Goal: Information Seeking & Learning: Learn about a topic

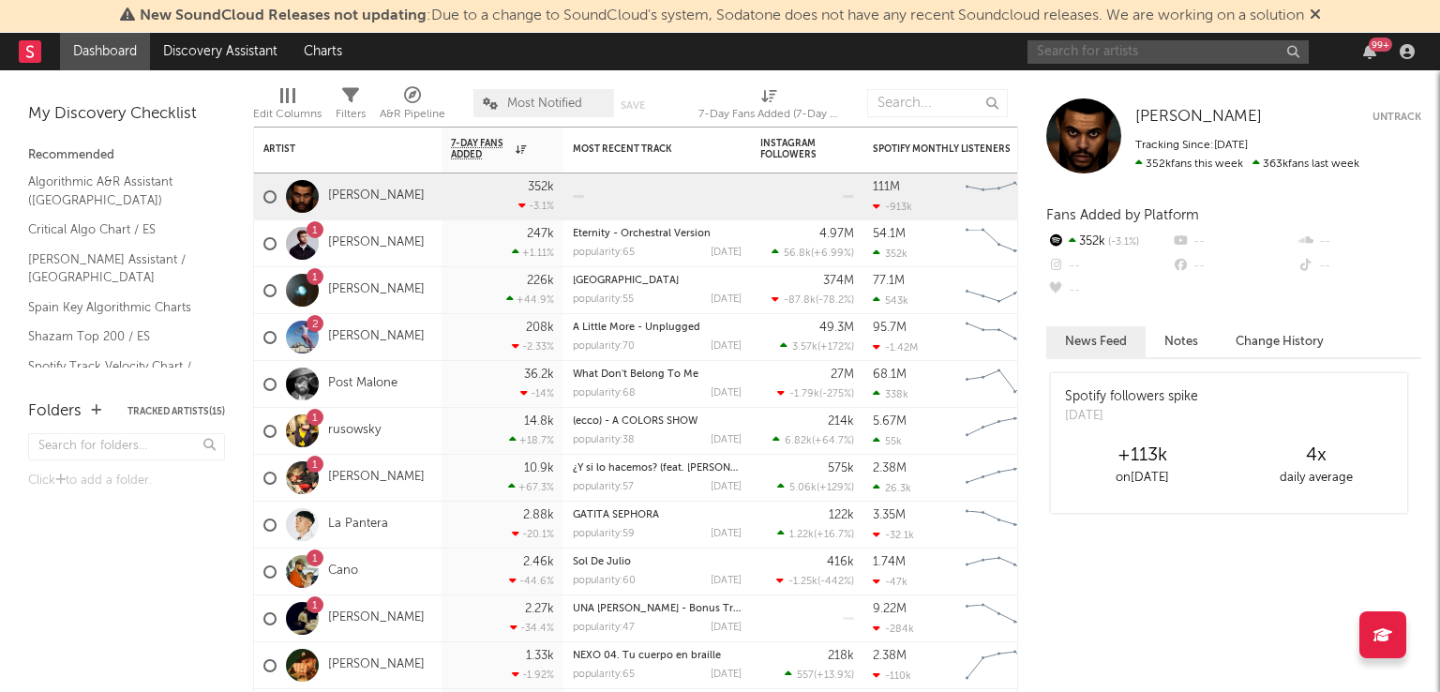
click at [1140, 53] on input "text" at bounding box center [1167, 51] width 281 height 23
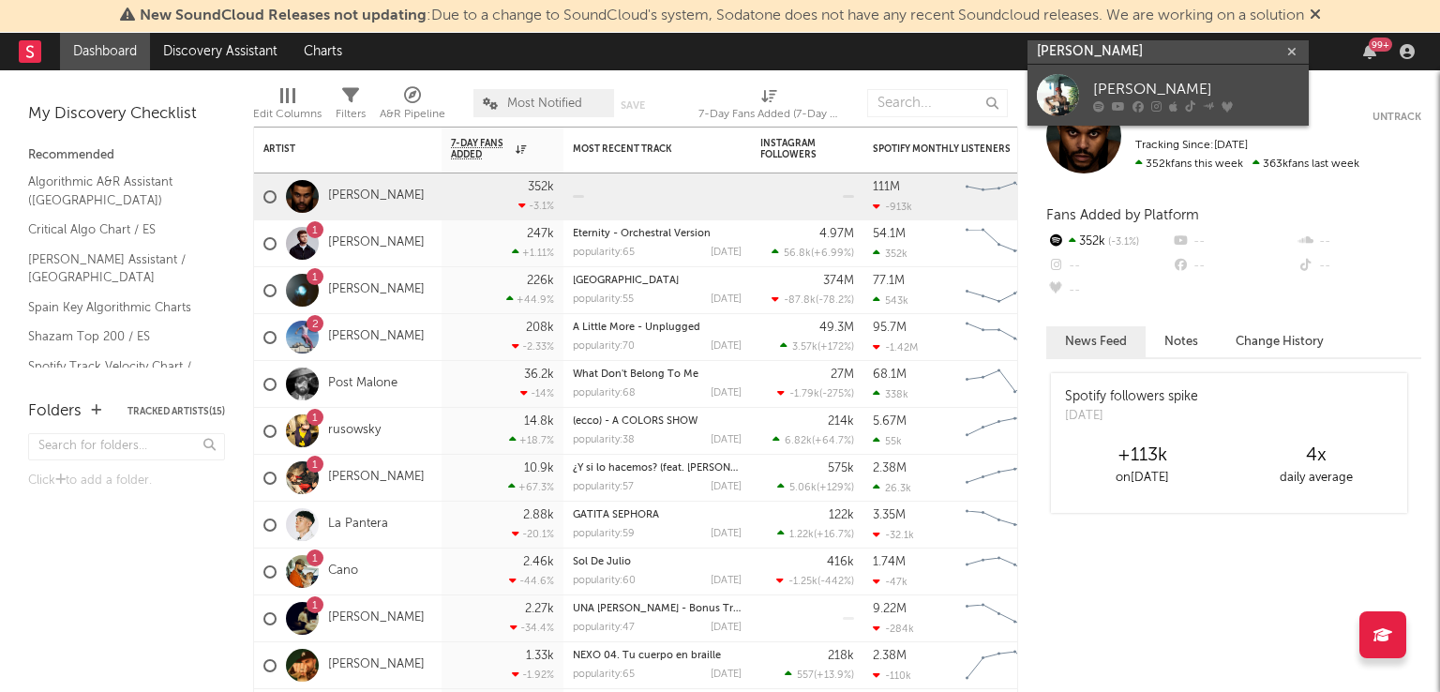
type input "[PERSON_NAME]"
click at [1131, 81] on div "[PERSON_NAME]" at bounding box center [1196, 89] width 206 height 22
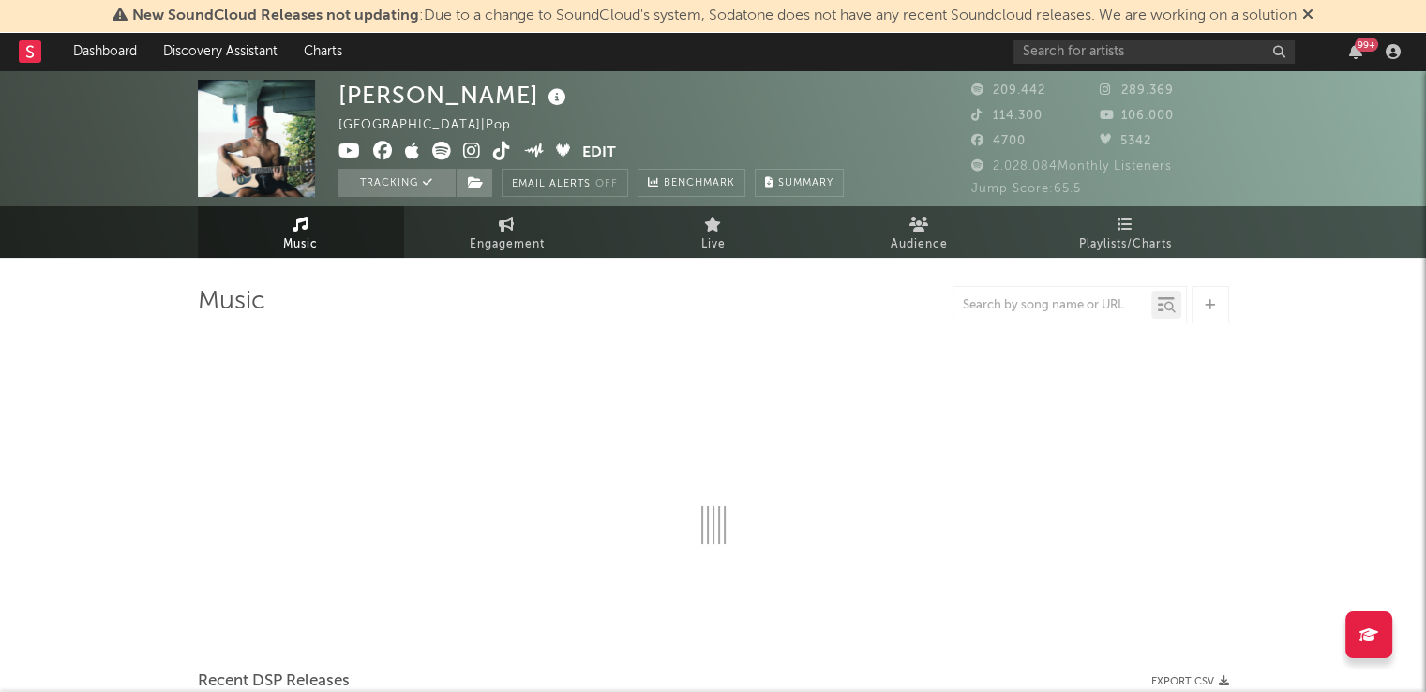
select select "6m"
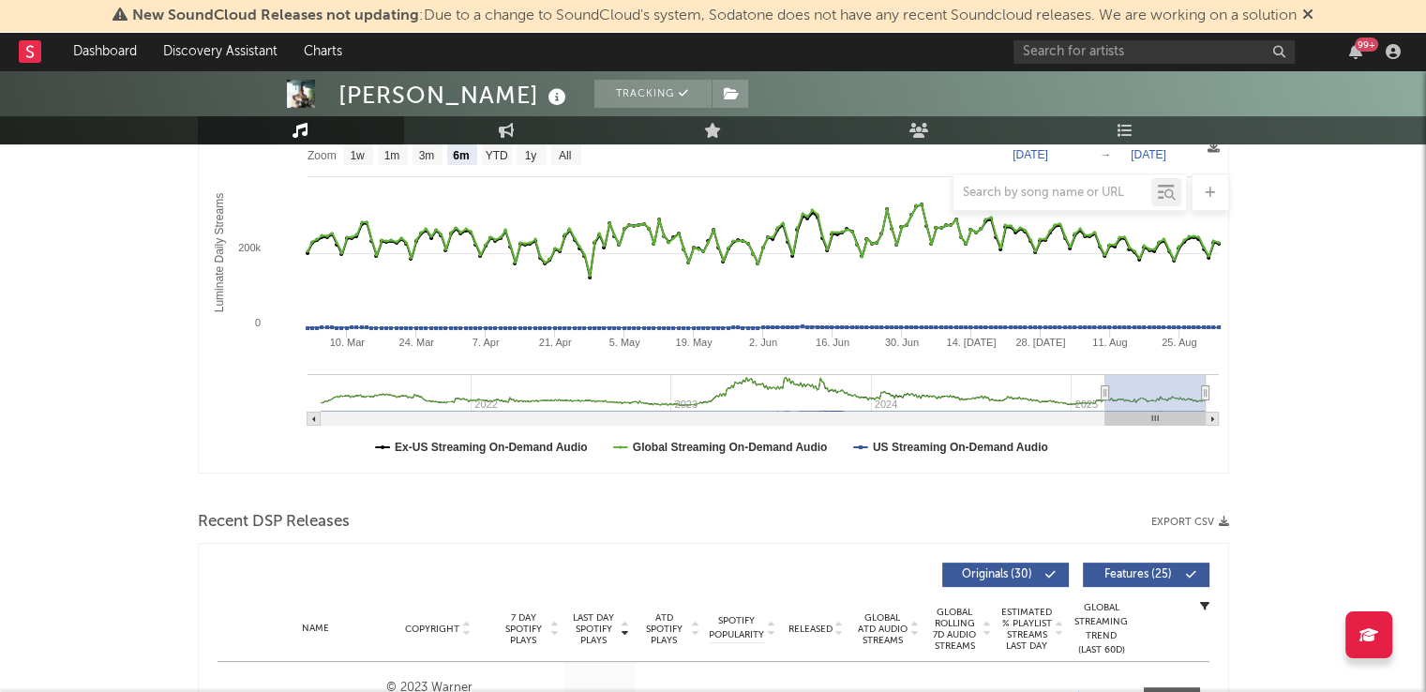
scroll to position [319, 0]
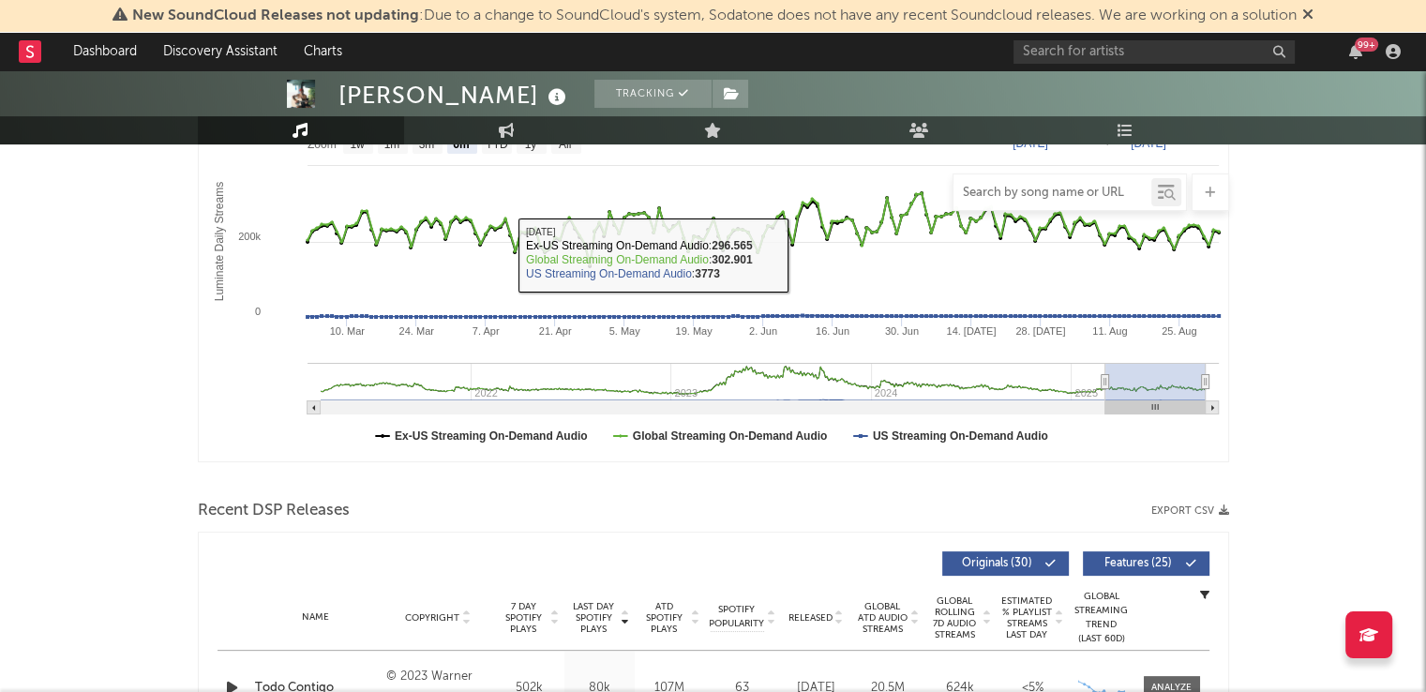
click at [986, 198] on input "text" at bounding box center [1052, 193] width 198 height 15
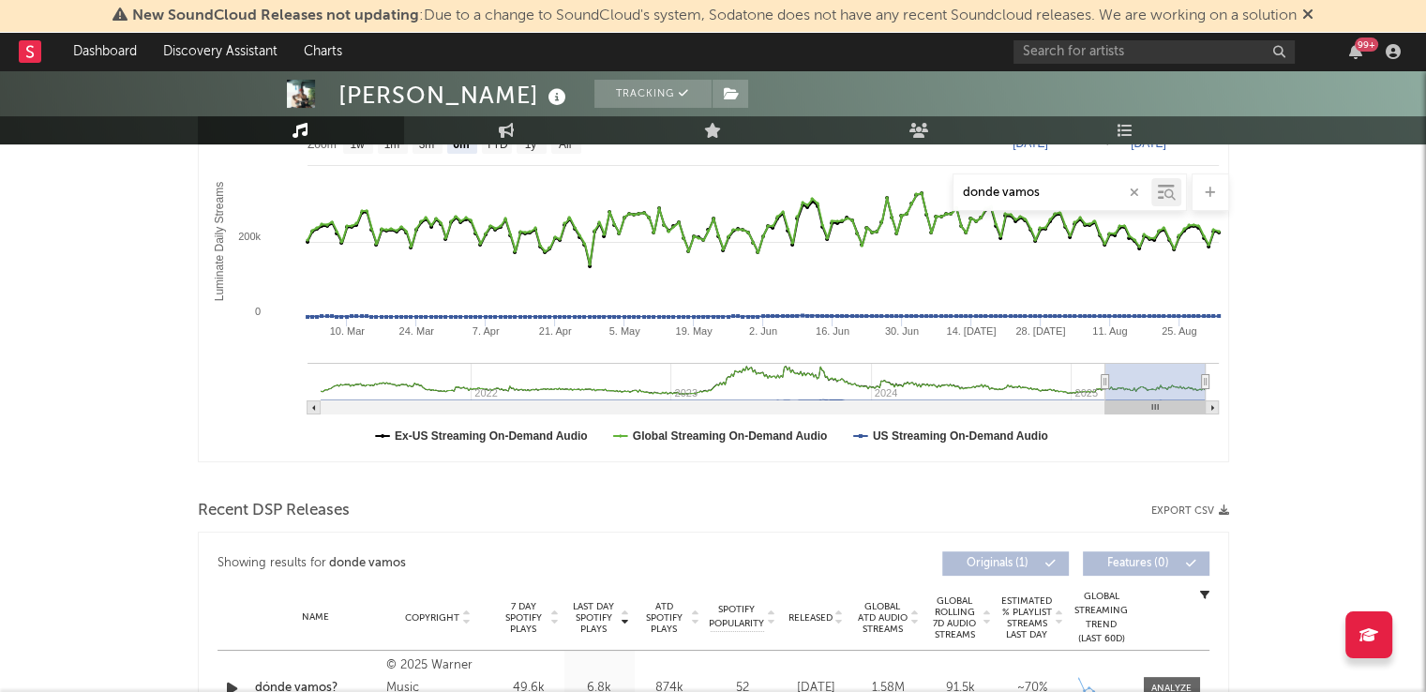
type input "donde vamos"
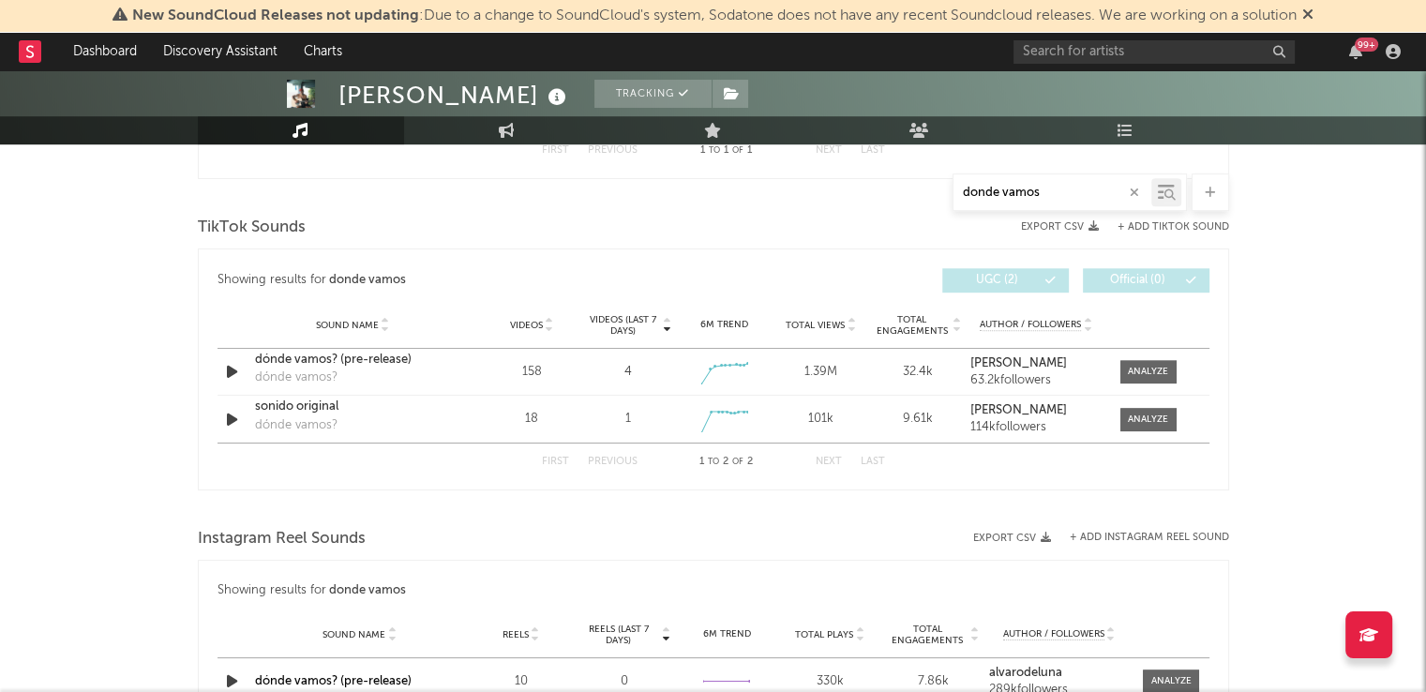
scroll to position [919, 0]
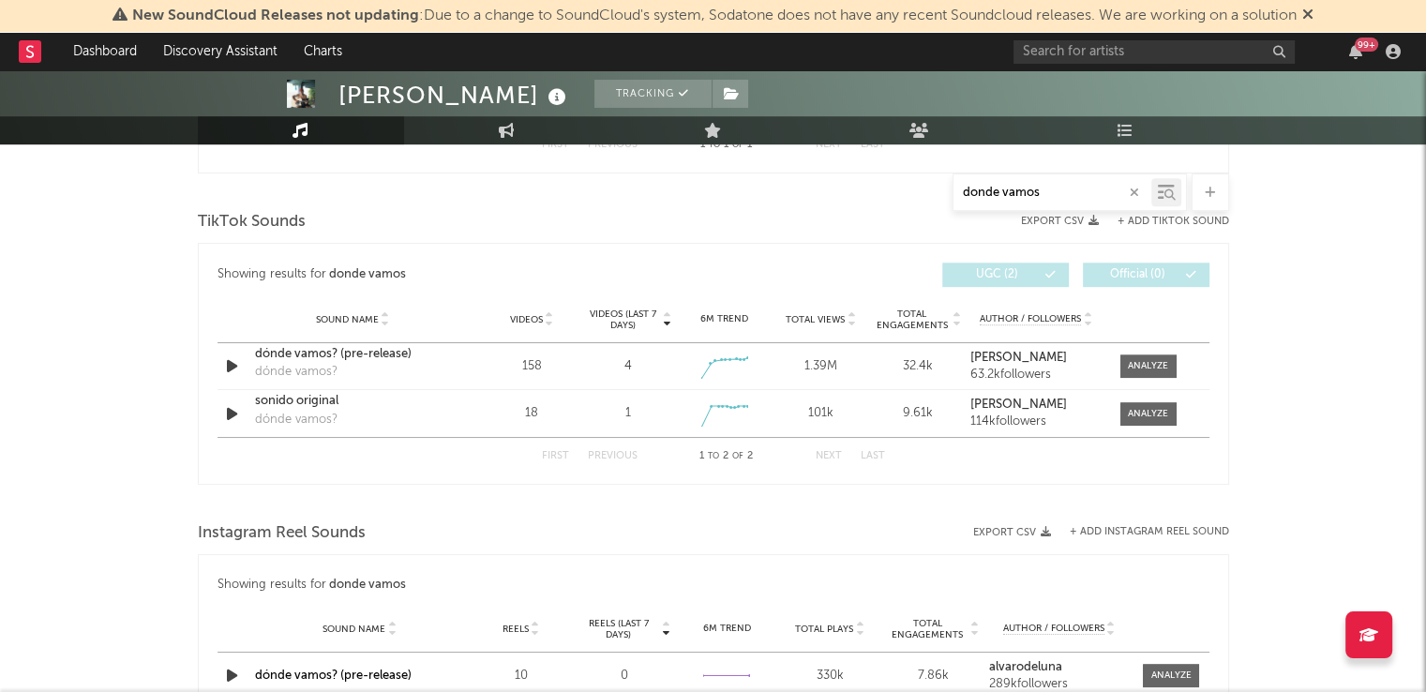
drag, startPoint x: 1051, startPoint y: 192, endPoint x: 915, endPoint y: 200, distance: 136.1
click at [915, 200] on div "donde vamos" at bounding box center [713, 191] width 1031 height 37
click at [1087, 50] on input "text" at bounding box center [1153, 51] width 281 height 23
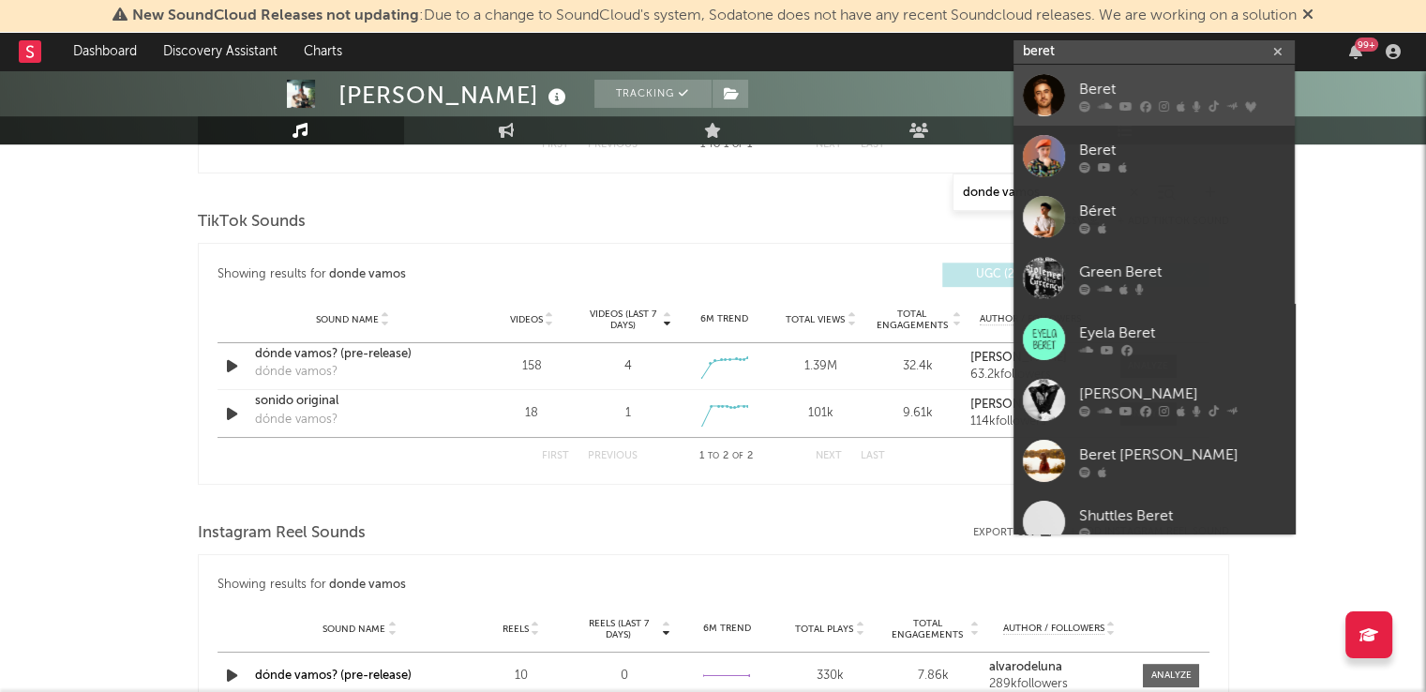
type input "beret"
click at [1072, 80] on link "Beret" at bounding box center [1153, 95] width 281 height 61
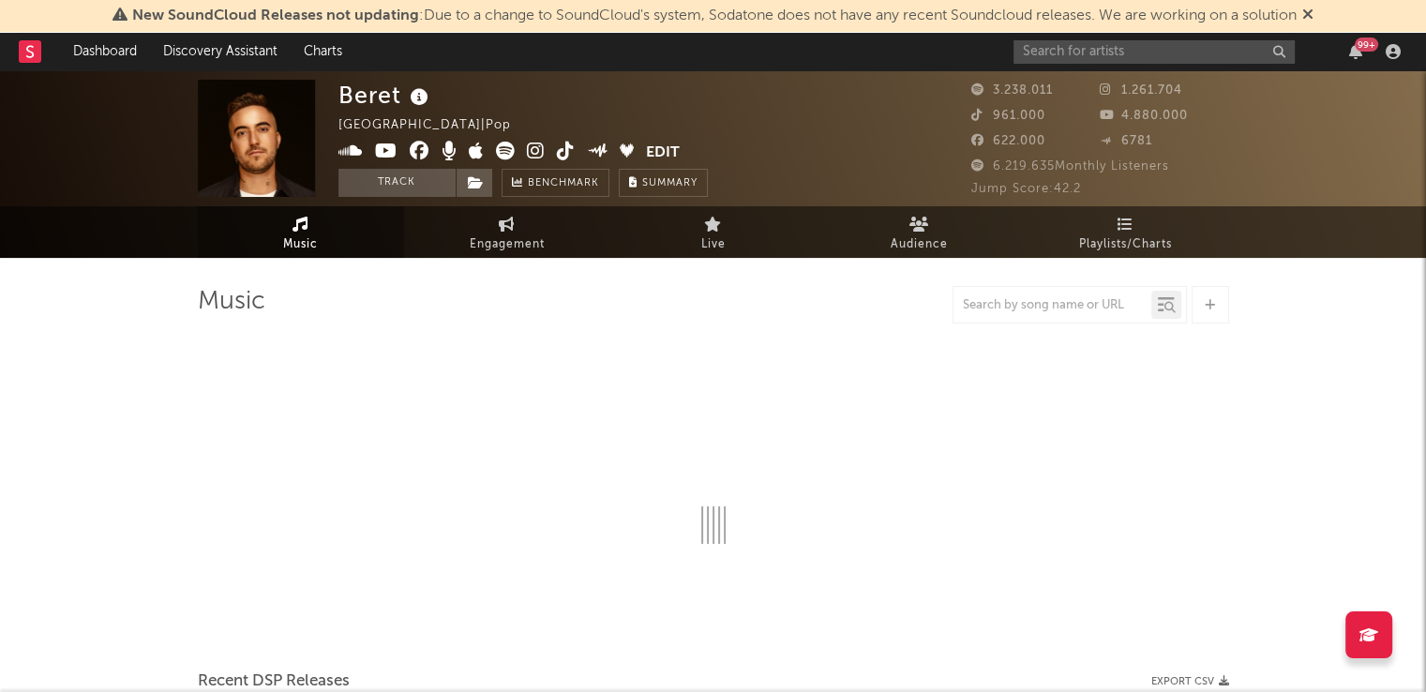
select select "6m"
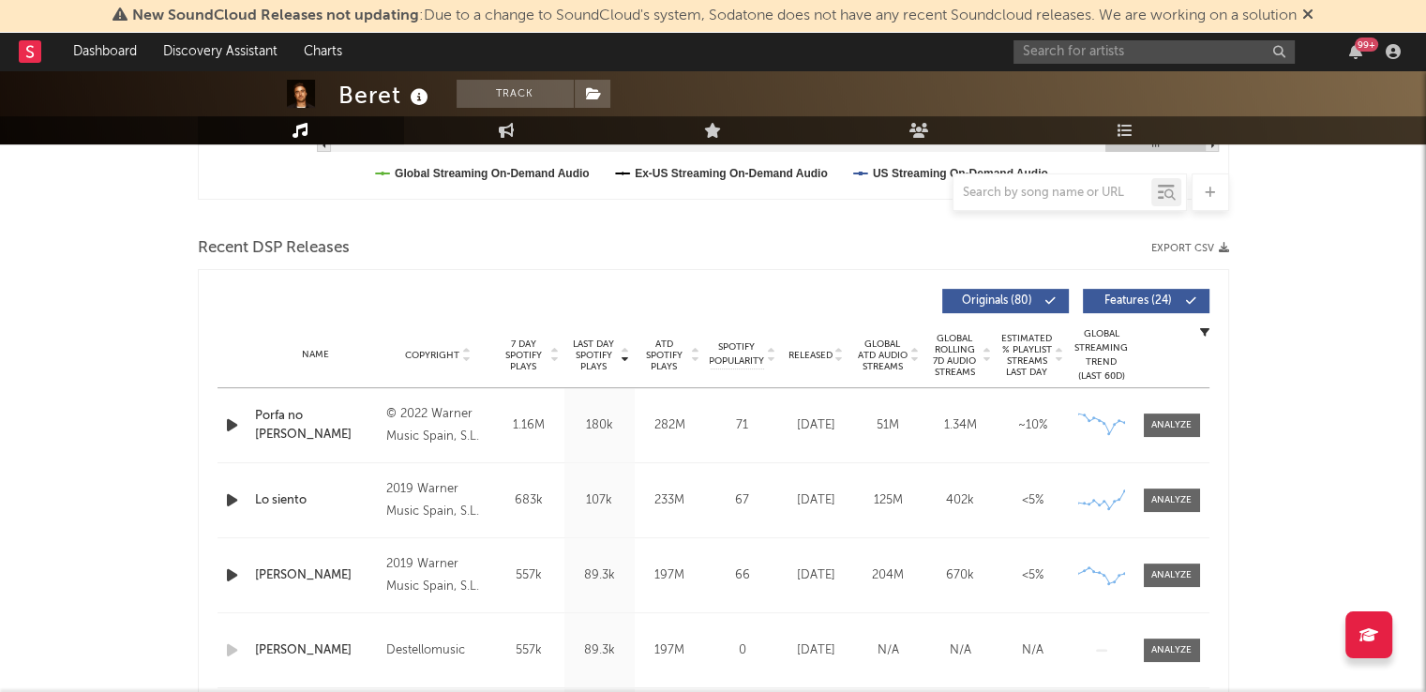
scroll to position [581, 0]
click at [1029, 197] on input "text" at bounding box center [1052, 193] width 198 height 15
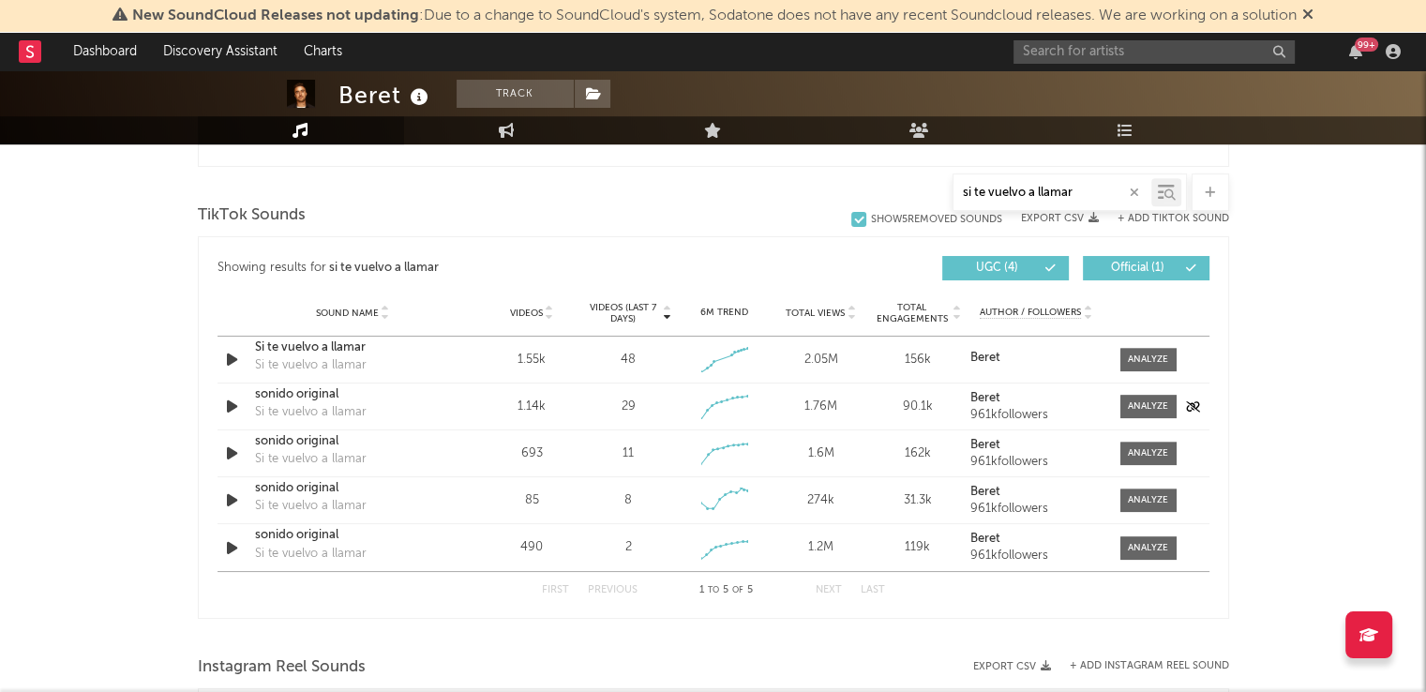
scroll to position [926, 0]
drag, startPoint x: 1091, startPoint y: 196, endPoint x: 934, endPoint y: 197, distance: 156.5
click at [934, 197] on div "si te vuelvo a llamar" at bounding box center [713, 191] width 1031 height 37
click at [825, 587] on button "Next" at bounding box center [828, 589] width 26 height 10
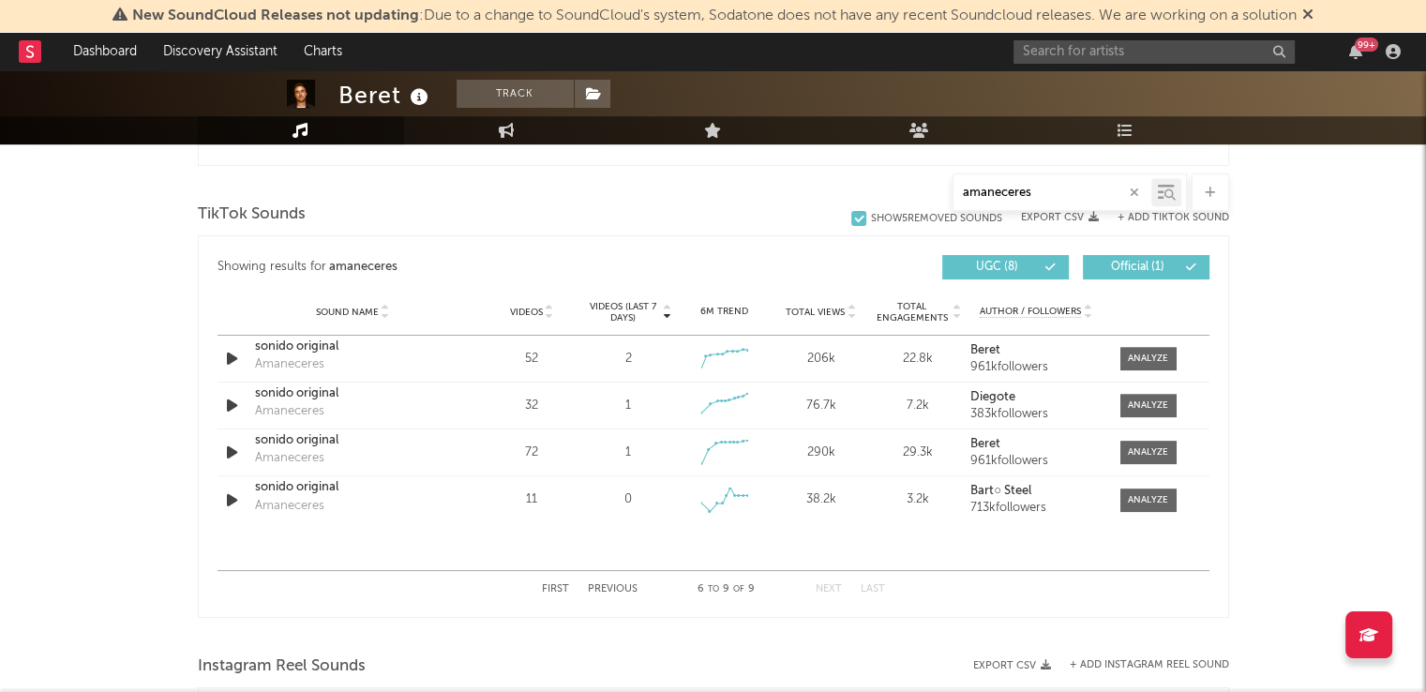
type input "amaneceres"
click at [611, 590] on button "Previous" at bounding box center [613, 589] width 50 height 10
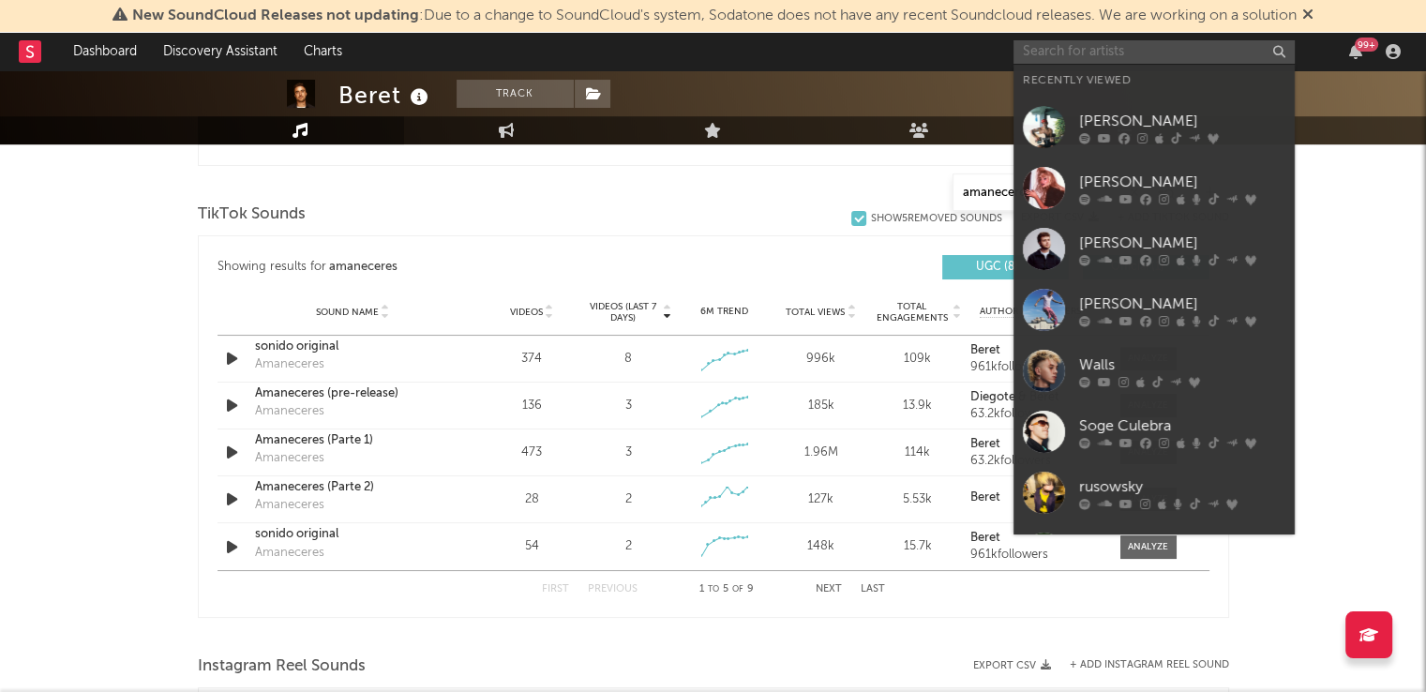
click at [1163, 41] on input "text" at bounding box center [1153, 51] width 281 height 23
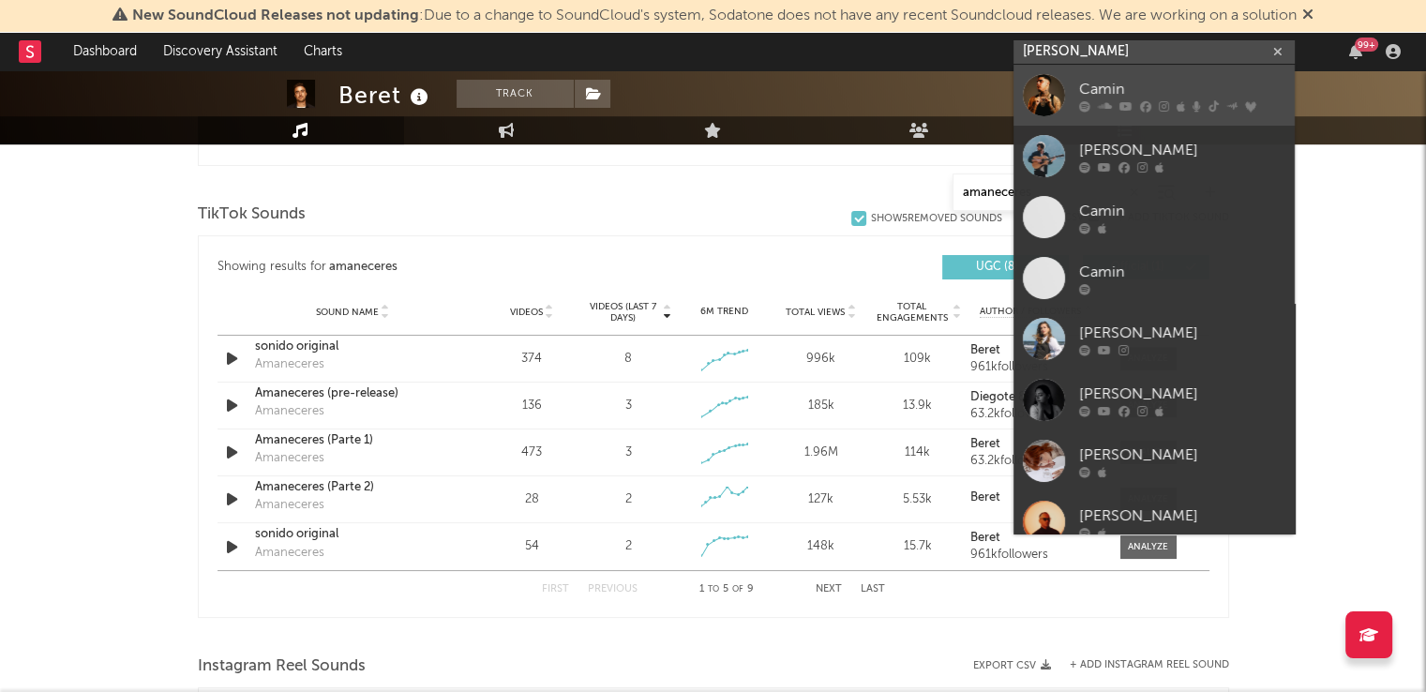
type input "[PERSON_NAME]"
click at [1106, 91] on div "Camin" at bounding box center [1182, 89] width 206 height 22
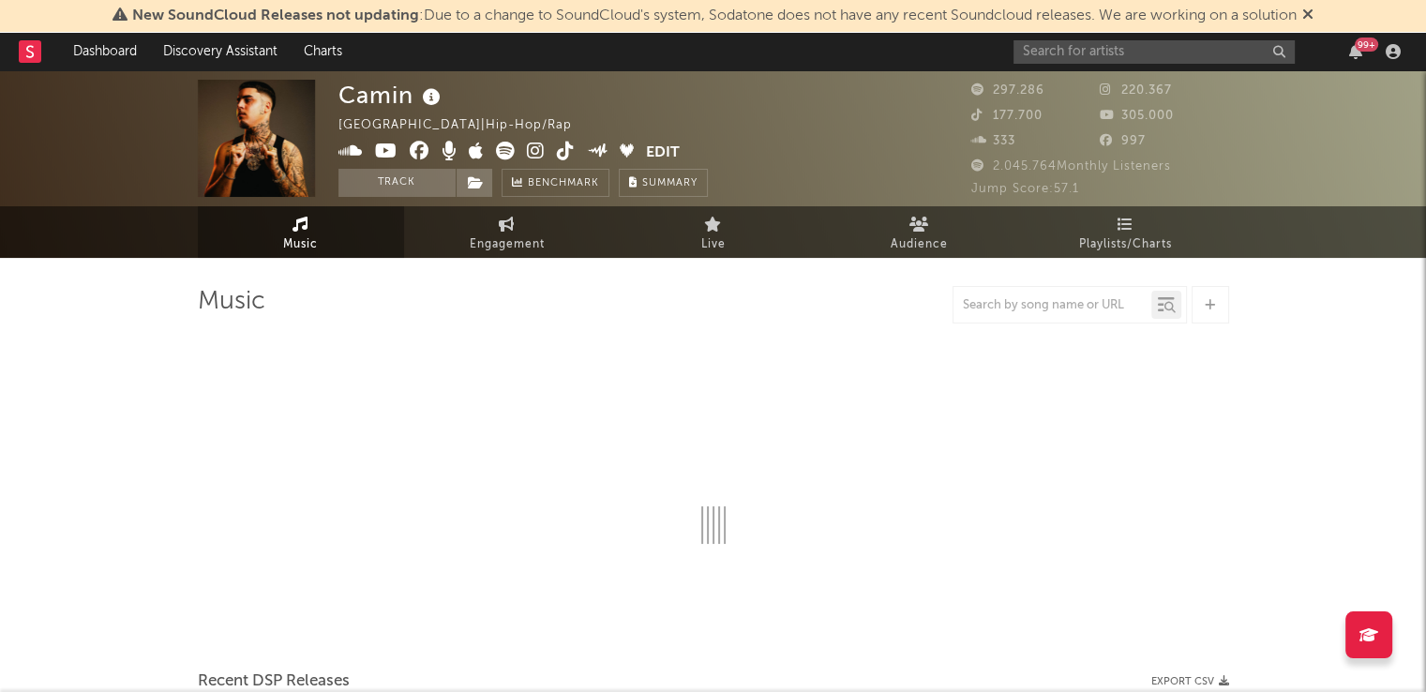
select select "6m"
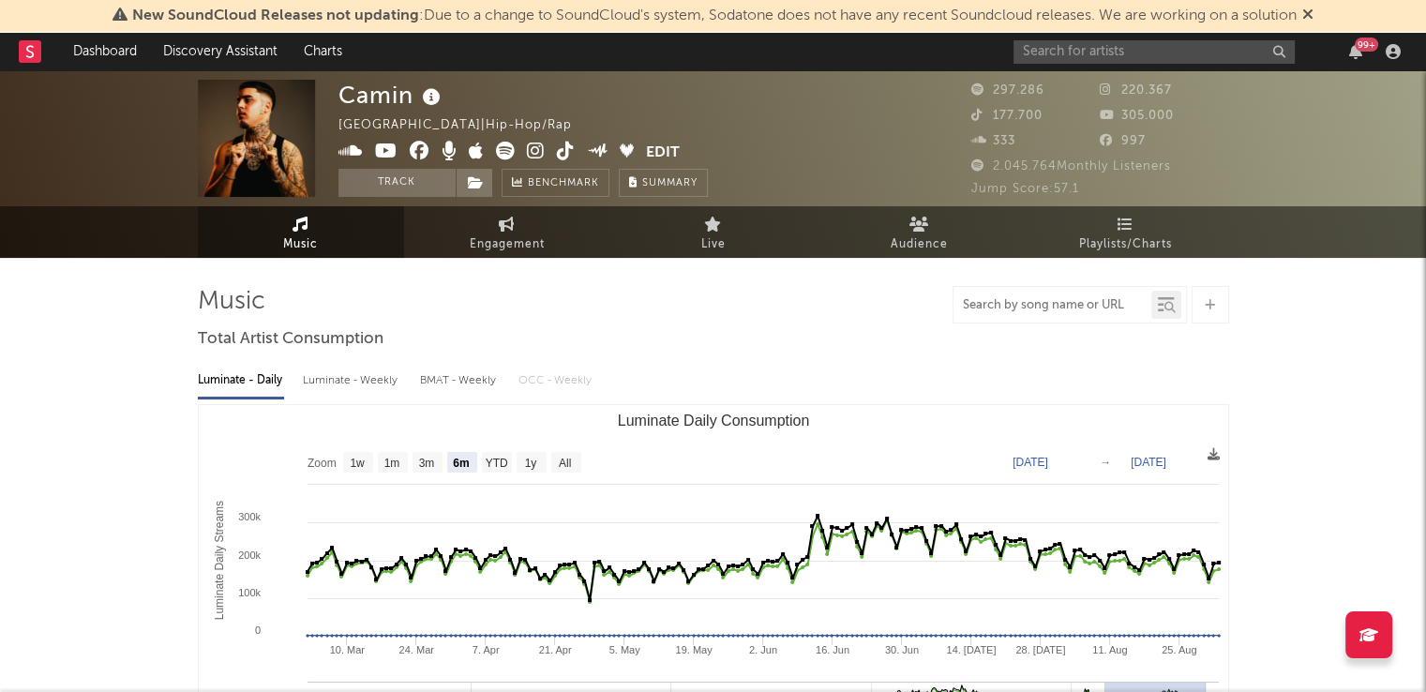
click at [1038, 308] on input "text" at bounding box center [1052, 305] width 198 height 15
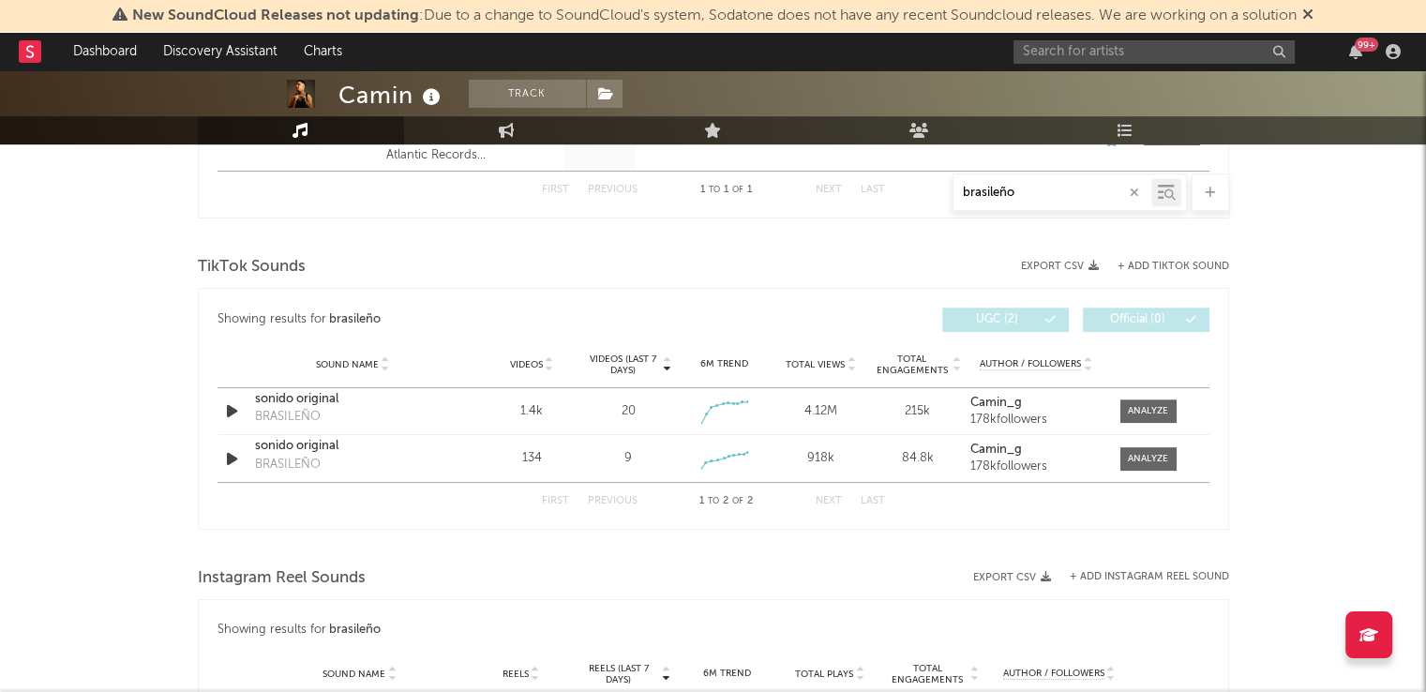
scroll to position [873, 0]
type input "brasileño"
click at [1106, 57] on input "text" at bounding box center [1153, 51] width 281 height 23
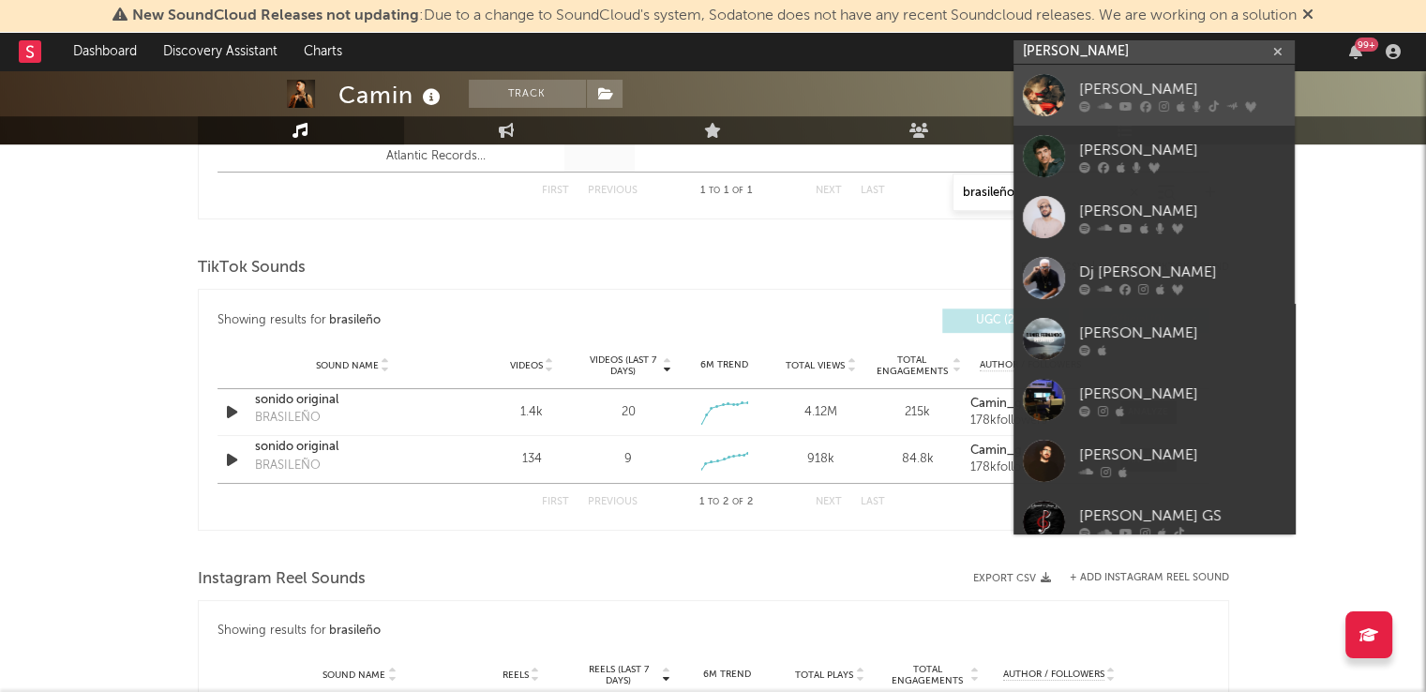
type input "[PERSON_NAME]"
click at [1100, 80] on div "[PERSON_NAME]" at bounding box center [1182, 89] width 206 height 22
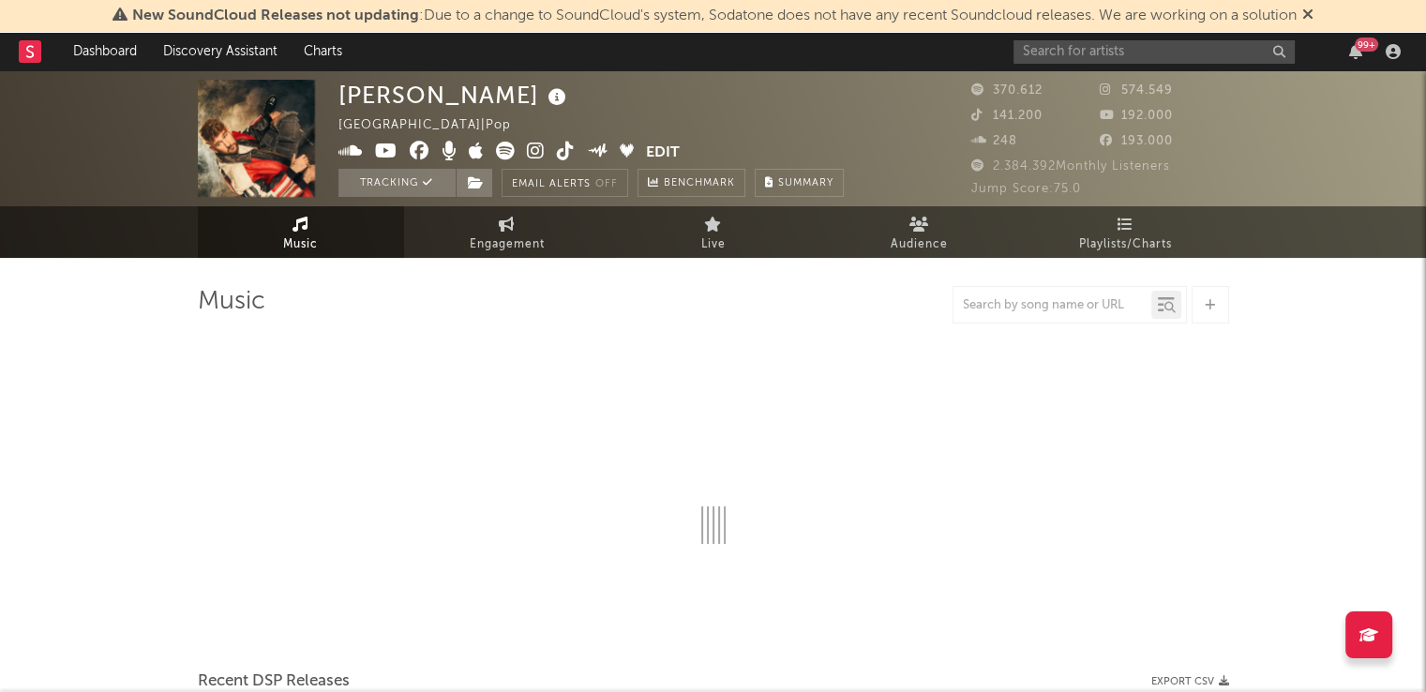
select select "6m"
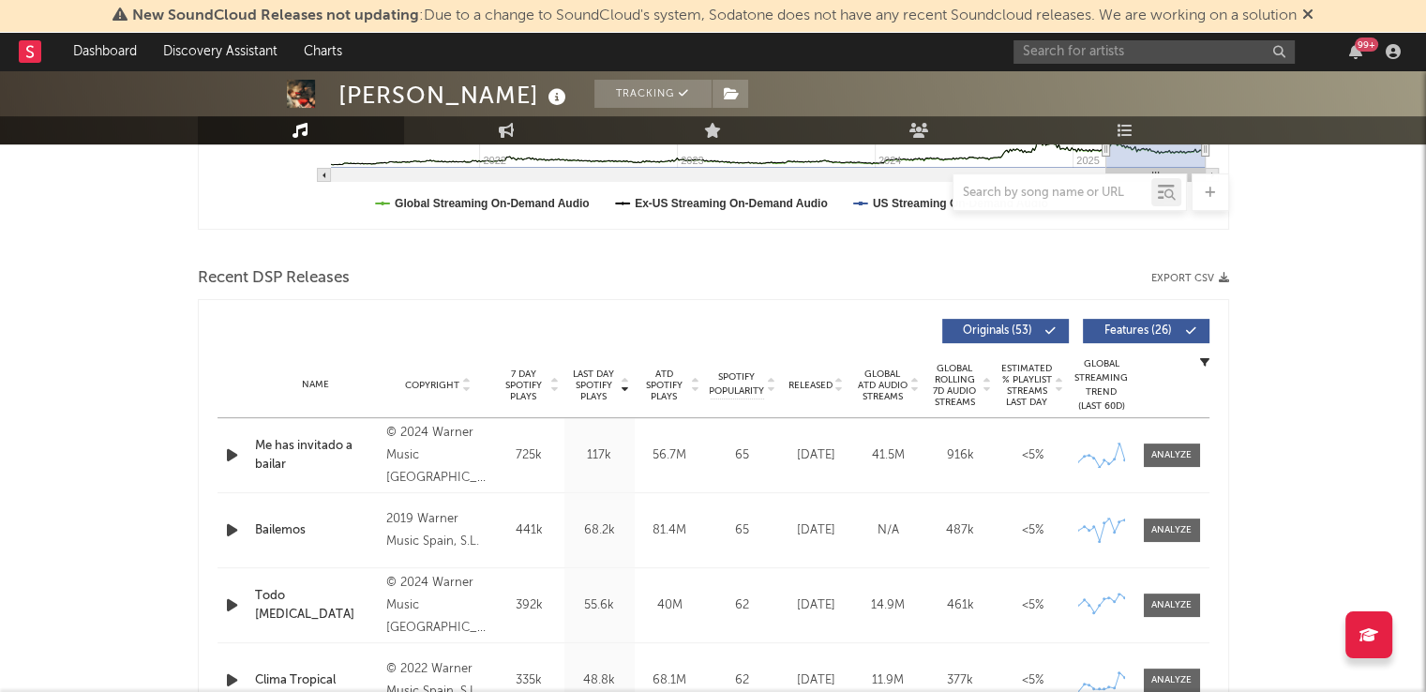
scroll to position [553, 0]
click at [1062, 194] on input "text" at bounding box center [1052, 193] width 198 height 15
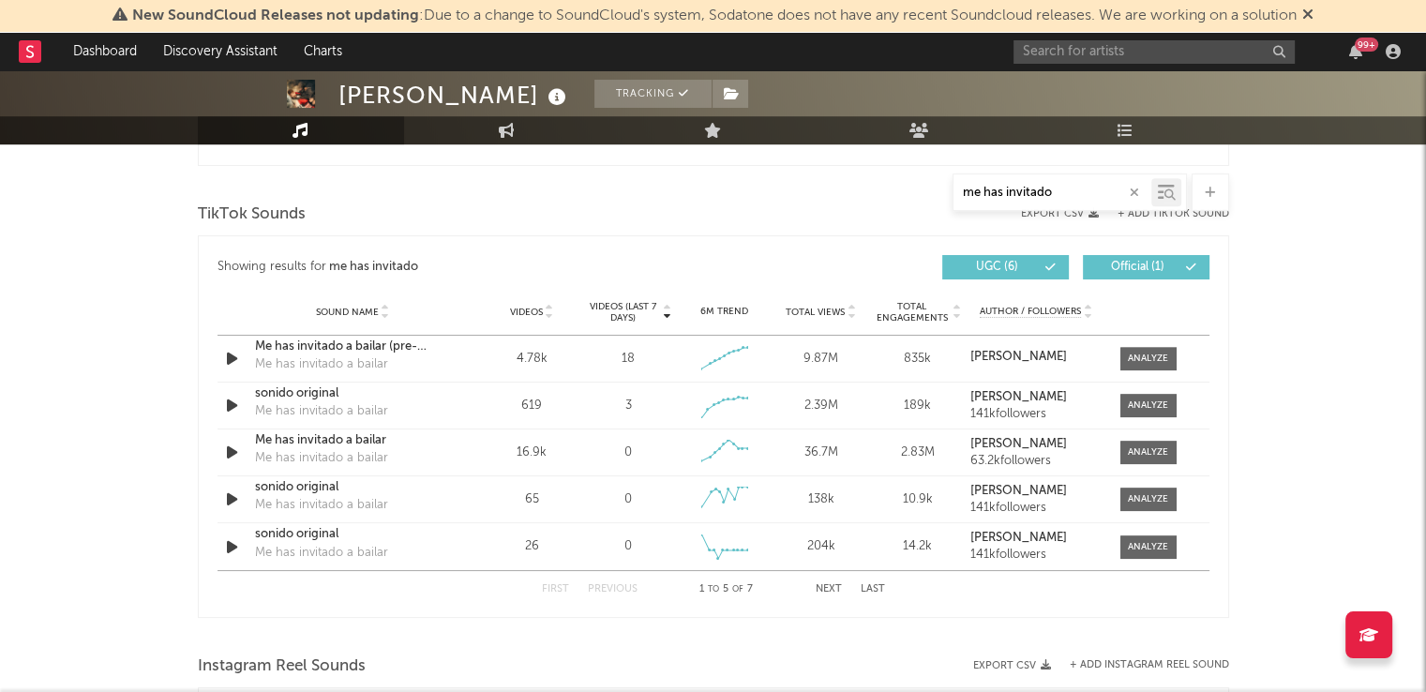
scroll to position [928, 0]
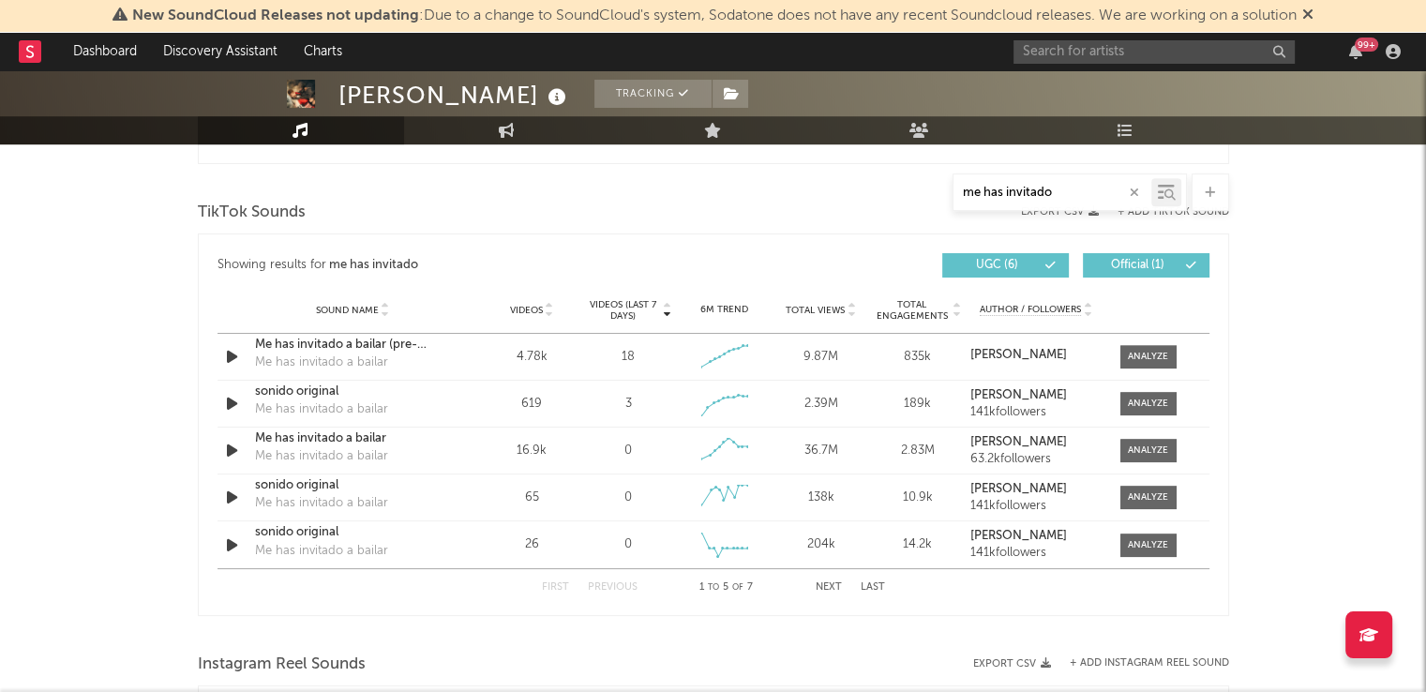
click at [830, 586] on button "Next" at bounding box center [828, 587] width 26 height 10
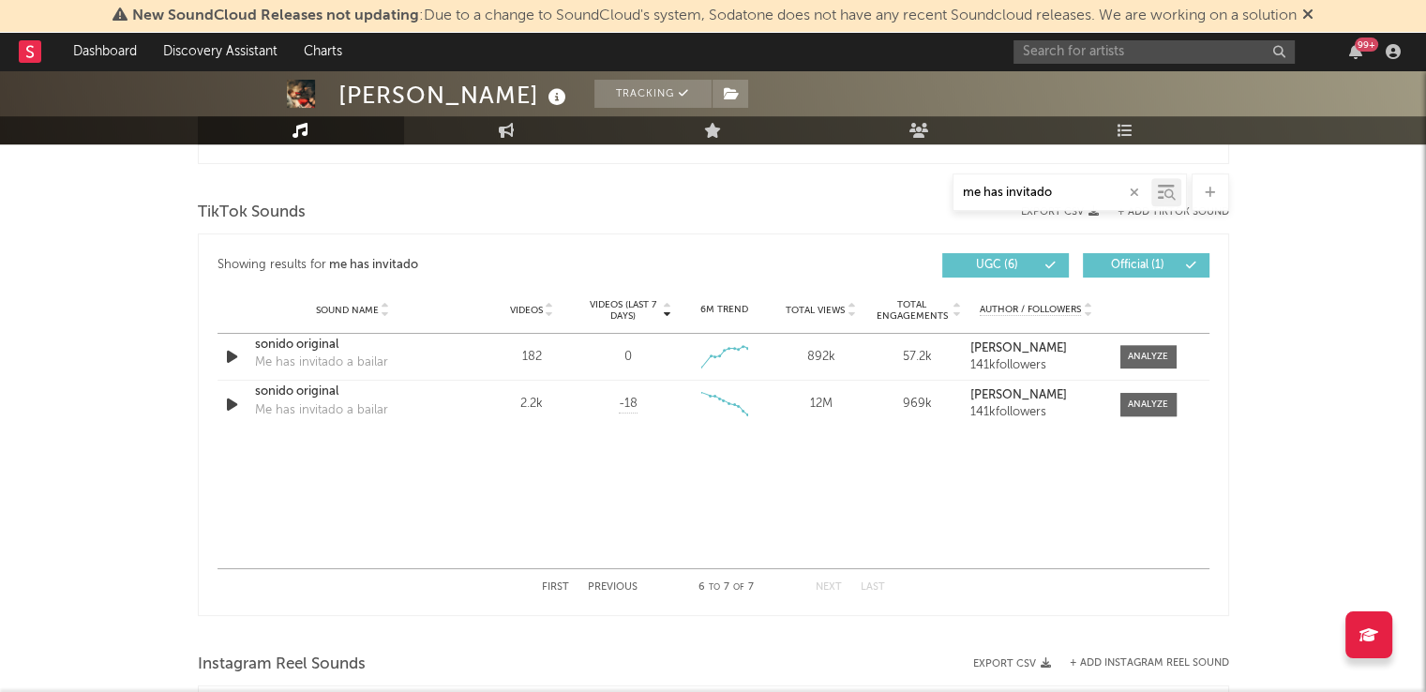
click at [615, 590] on button "Previous" at bounding box center [613, 587] width 50 height 10
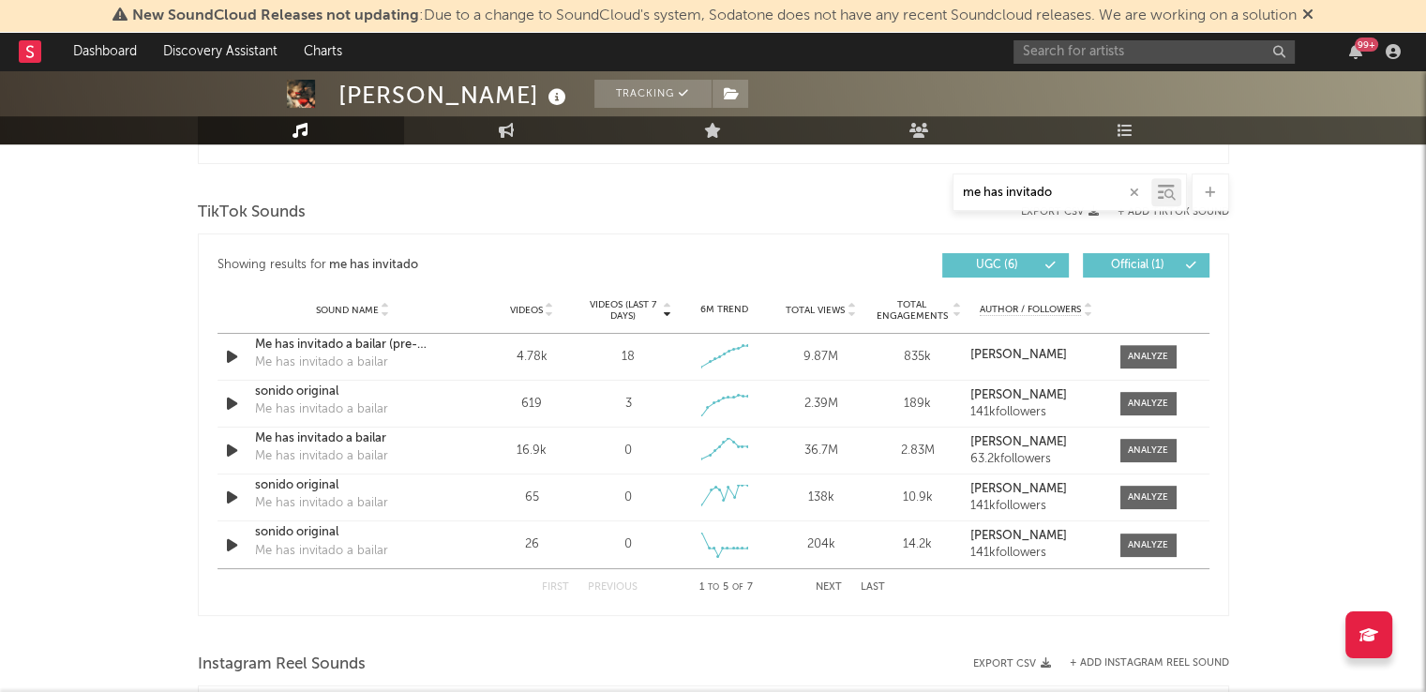
drag, startPoint x: 1067, startPoint y: 190, endPoint x: 866, endPoint y: 188, distance: 200.6
click at [866, 188] on div "me has invitado" at bounding box center [713, 191] width 1031 height 37
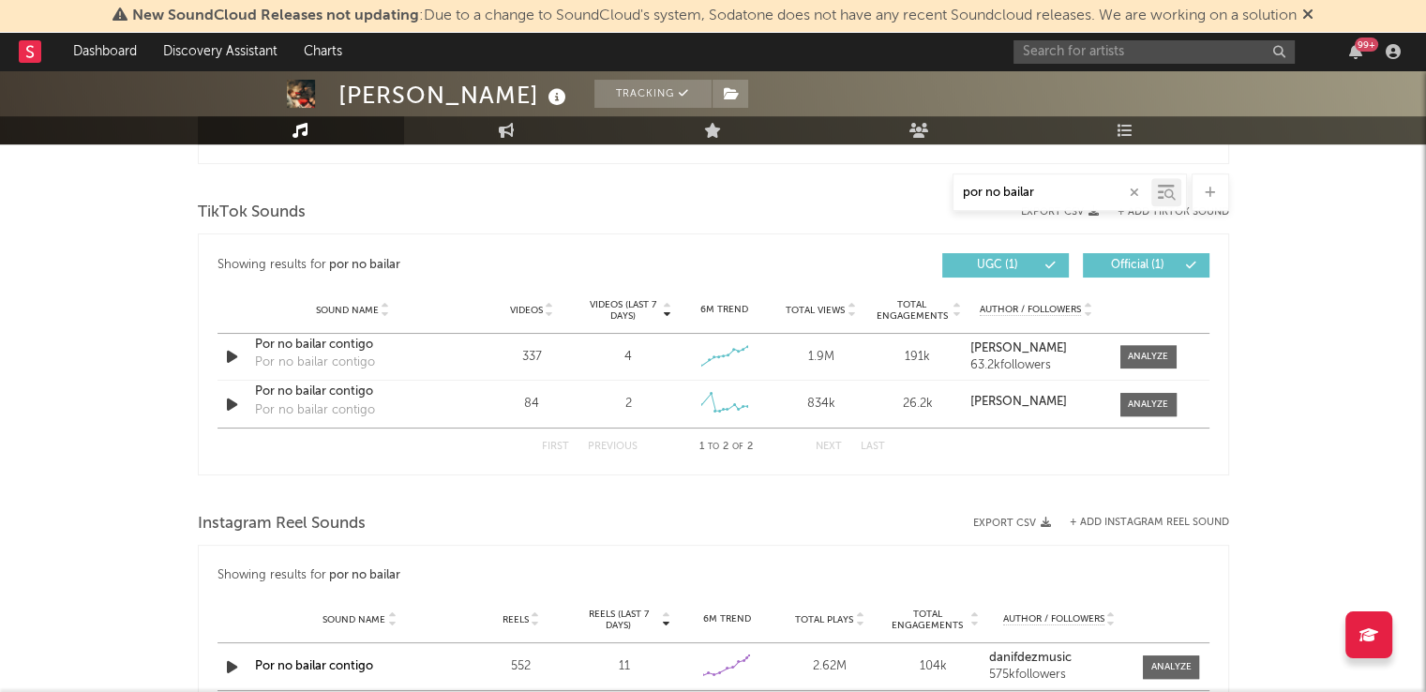
type input "por no bailar"
click at [1128, 42] on input "text" at bounding box center [1153, 51] width 281 height 23
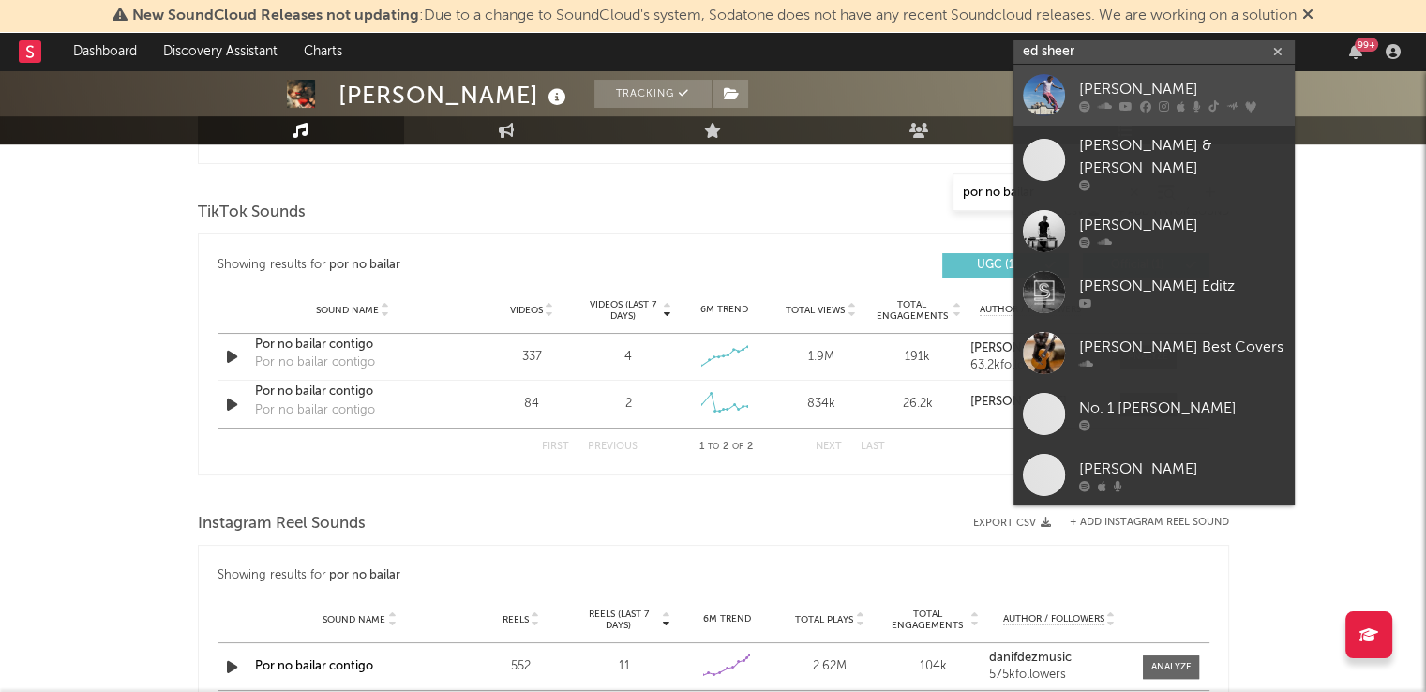
type input "ed sheer"
click at [1106, 102] on icon at bounding box center [1105, 105] width 14 height 11
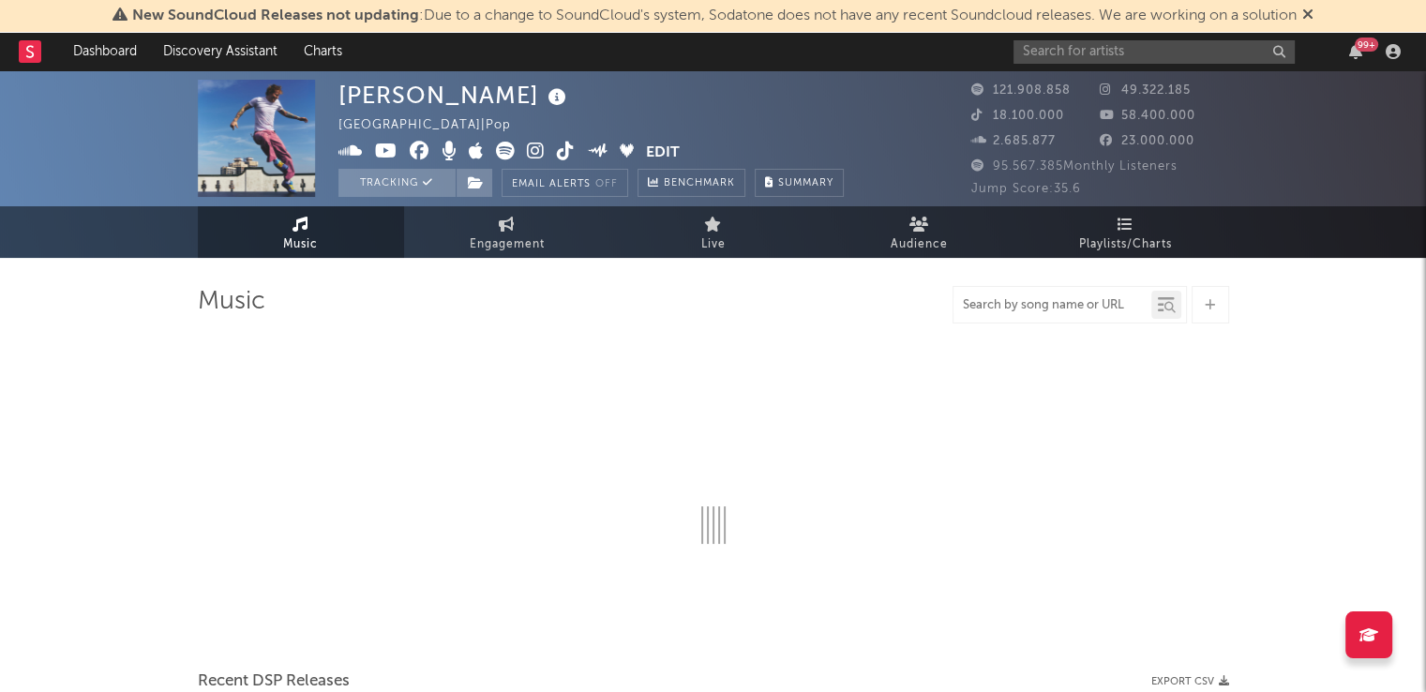
click at [988, 305] on input "text" at bounding box center [1052, 305] width 198 height 15
type input "azizam"
select select "6m"
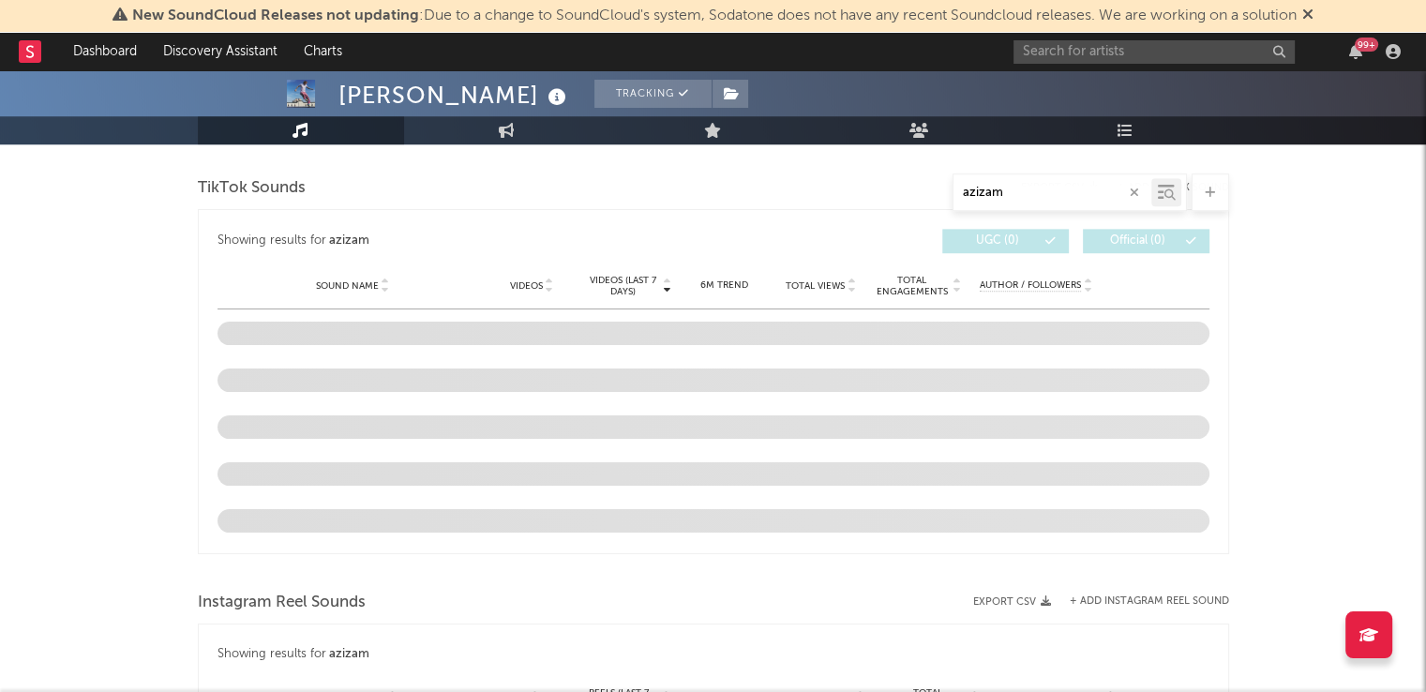
scroll to position [1237, 0]
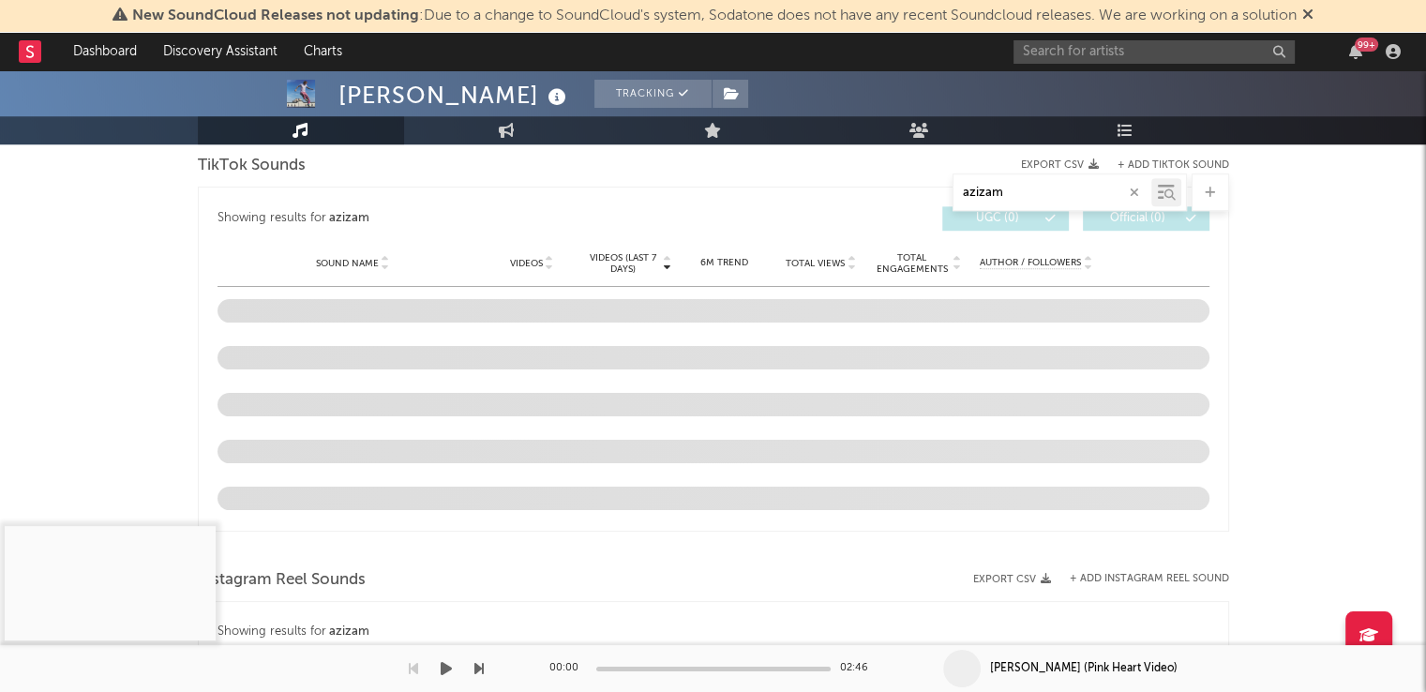
type input "azizam"
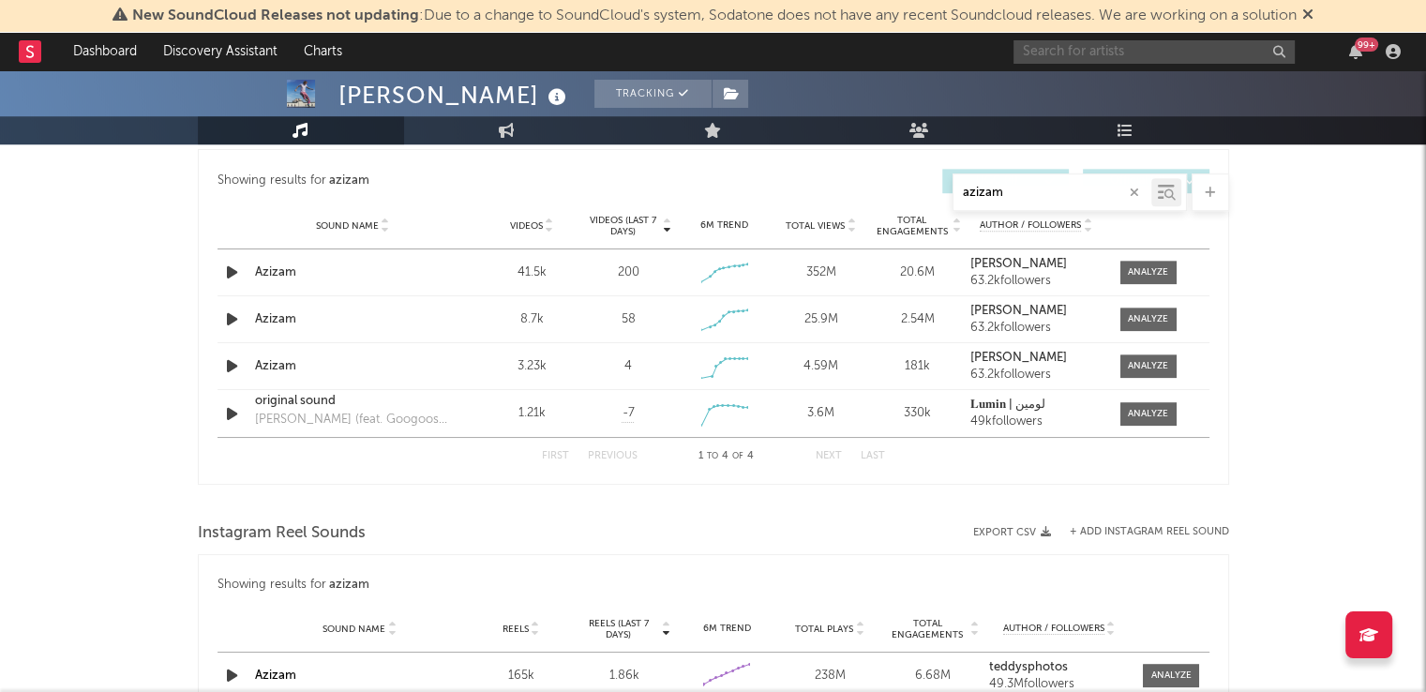
click at [1102, 61] on input "text" at bounding box center [1153, 51] width 281 height 23
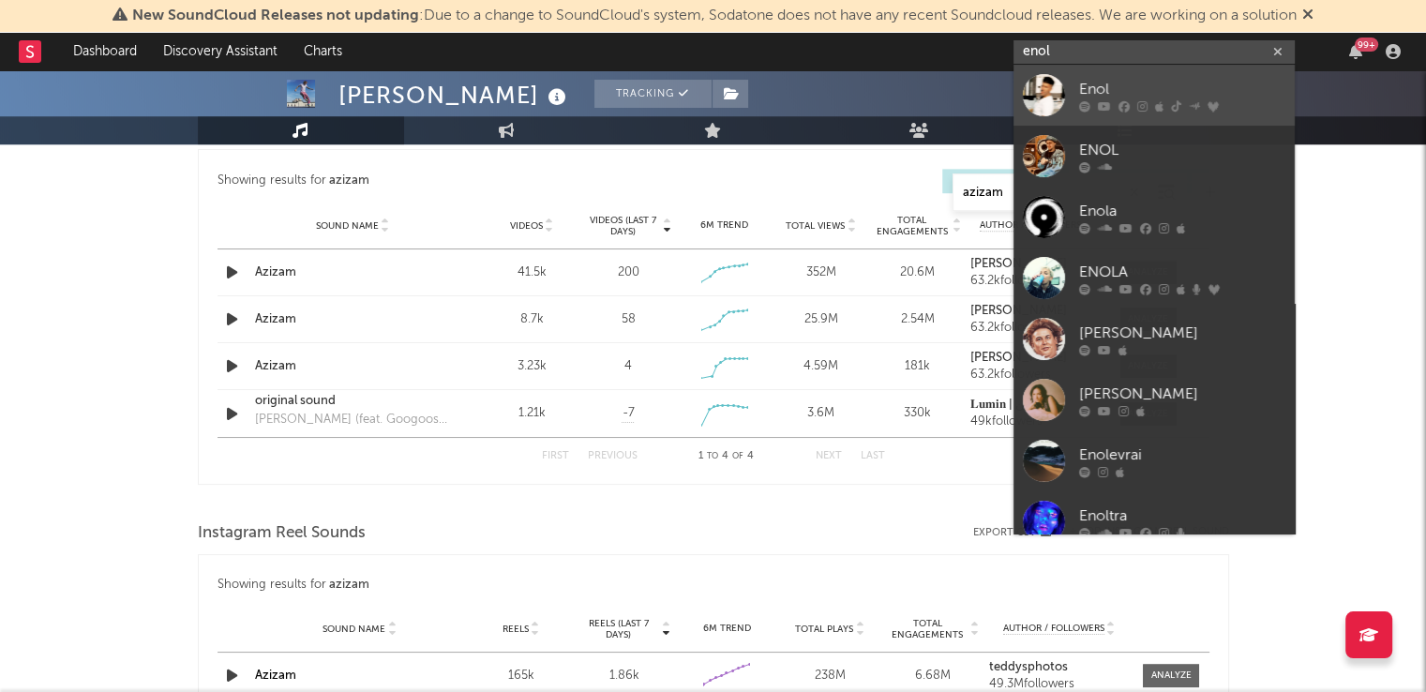
type input "enol"
click at [1083, 86] on div "Enol" at bounding box center [1182, 89] width 206 height 22
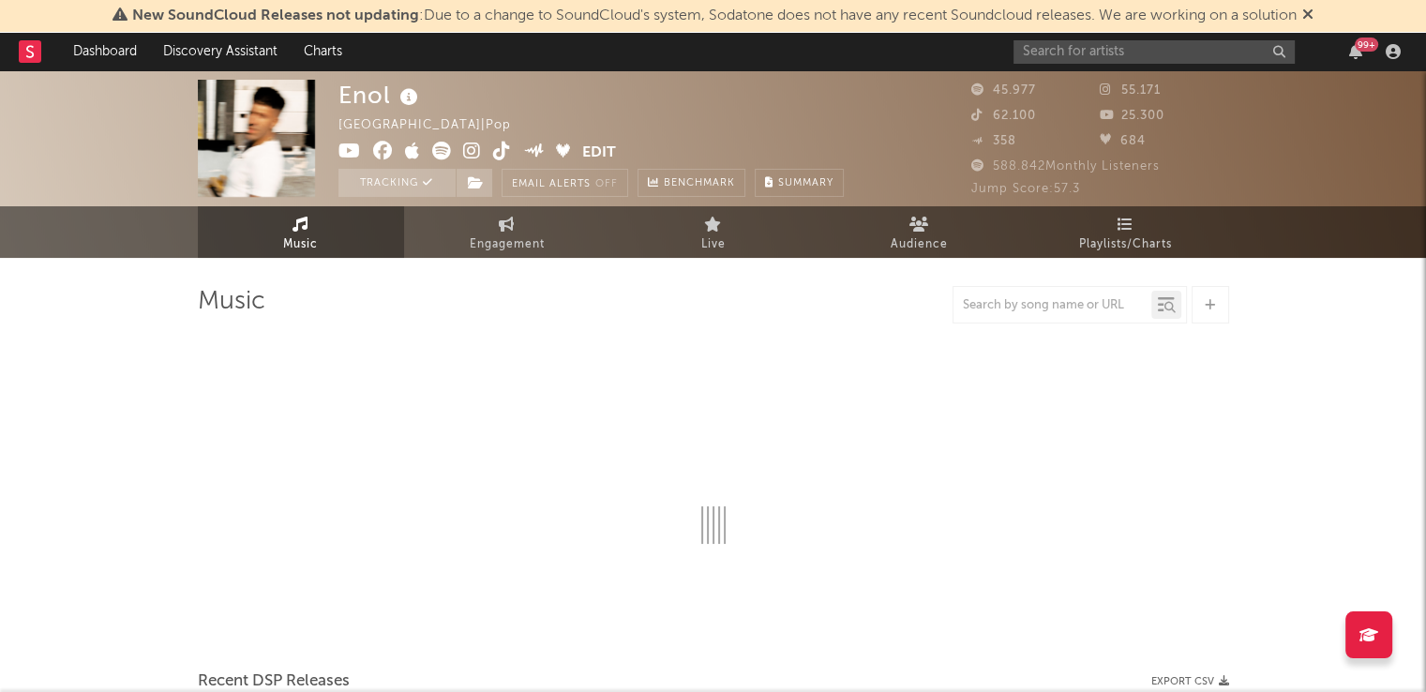
select select "6m"
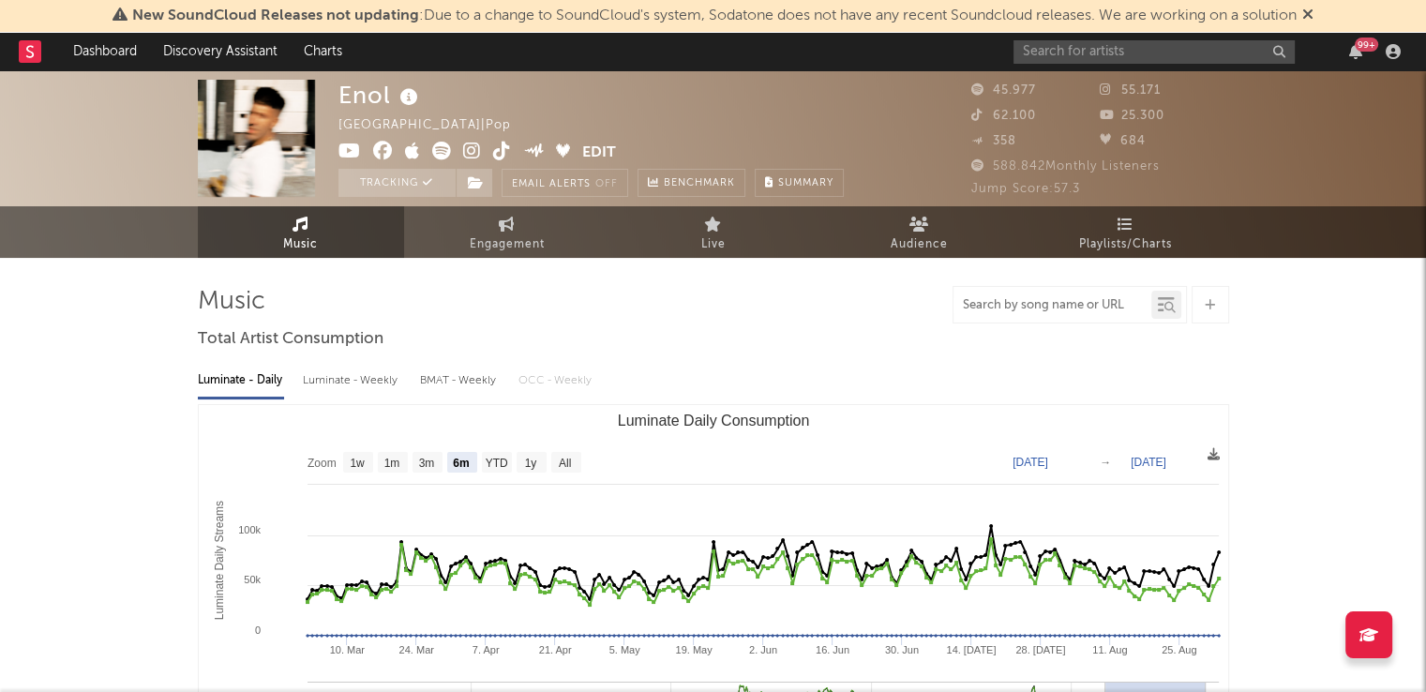
click at [975, 306] on input "text" at bounding box center [1052, 305] width 198 height 15
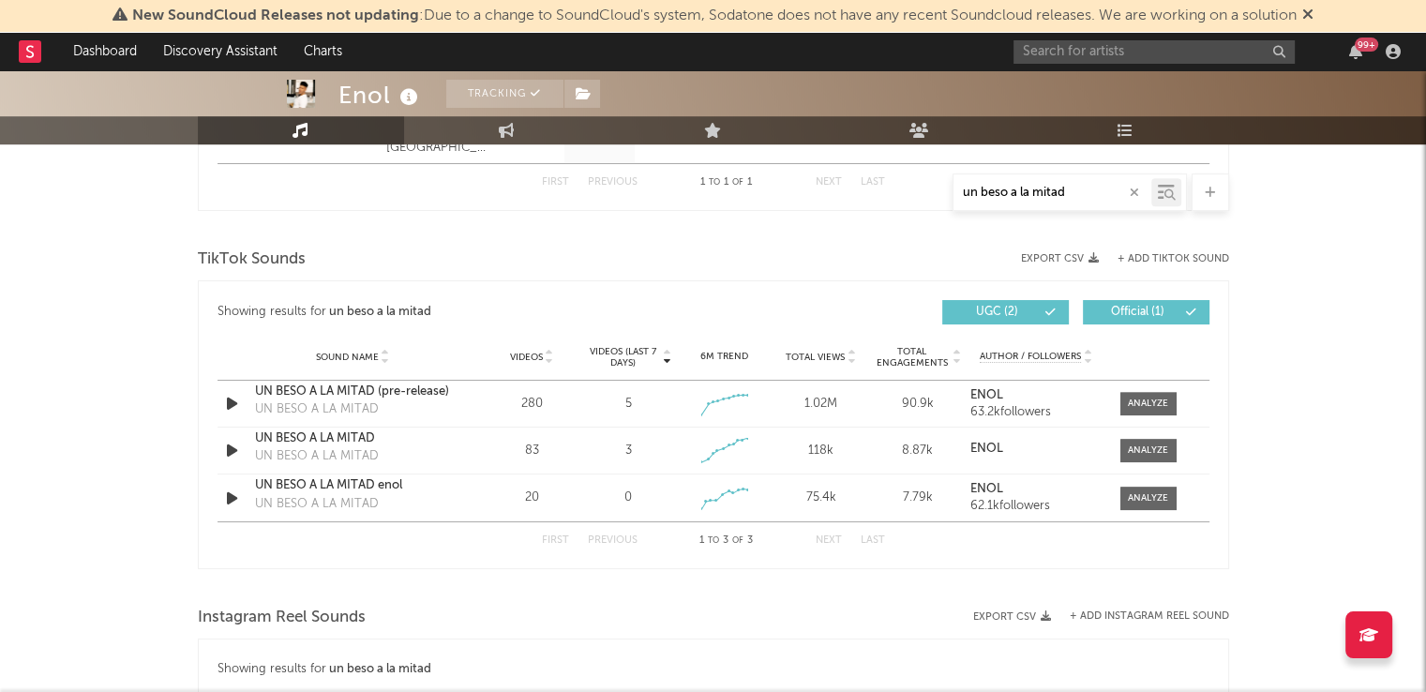
scroll to position [915, 0]
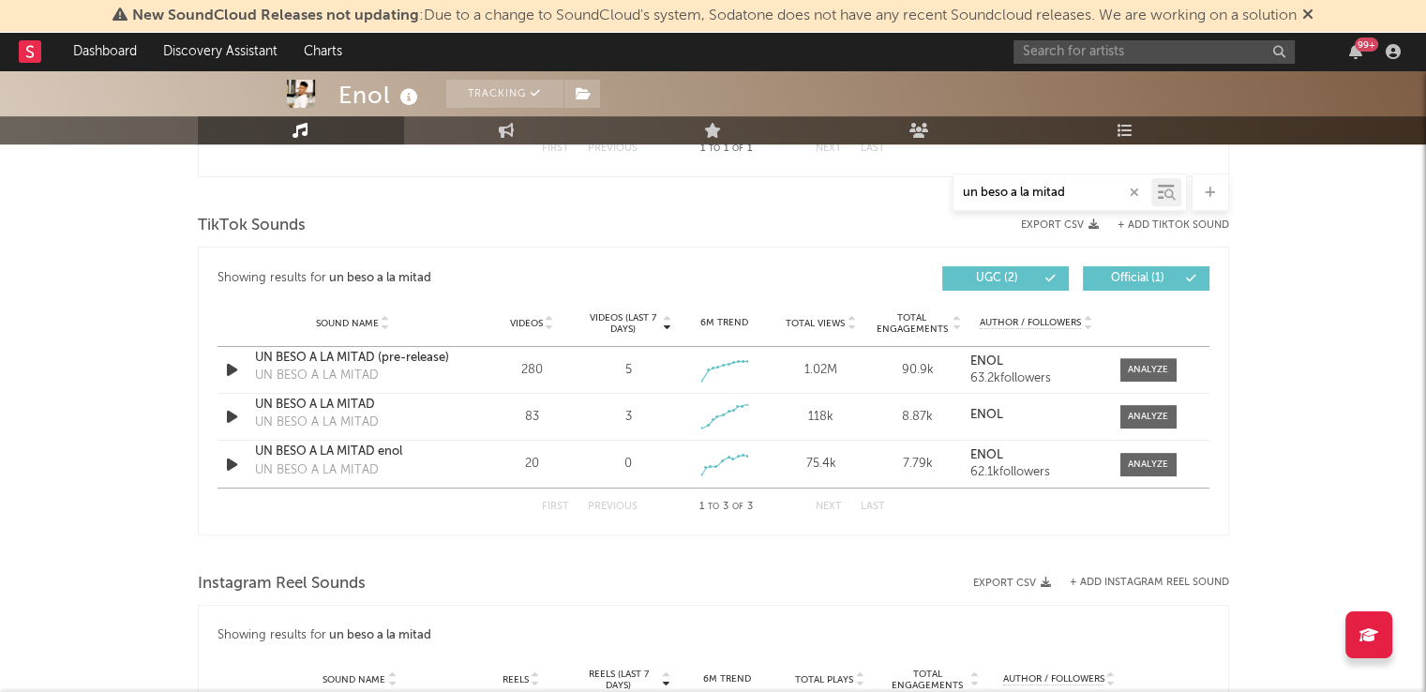
type input "un beso a la mitad"
click at [1136, 58] on input "text" at bounding box center [1153, 51] width 281 height 23
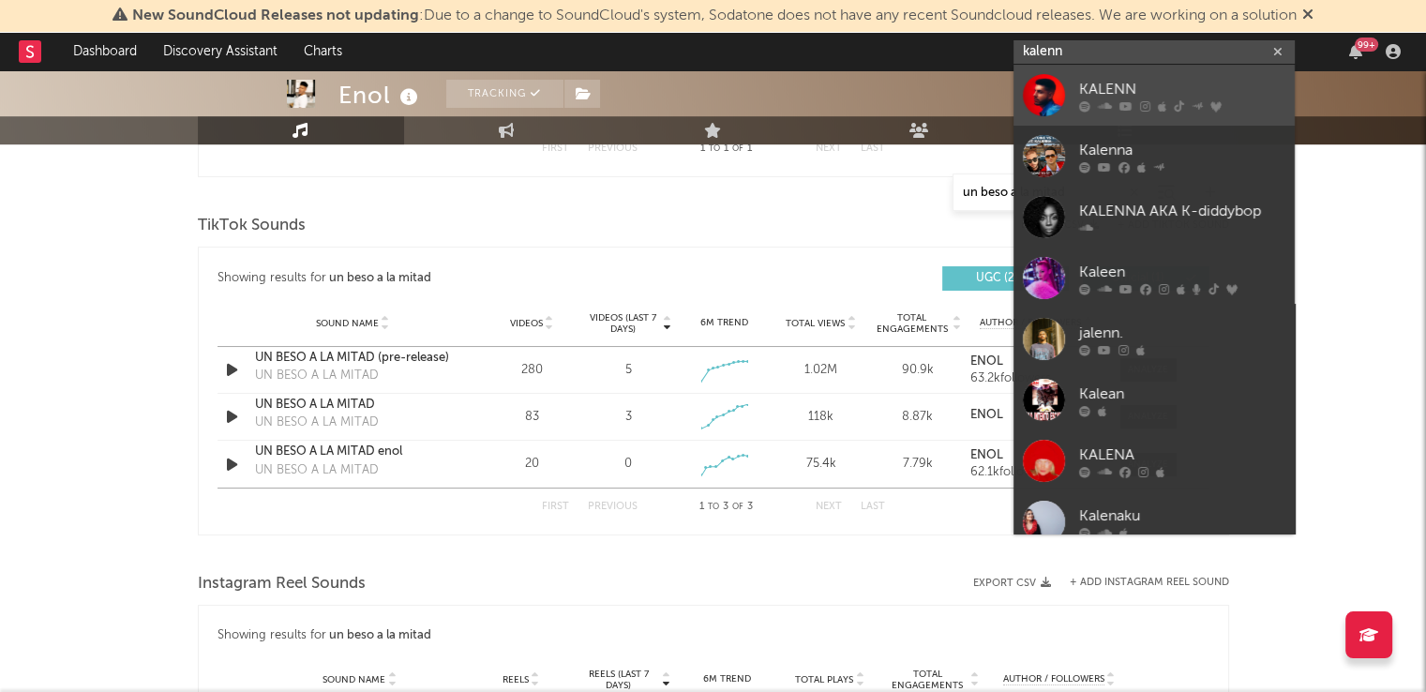
type input "kalenn"
click at [1101, 87] on div "KALENN" at bounding box center [1182, 89] width 206 height 22
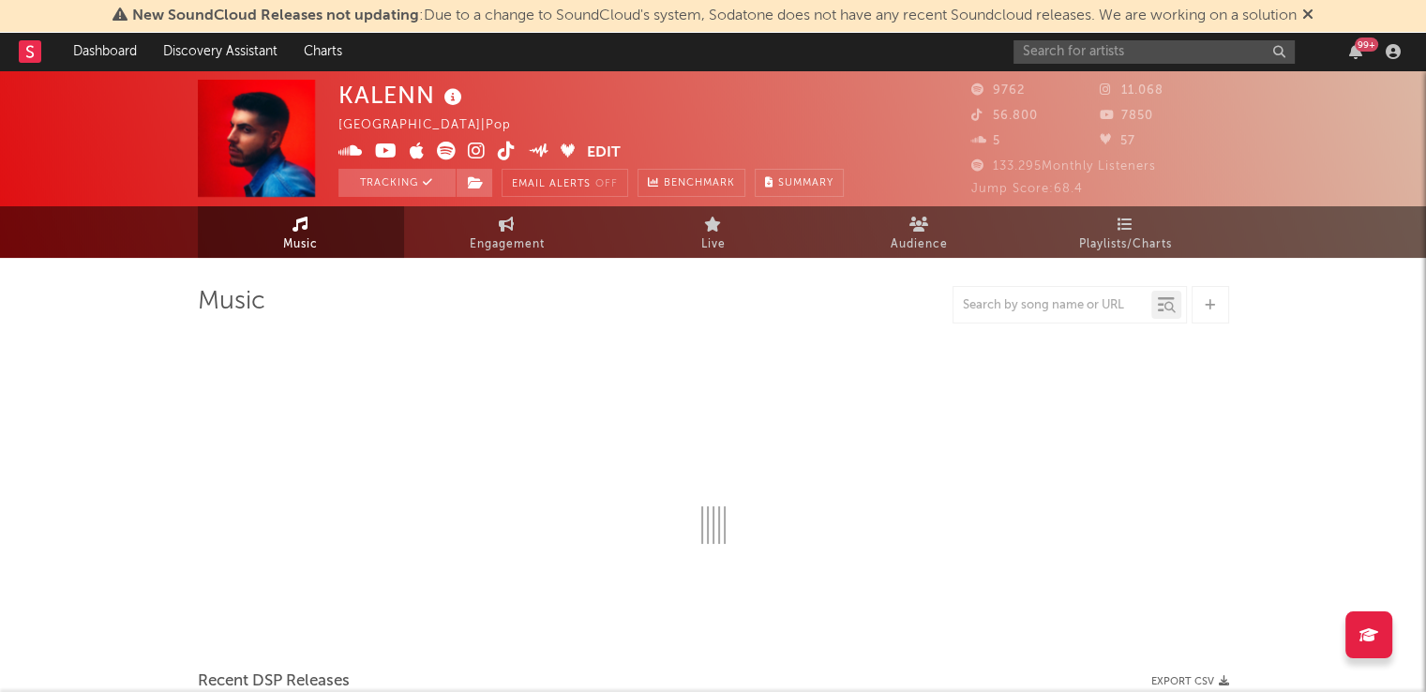
select select "6m"
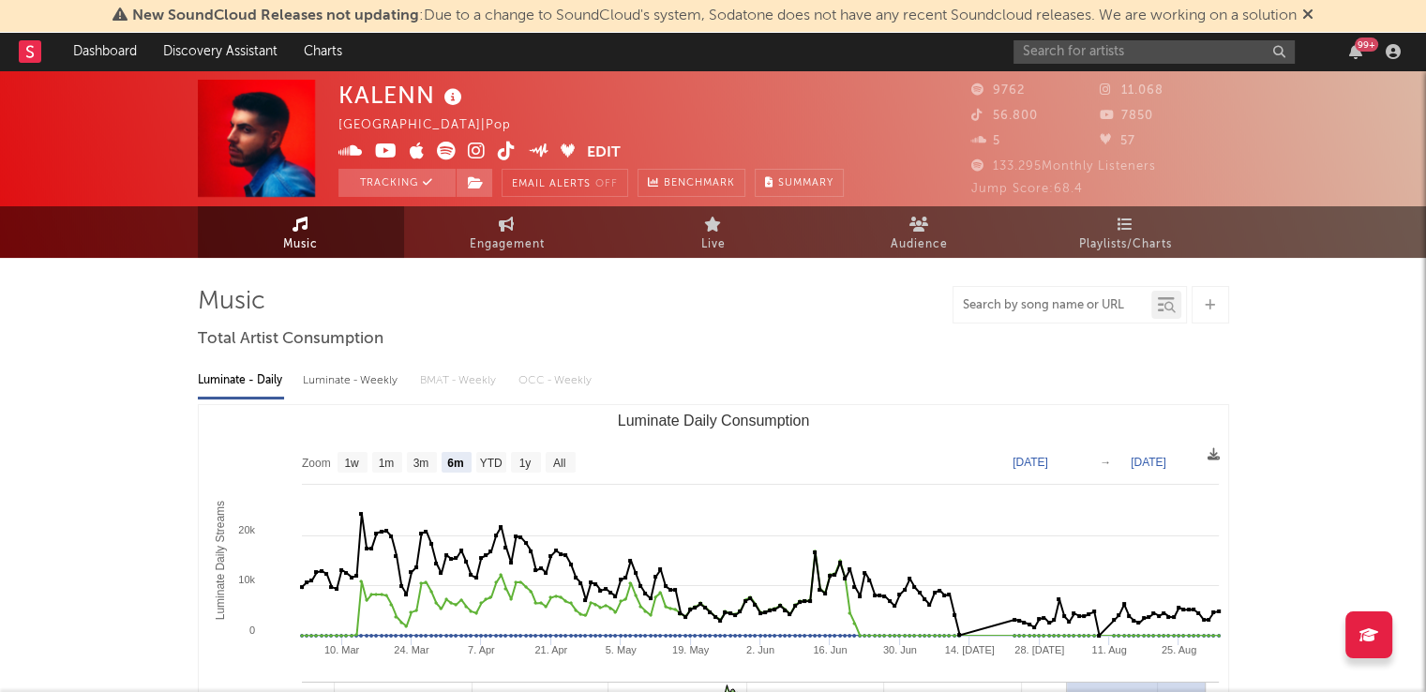
click at [1081, 305] on input "text" at bounding box center [1052, 305] width 198 height 15
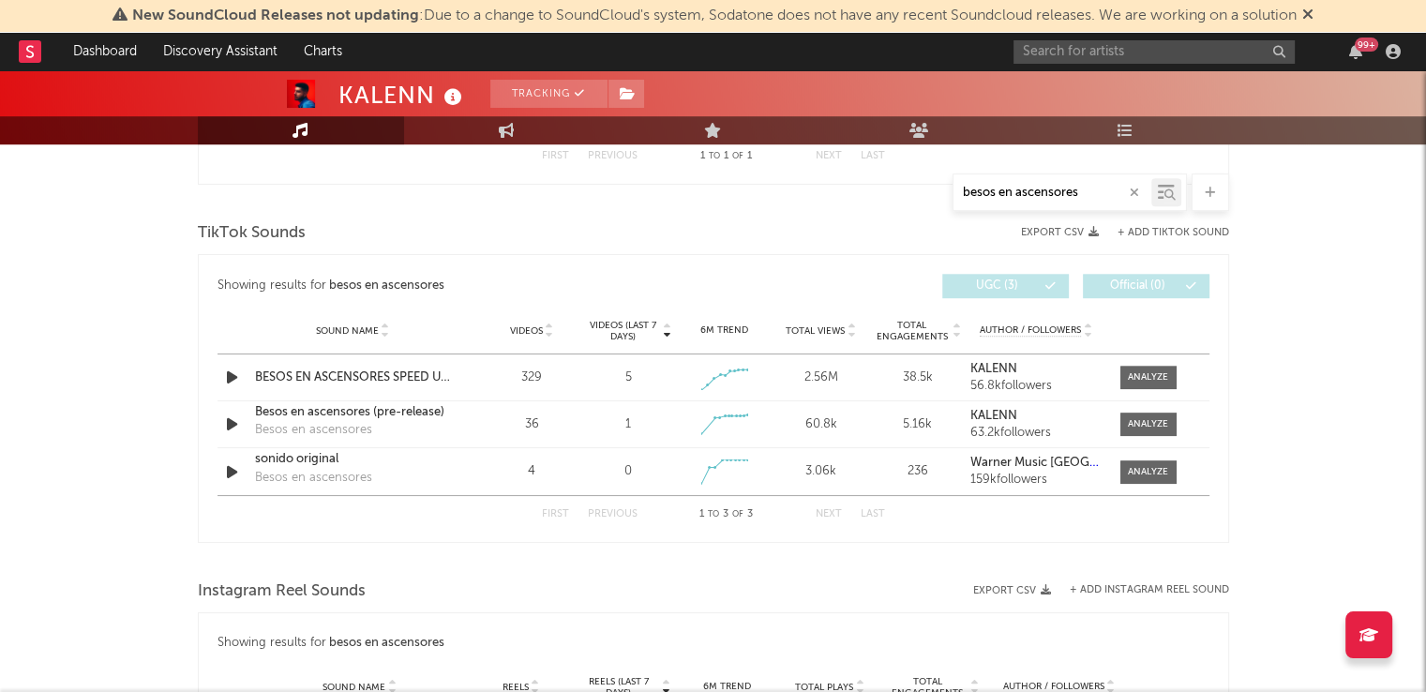
scroll to position [941, 0]
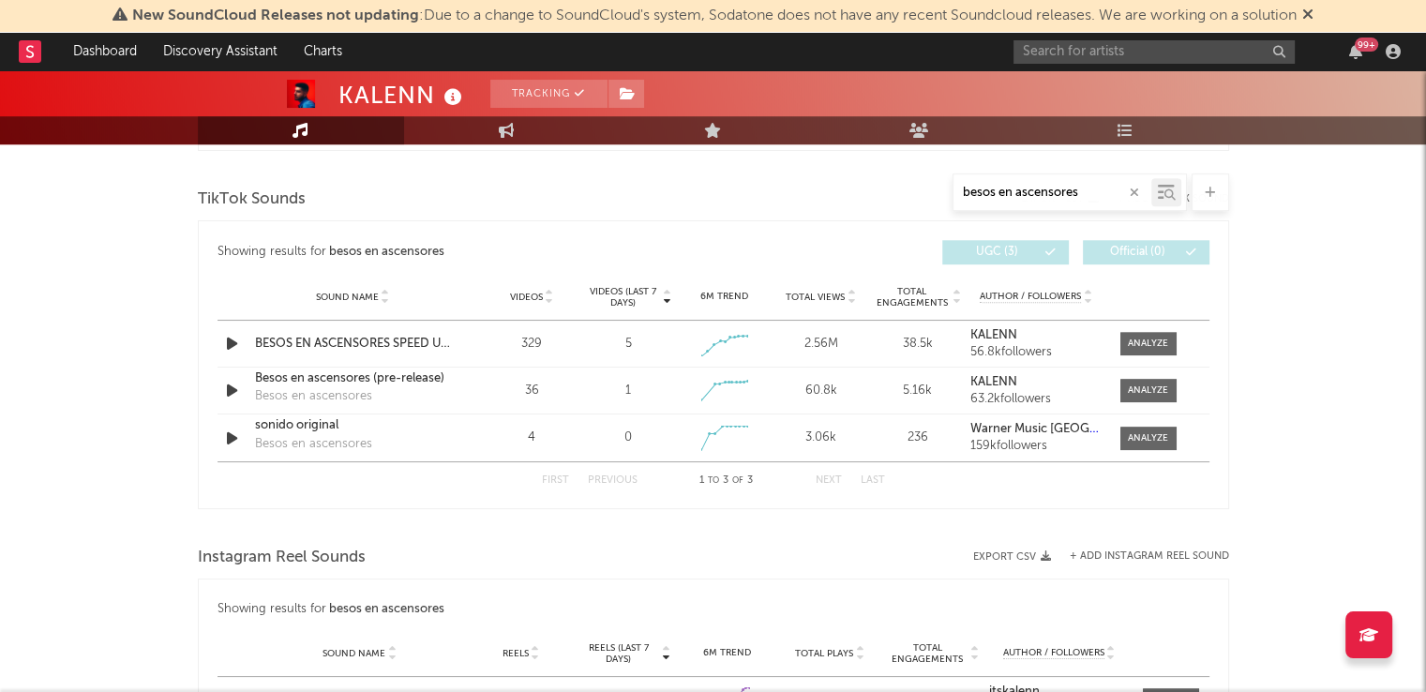
type input "besos en ascensores"
click at [1140, 35] on div "99 +" at bounding box center [1210, 51] width 394 height 37
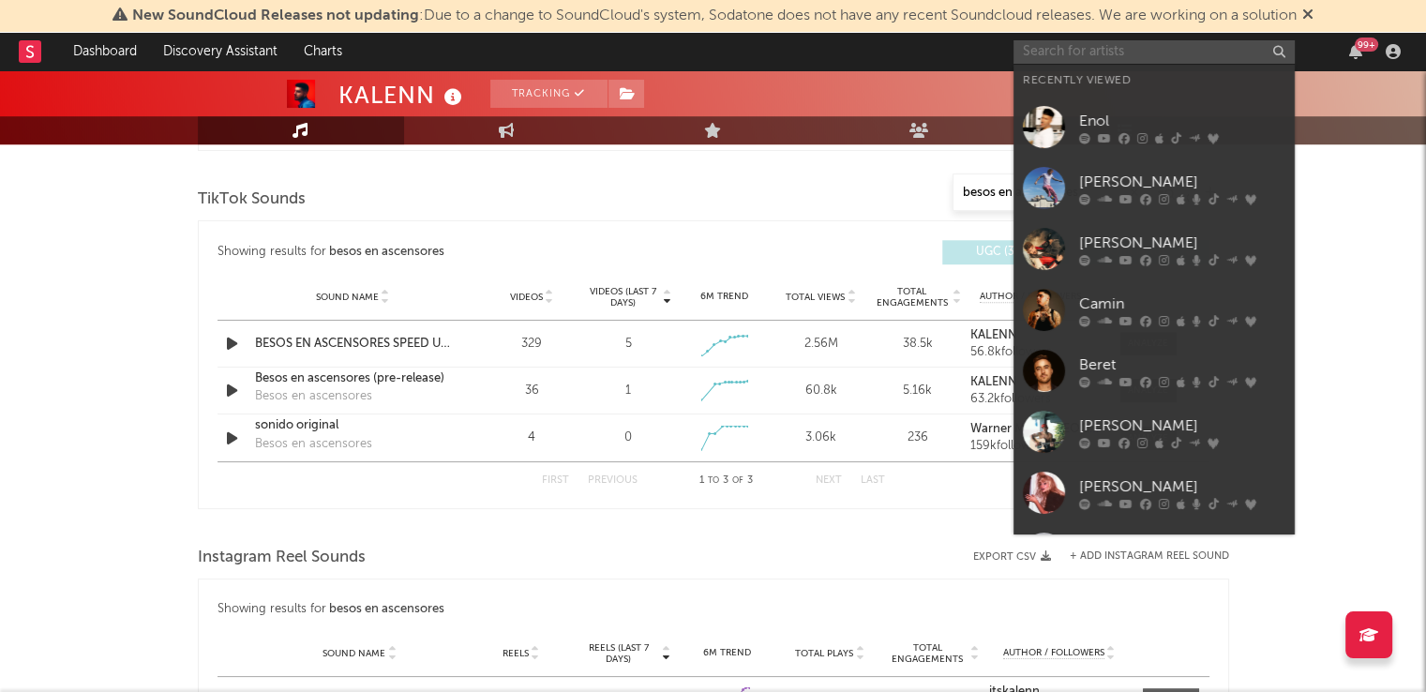
click at [1102, 59] on input "text" at bounding box center [1153, 51] width 281 height 23
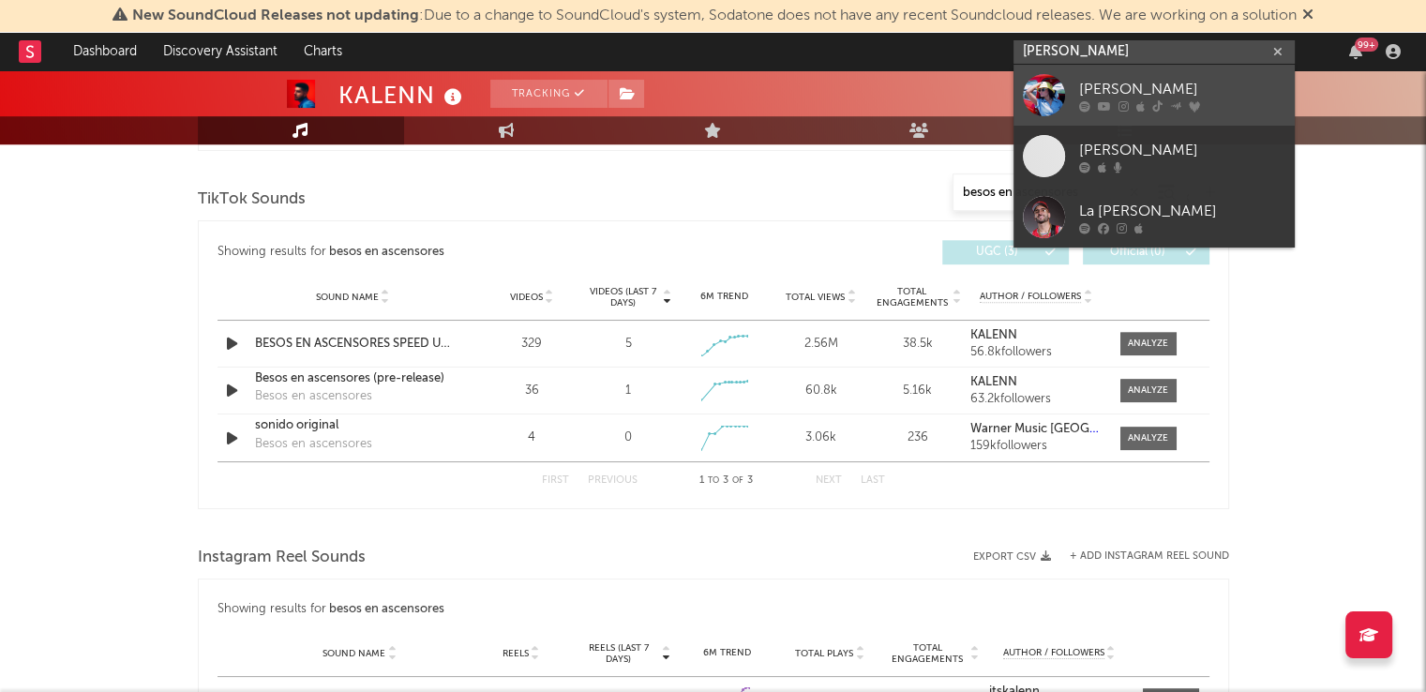
type input "[PERSON_NAME]"
click at [1118, 82] on div "[PERSON_NAME]" at bounding box center [1182, 89] width 206 height 22
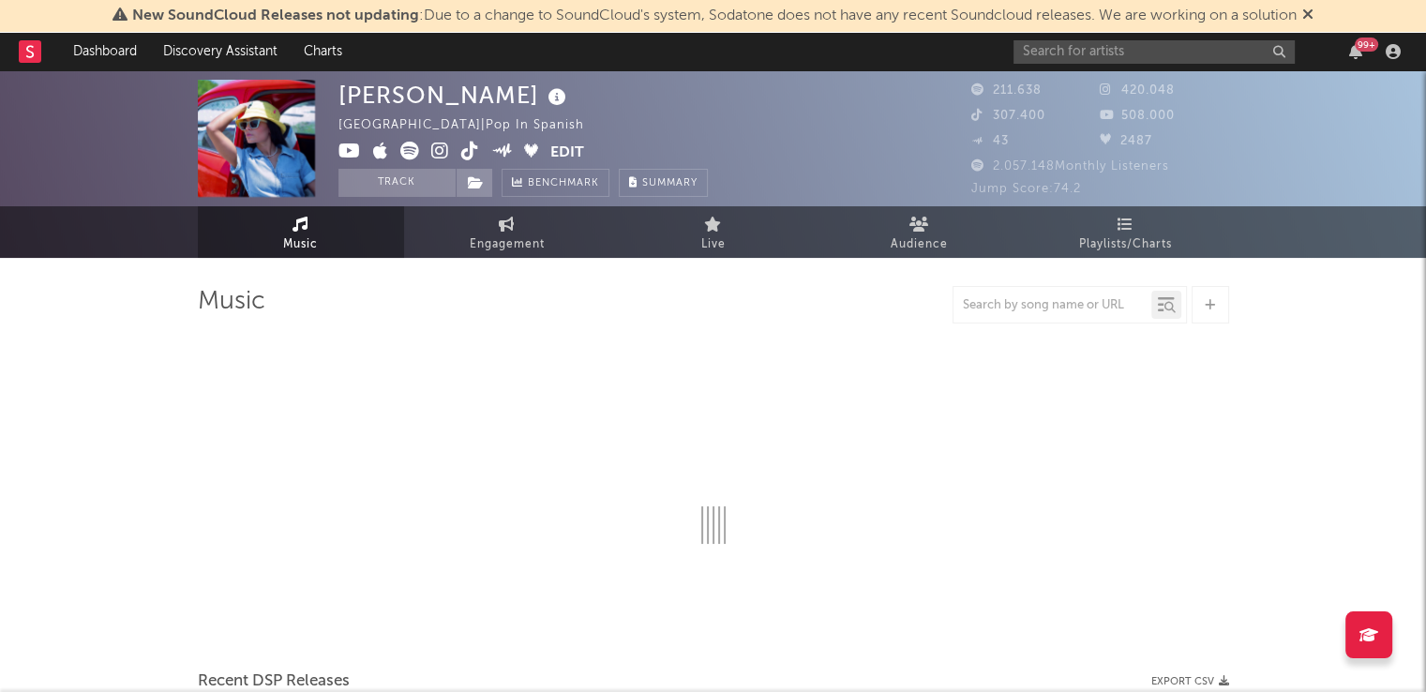
select select "6m"
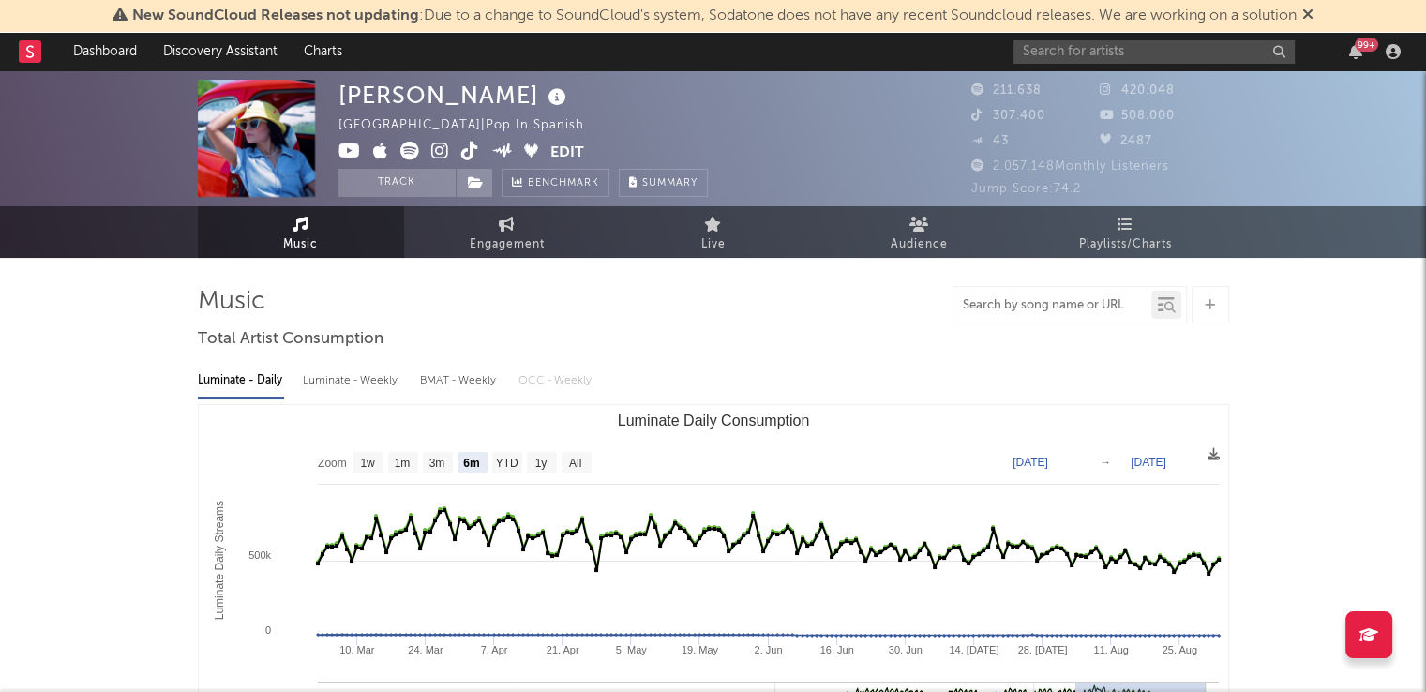
click at [1041, 308] on input "text" at bounding box center [1052, 305] width 198 height 15
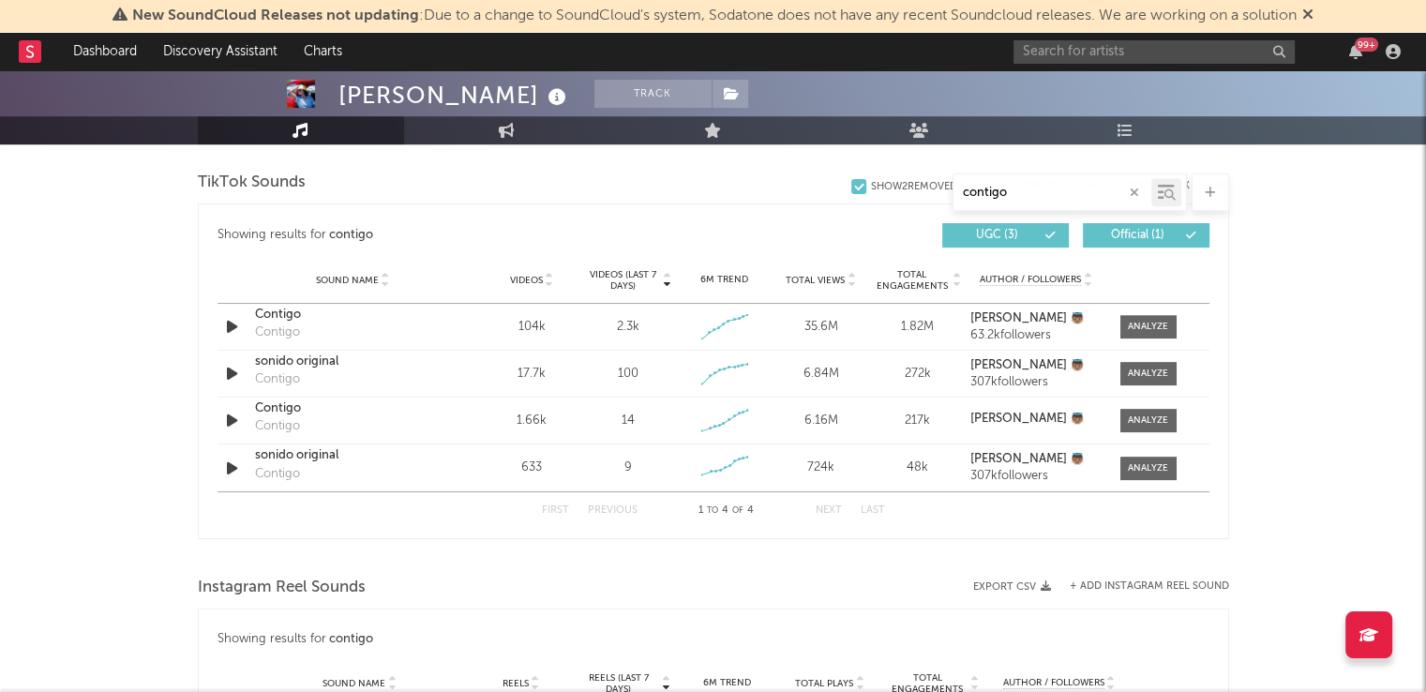
scroll to position [956, 0]
drag, startPoint x: 1016, startPoint y: 197, endPoint x: 878, endPoint y: 191, distance: 137.9
click at [878, 191] on div "contigo" at bounding box center [713, 191] width 1031 height 37
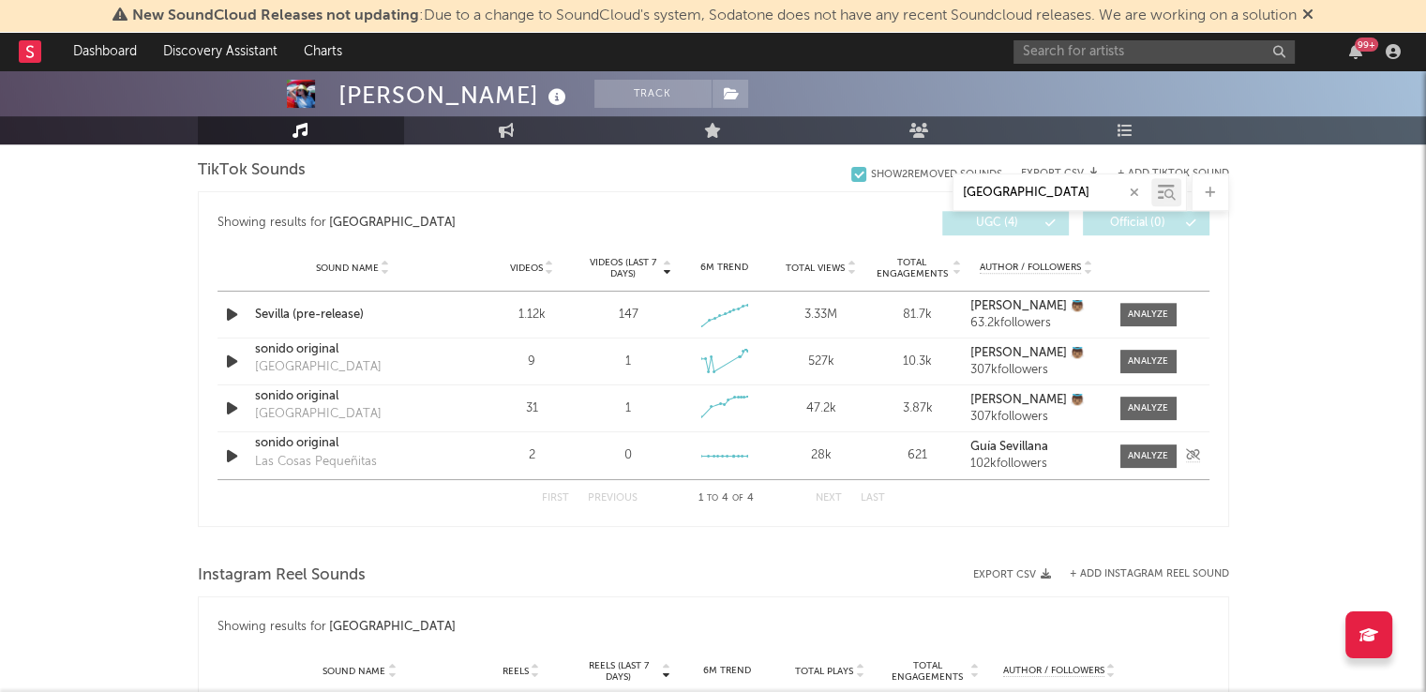
scroll to position [969, 0]
type input "[GEOGRAPHIC_DATA]"
click at [1109, 46] on input "text" at bounding box center [1153, 51] width 281 height 23
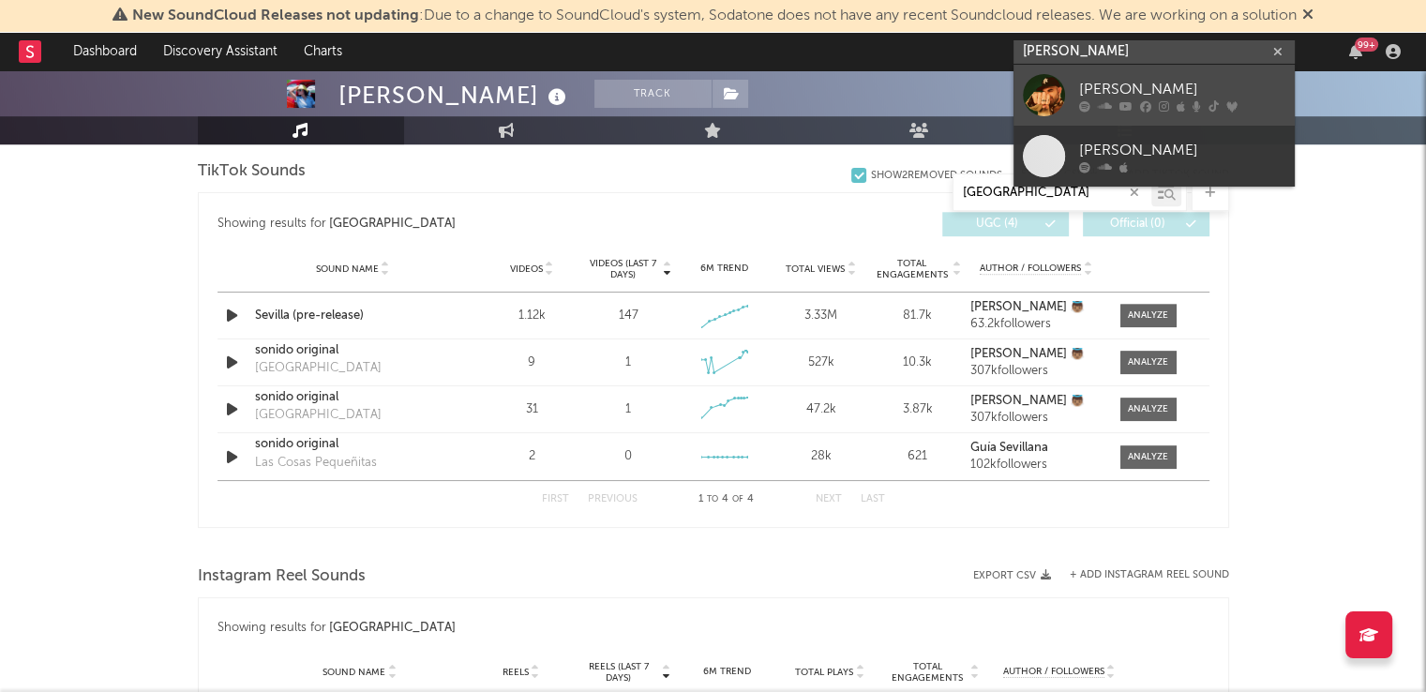
type input "[PERSON_NAME]"
click at [1117, 78] on div "[PERSON_NAME]" at bounding box center [1182, 89] width 206 height 22
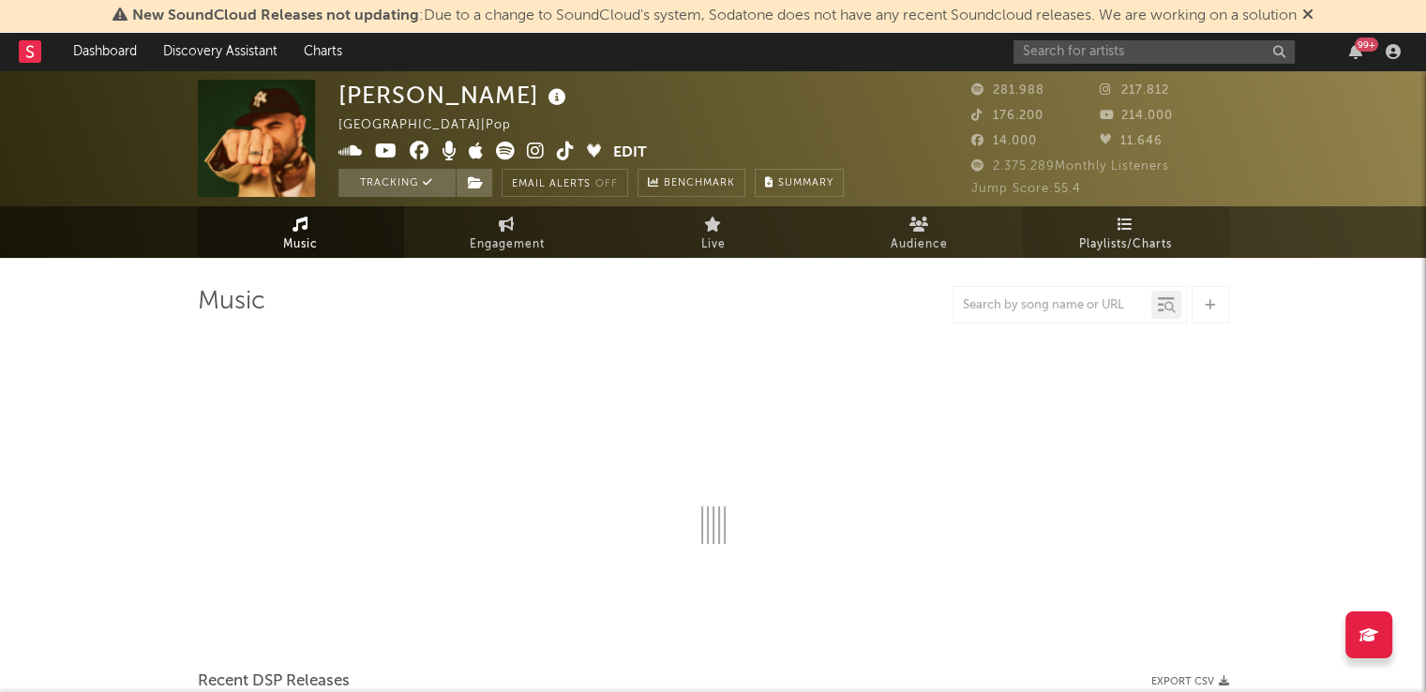
select select "6m"
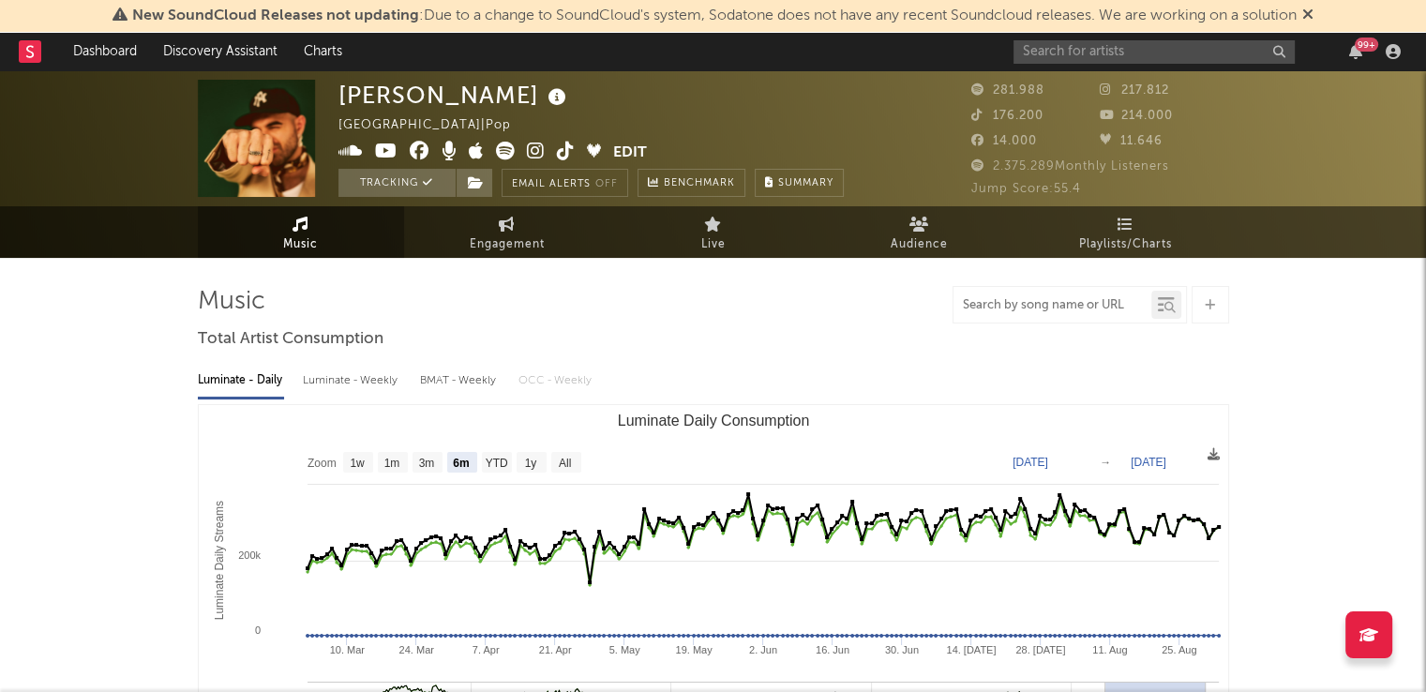
click at [993, 306] on input "text" at bounding box center [1052, 305] width 198 height 15
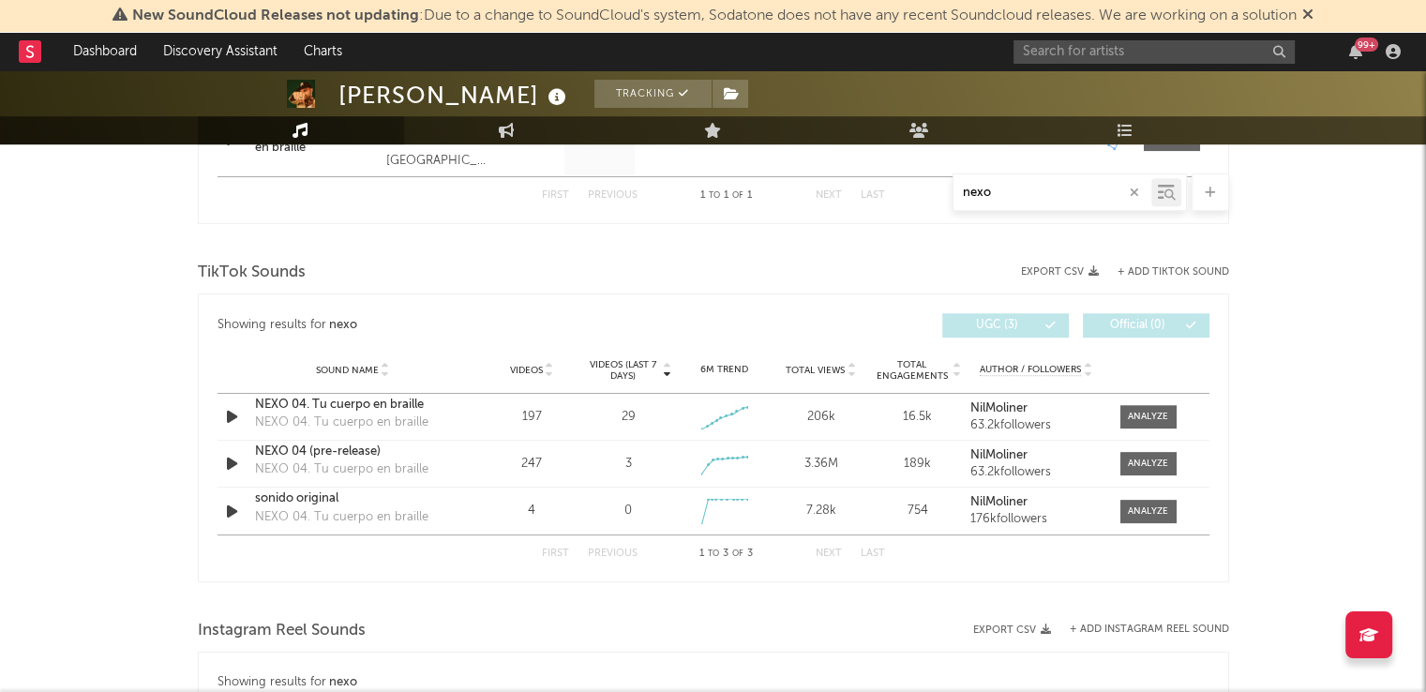
scroll to position [874, 0]
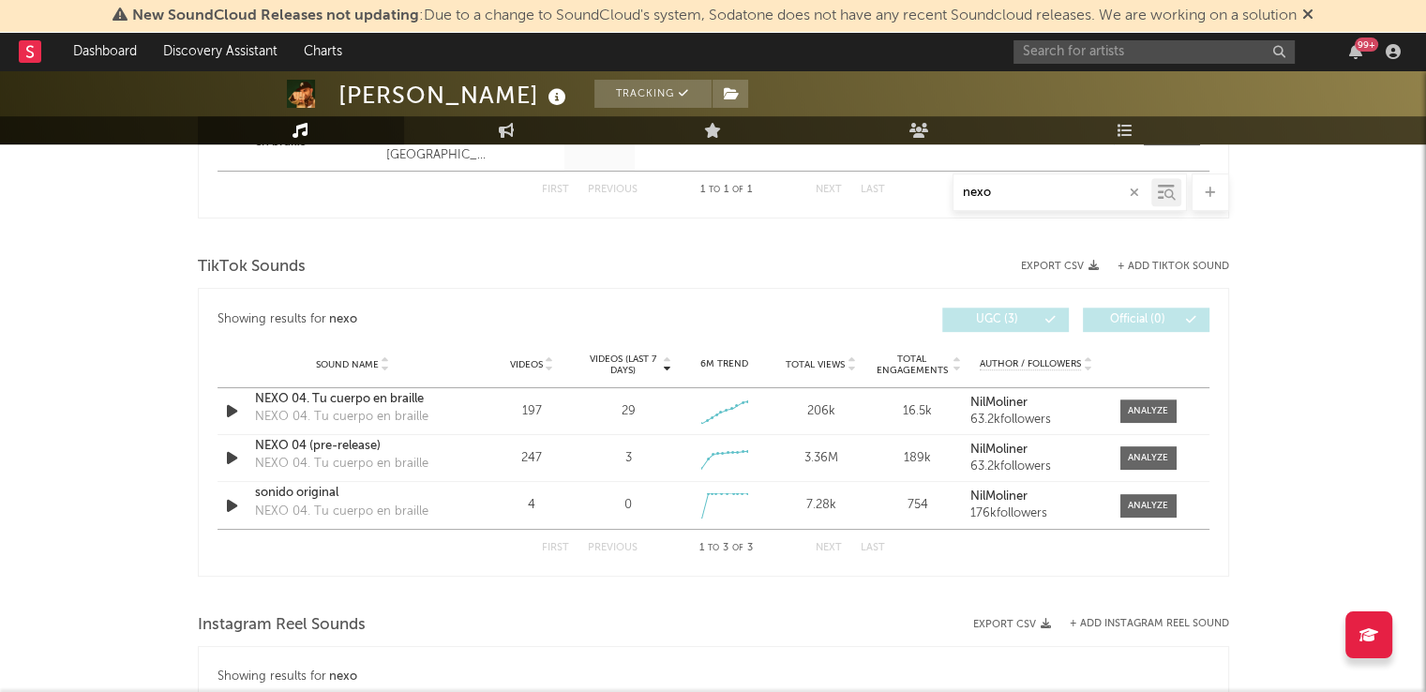
type input "nexo"
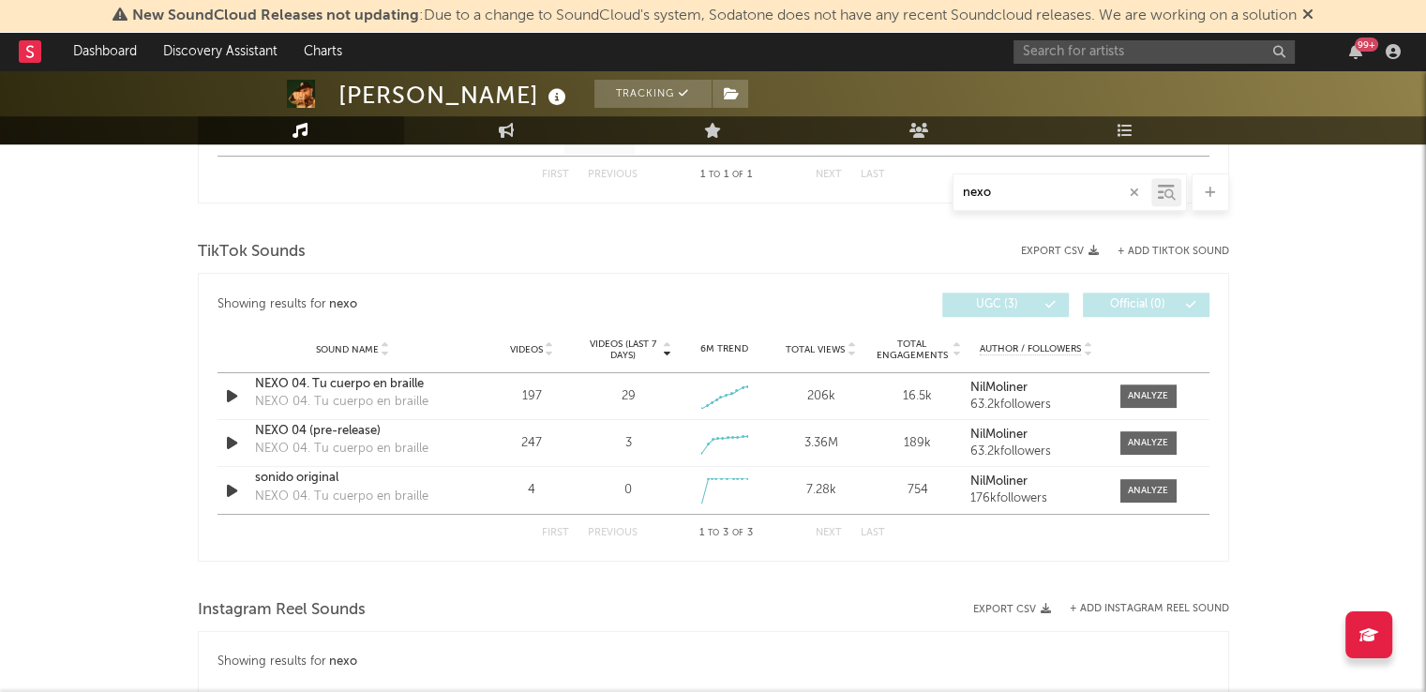
scroll to position [889, 0]
click at [1109, 52] on input "text" at bounding box center [1153, 51] width 281 height 23
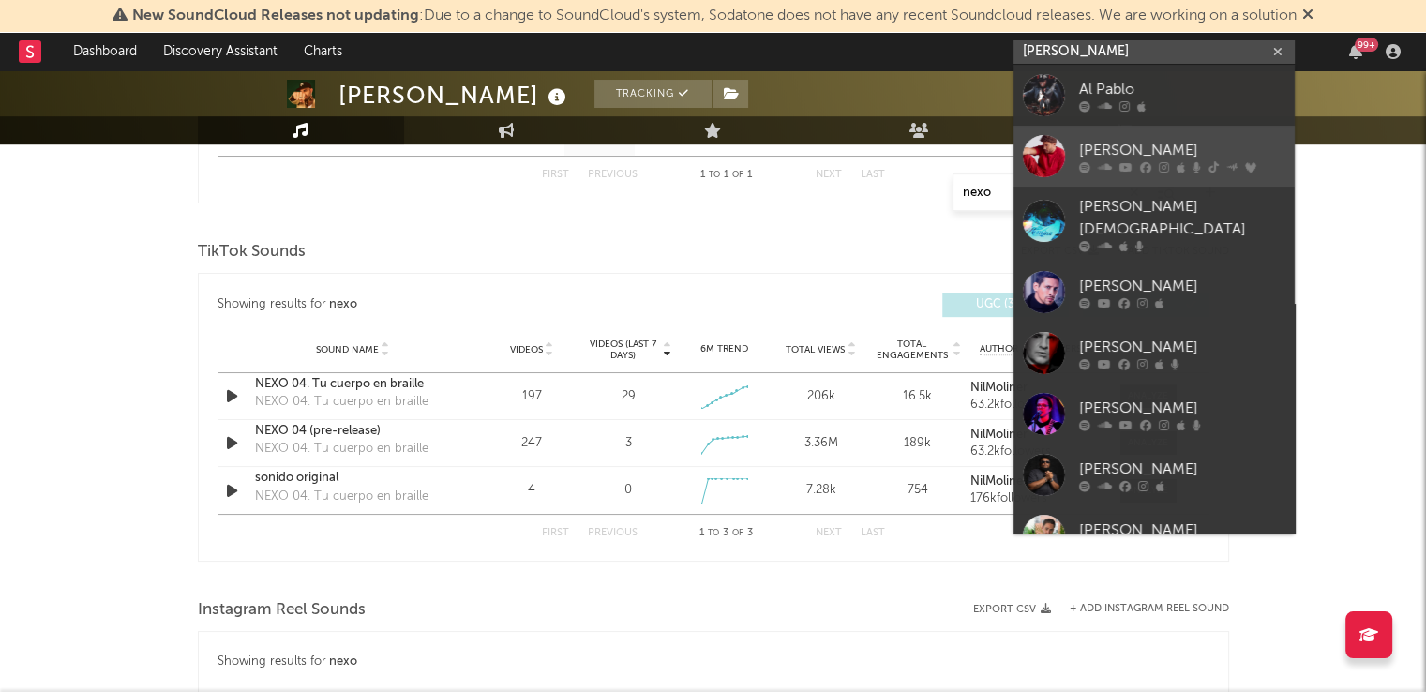
type input "[PERSON_NAME]"
click at [1109, 144] on div "[PERSON_NAME]" at bounding box center [1182, 150] width 206 height 22
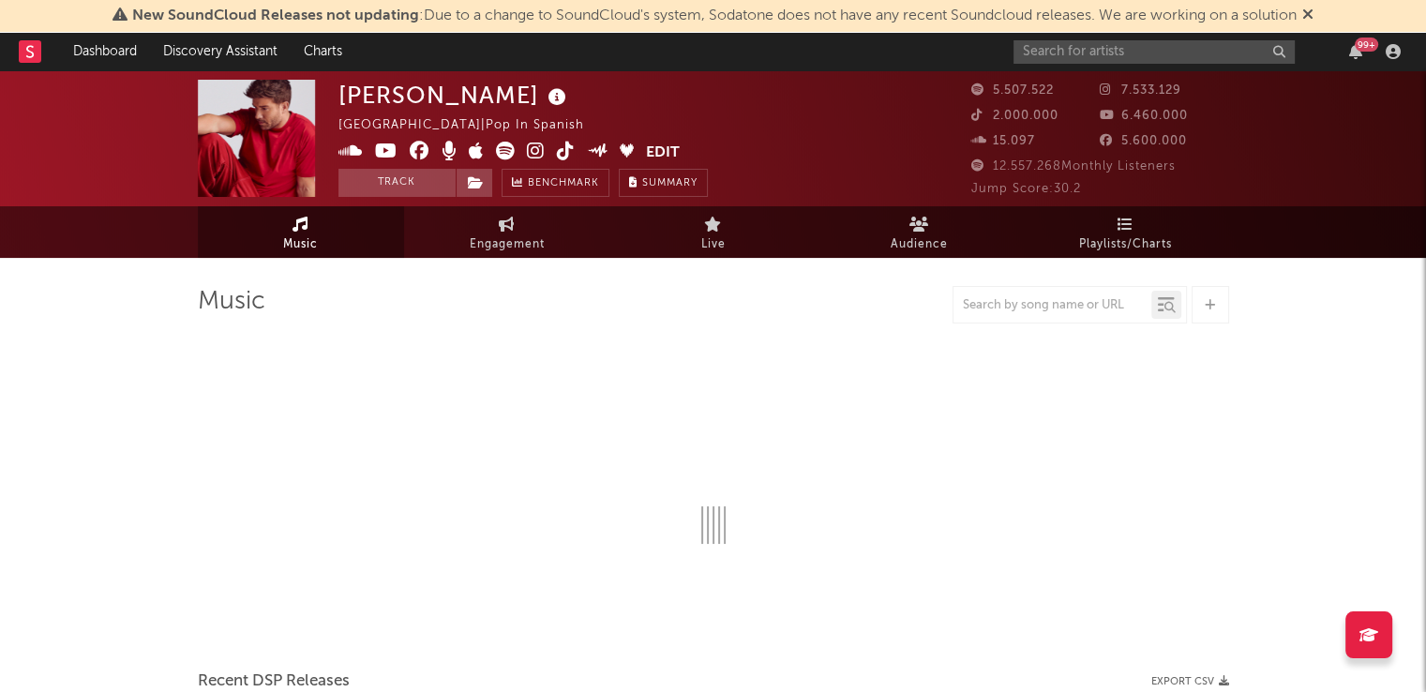
select select "6m"
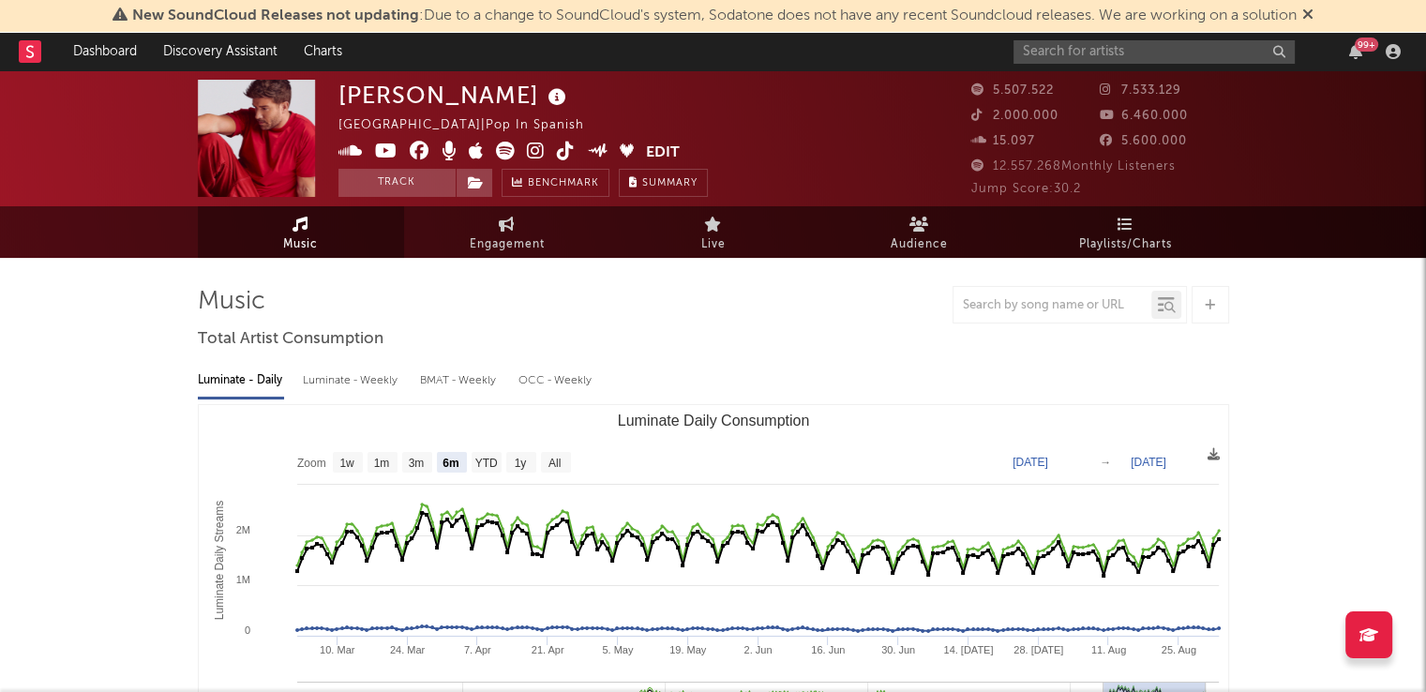
click at [997, 312] on div at bounding box center [1052, 304] width 198 height 23
click at [1007, 293] on div at bounding box center [1052, 304] width 198 height 23
click at [986, 308] on input "text" at bounding box center [1052, 305] width 198 height 15
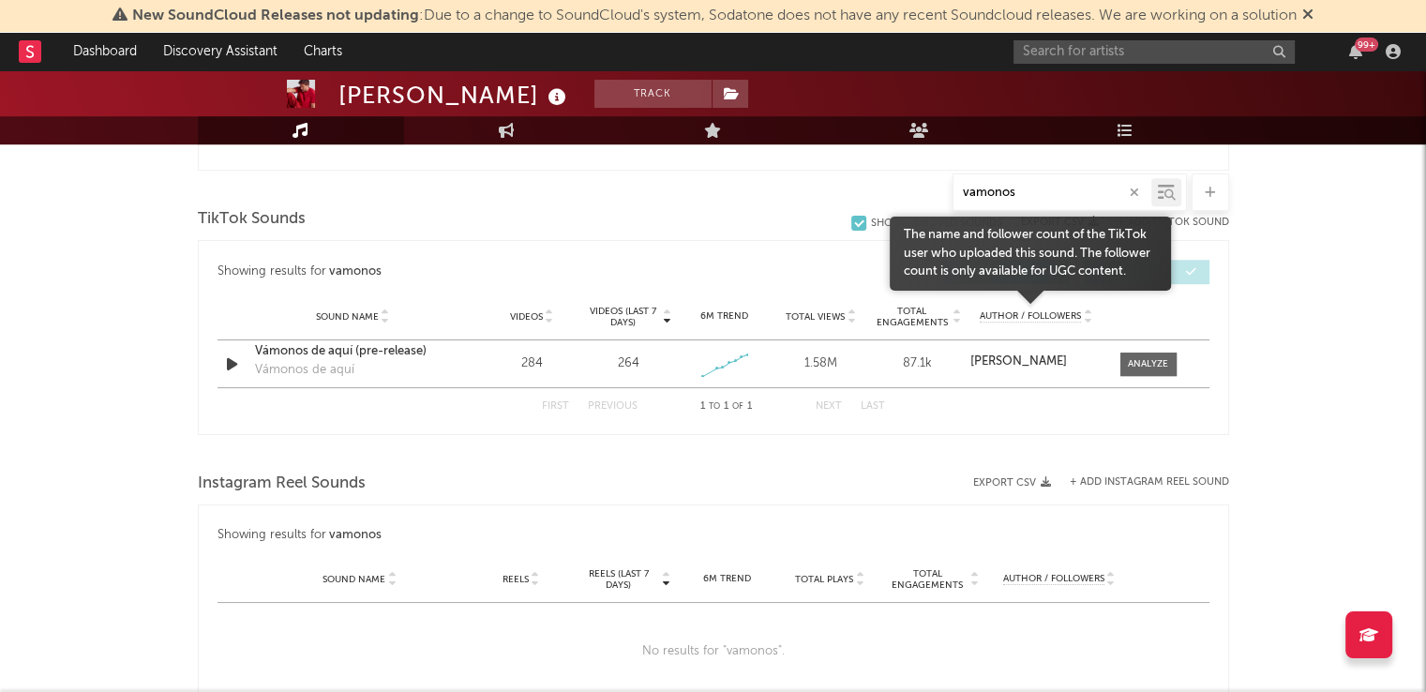
scroll to position [922, 0]
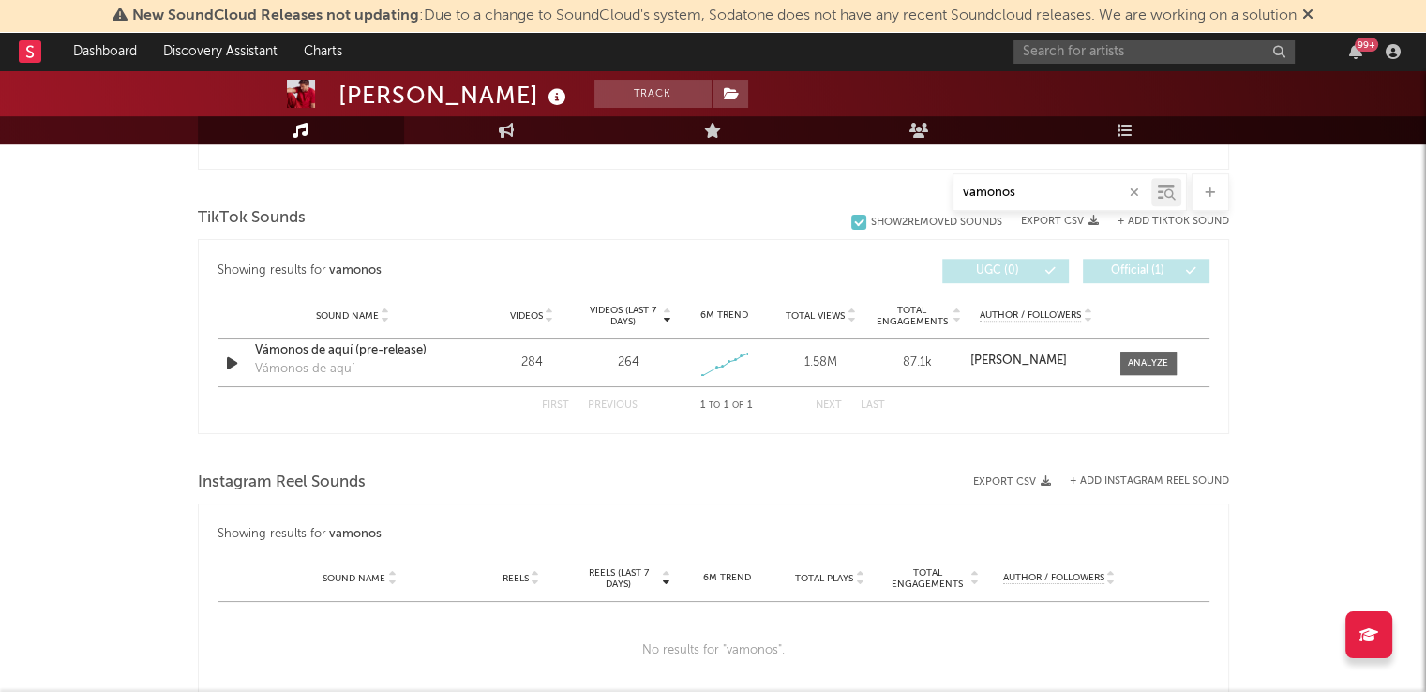
type input "vamonos"
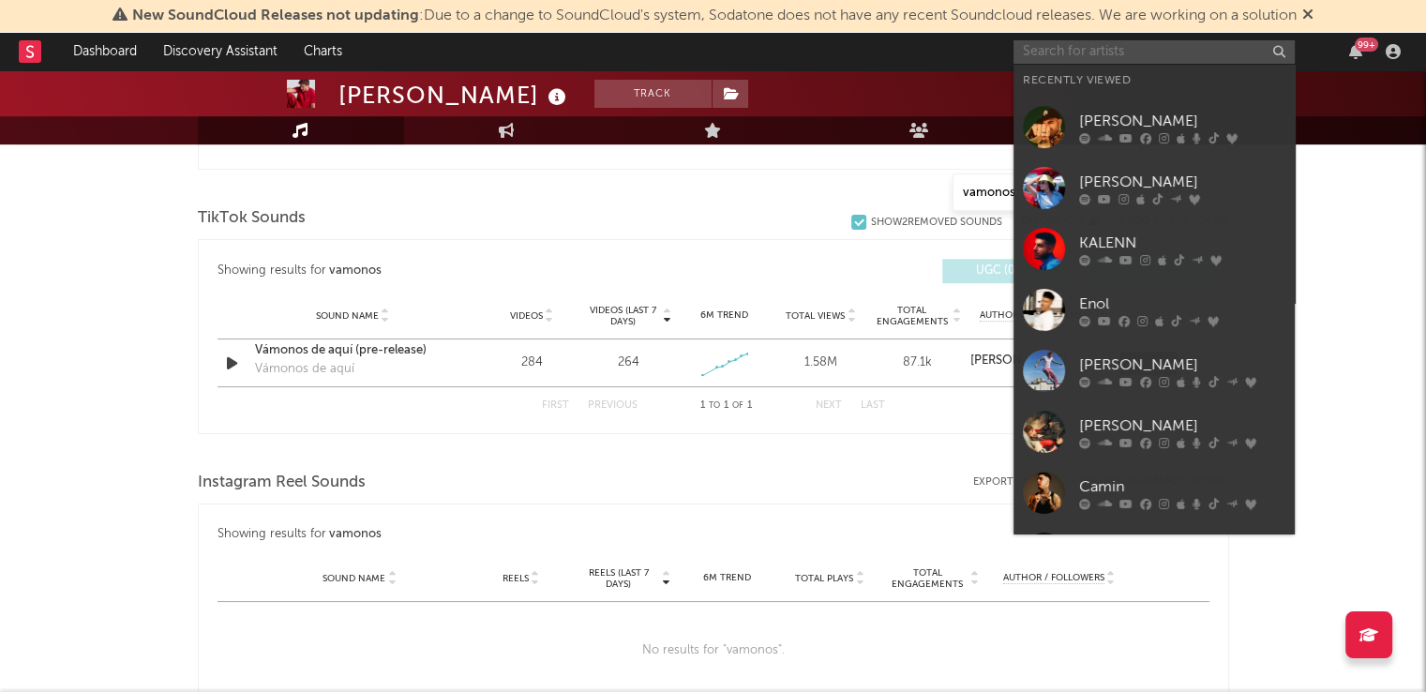
drag, startPoint x: 1105, startPoint y: 56, endPoint x: 1042, endPoint y: 50, distance: 63.1
click at [1042, 50] on input "text" at bounding box center [1153, 51] width 281 height 23
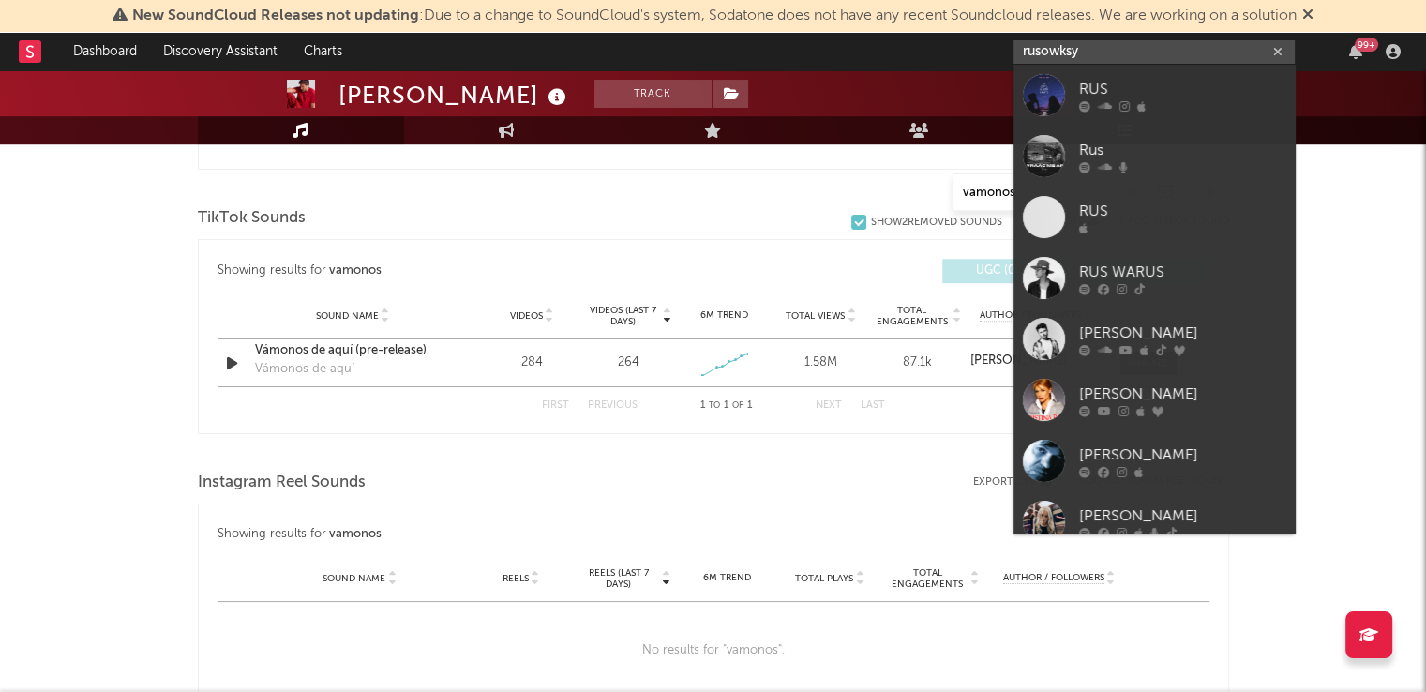
type input "rusowksy"
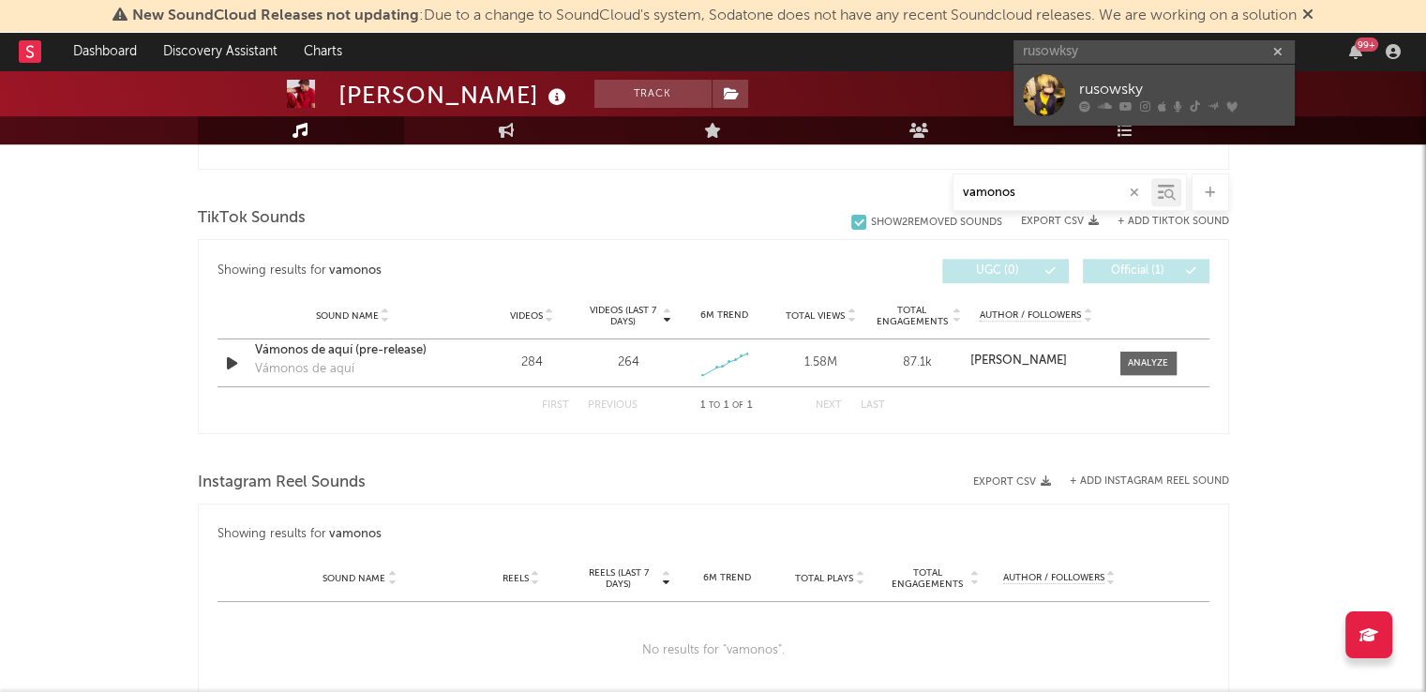
click at [1127, 91] on div "rusowsky" at bounding box center [1182, 89] width 206 height 22
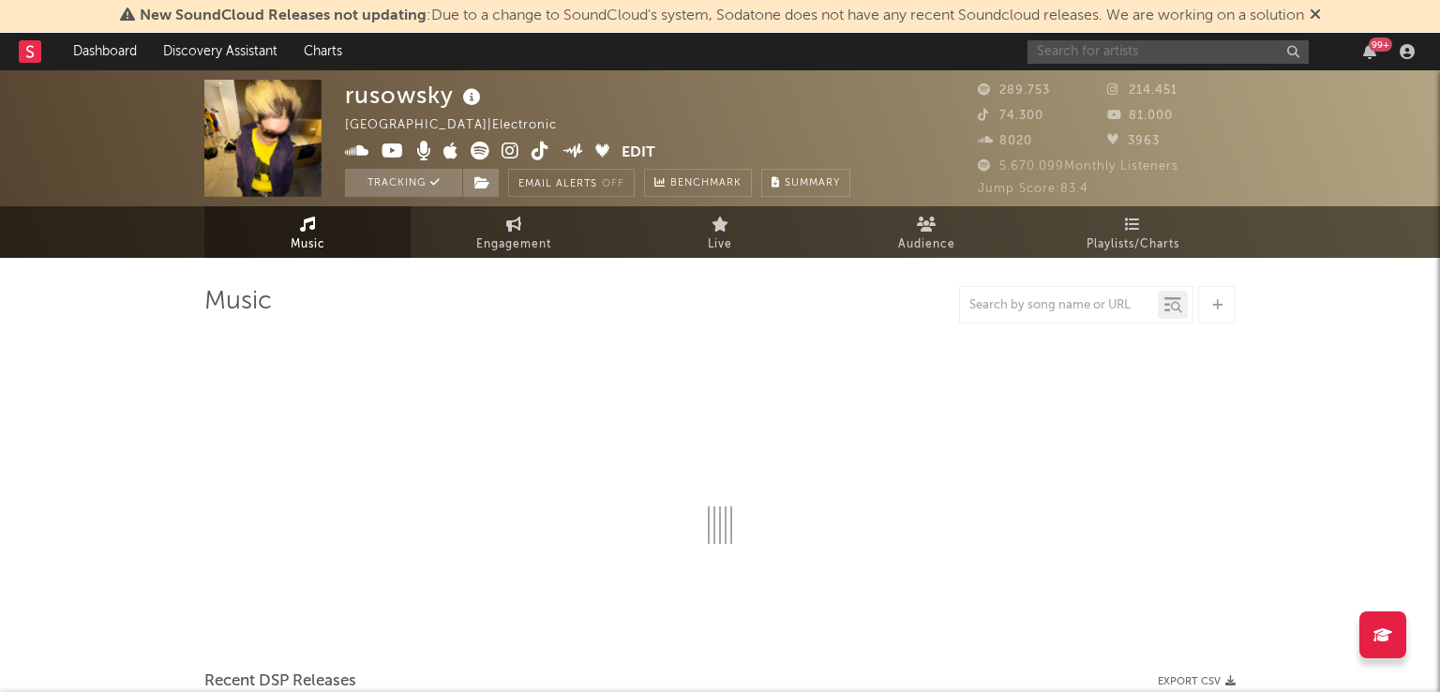
click at [1109, 52] on input "text" at bounding box center [1167, 51] width 281 height 23
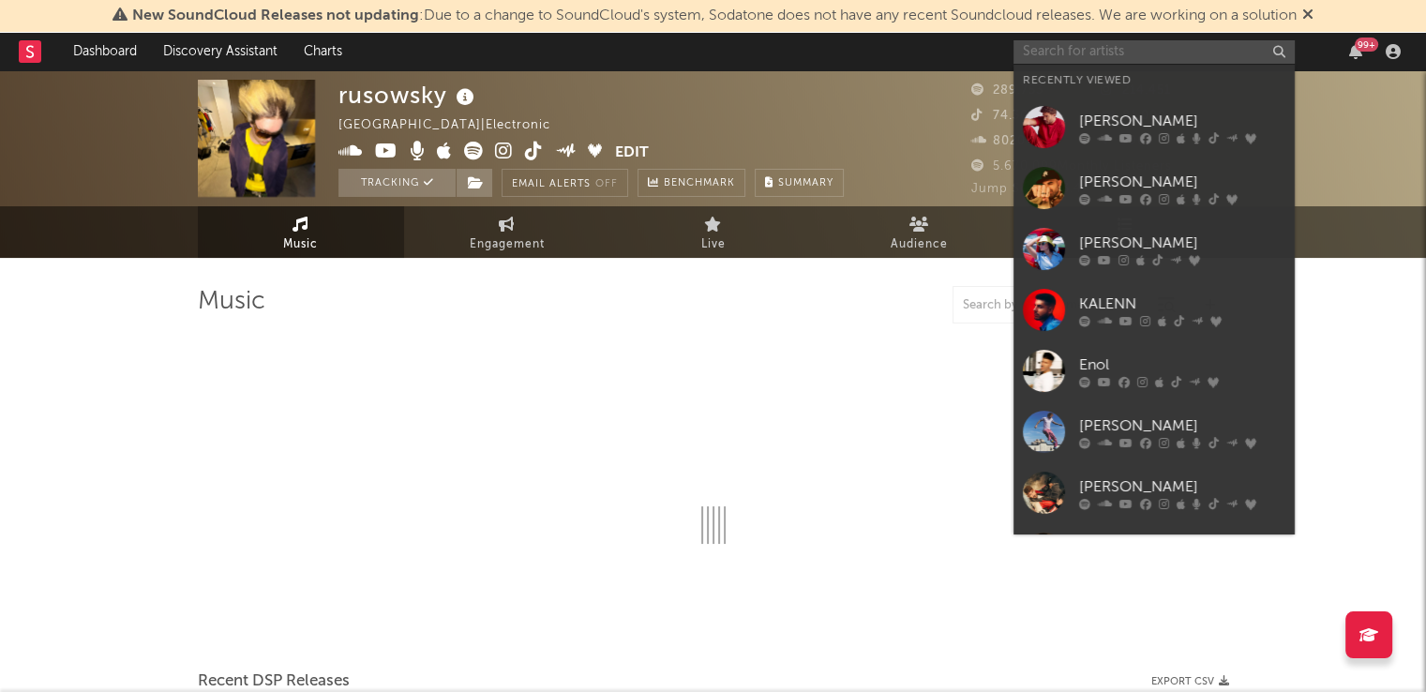
select select "6m"
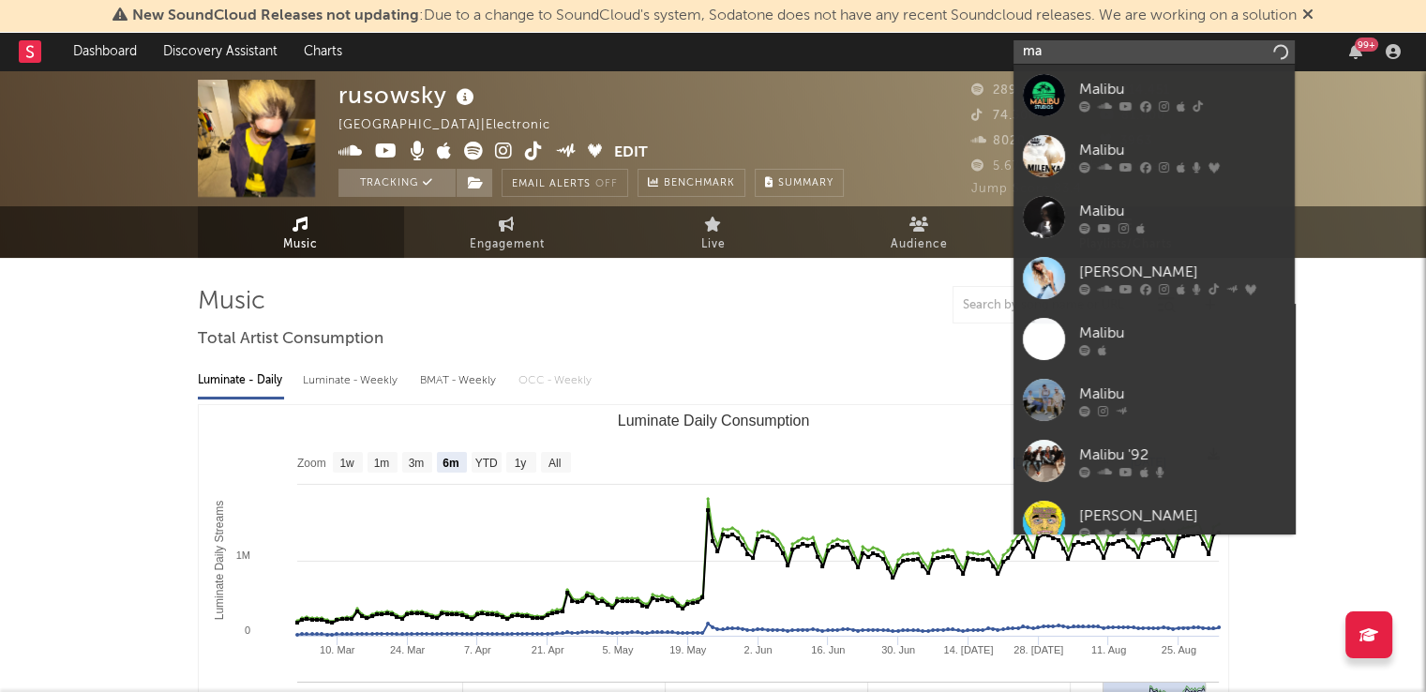
type input "m"
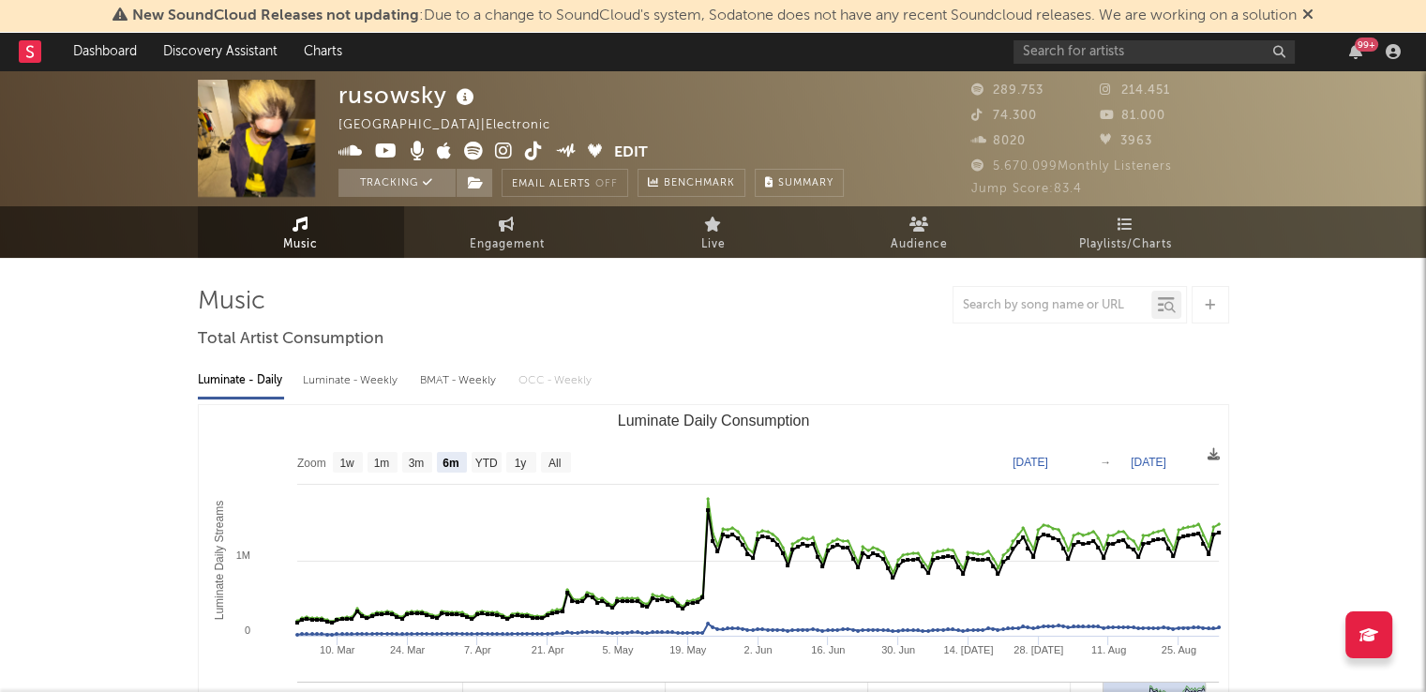
click at [1098, 308] on input "text" at bounding box center [1052, 305] width 198 height 15
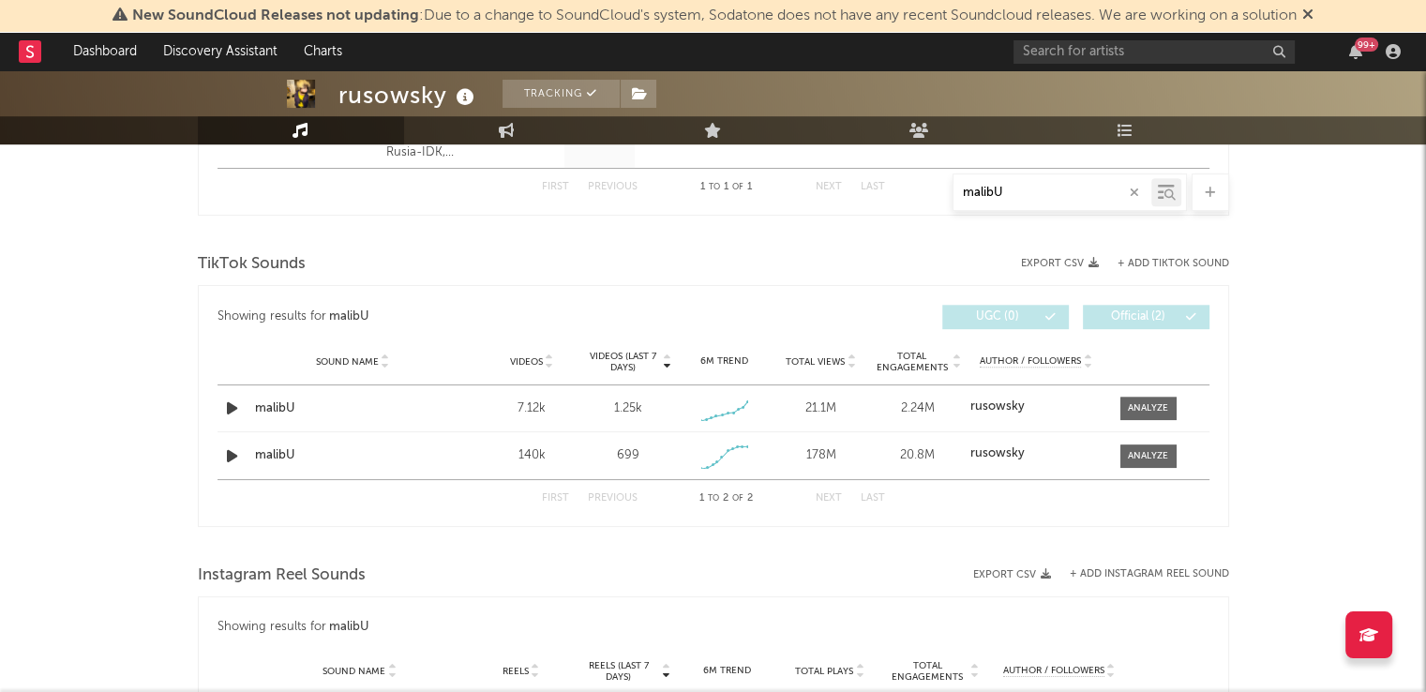
scroll to position [885, 0]
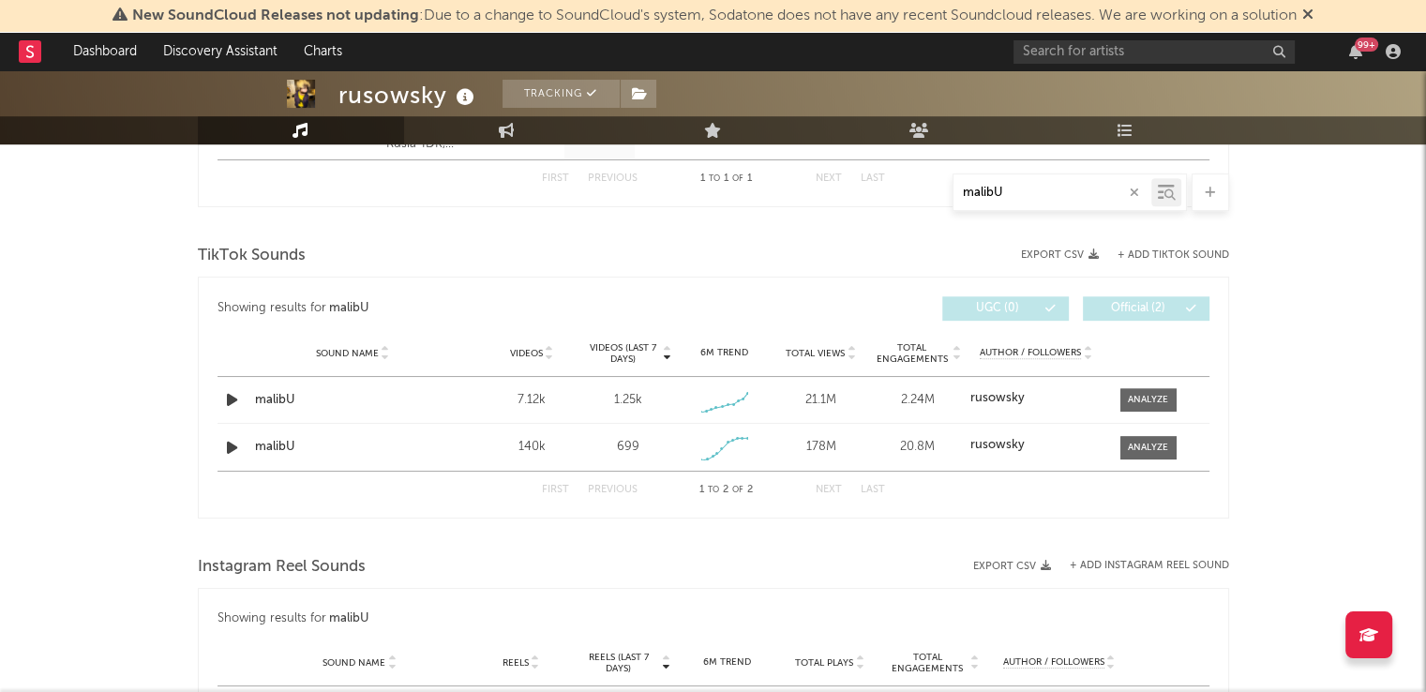
type input "malibU"
click at [1104, 51] on input "text" at bounding box center [1153, 51] width 281 height 23
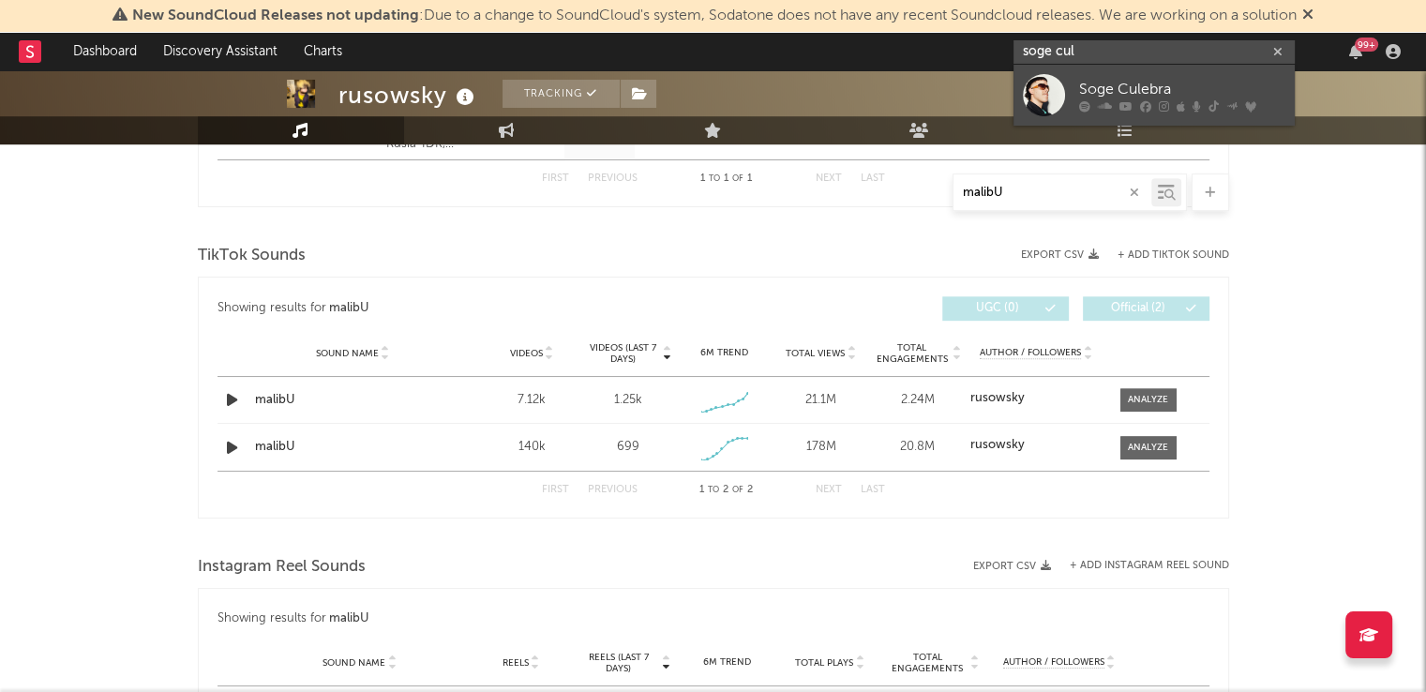
type input "soge cul"
click at [1095, 84] on div "Soge Culebra" at bounding box center [1182, 89] width 206 height 22
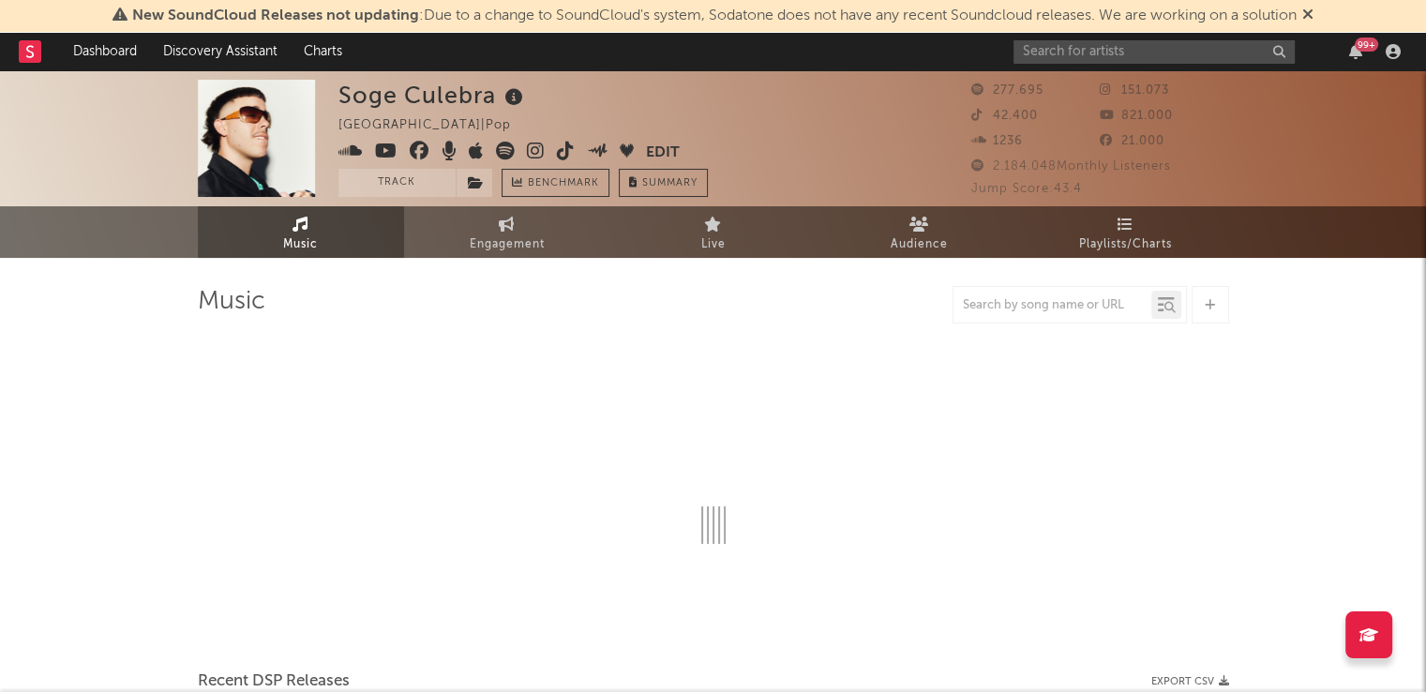
select select "6m"
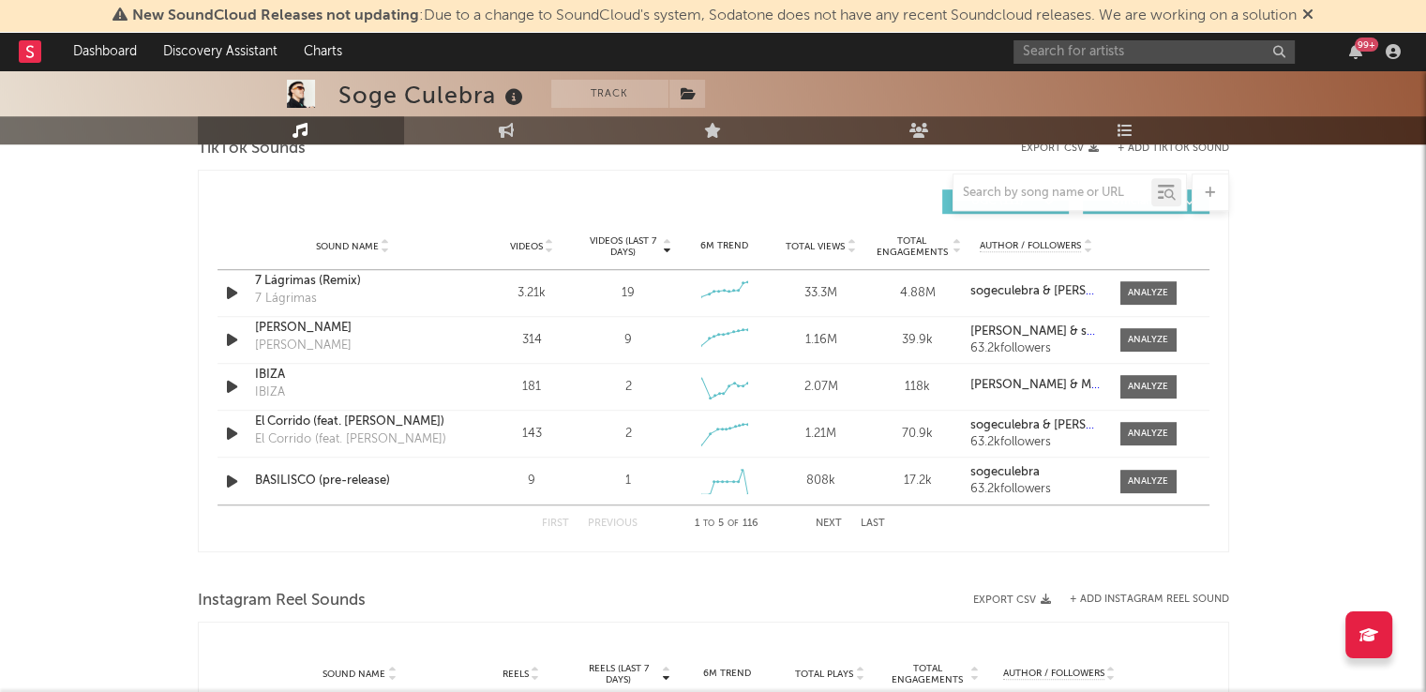
scroll to position [1295, 0]
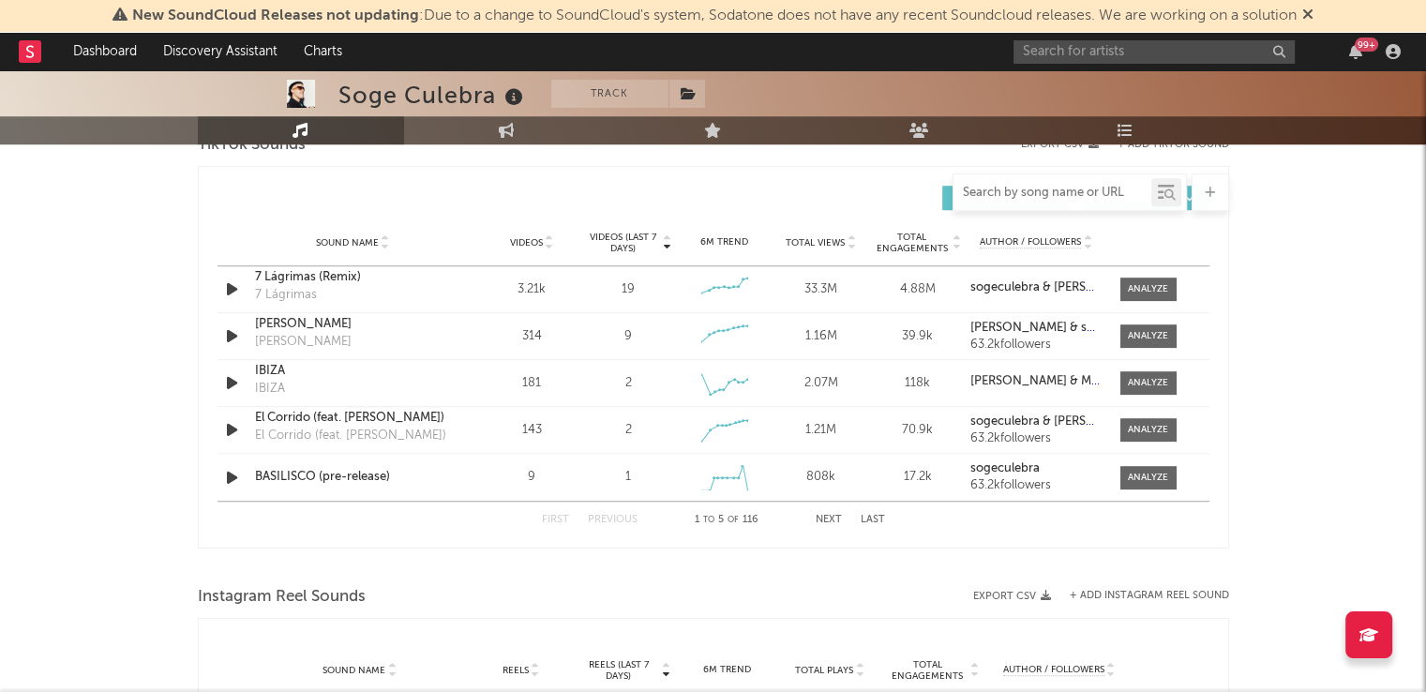
click at [1026, 191] on input "text" at bounding box center [1052, 193] width 198 height 15
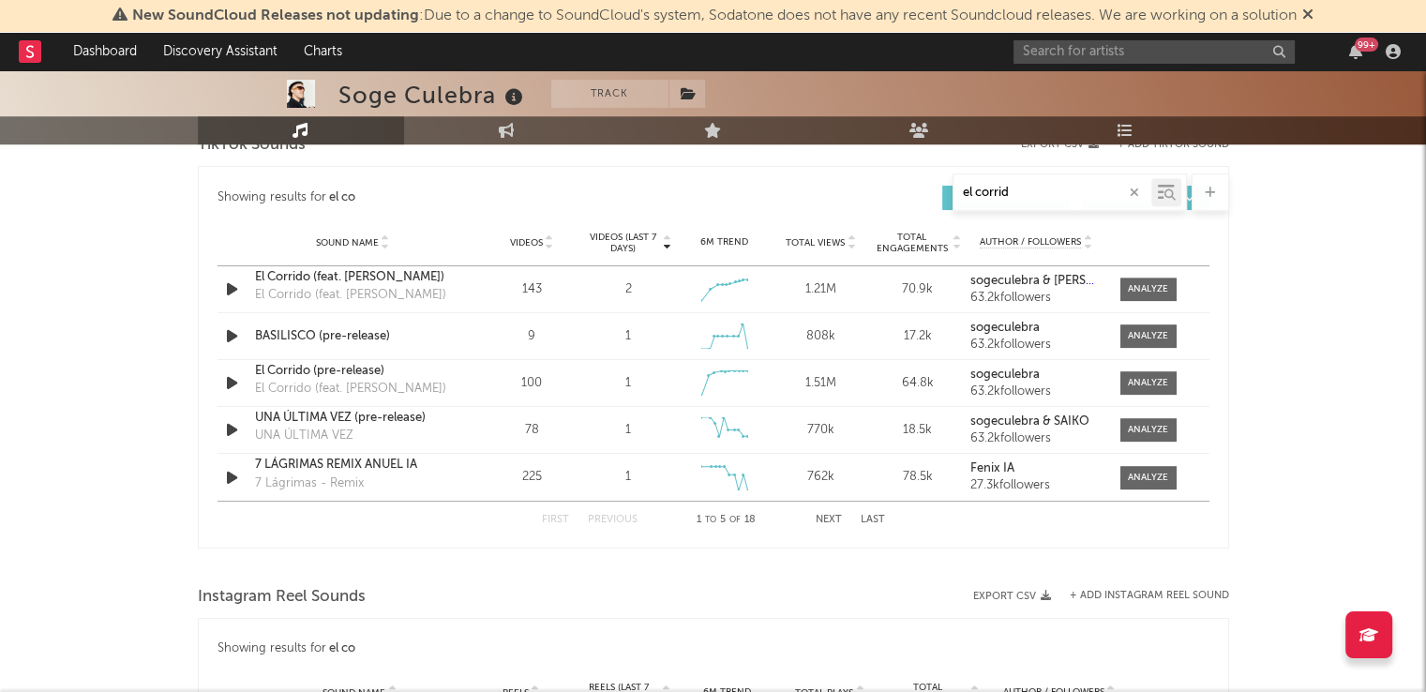
type input "el corrido"
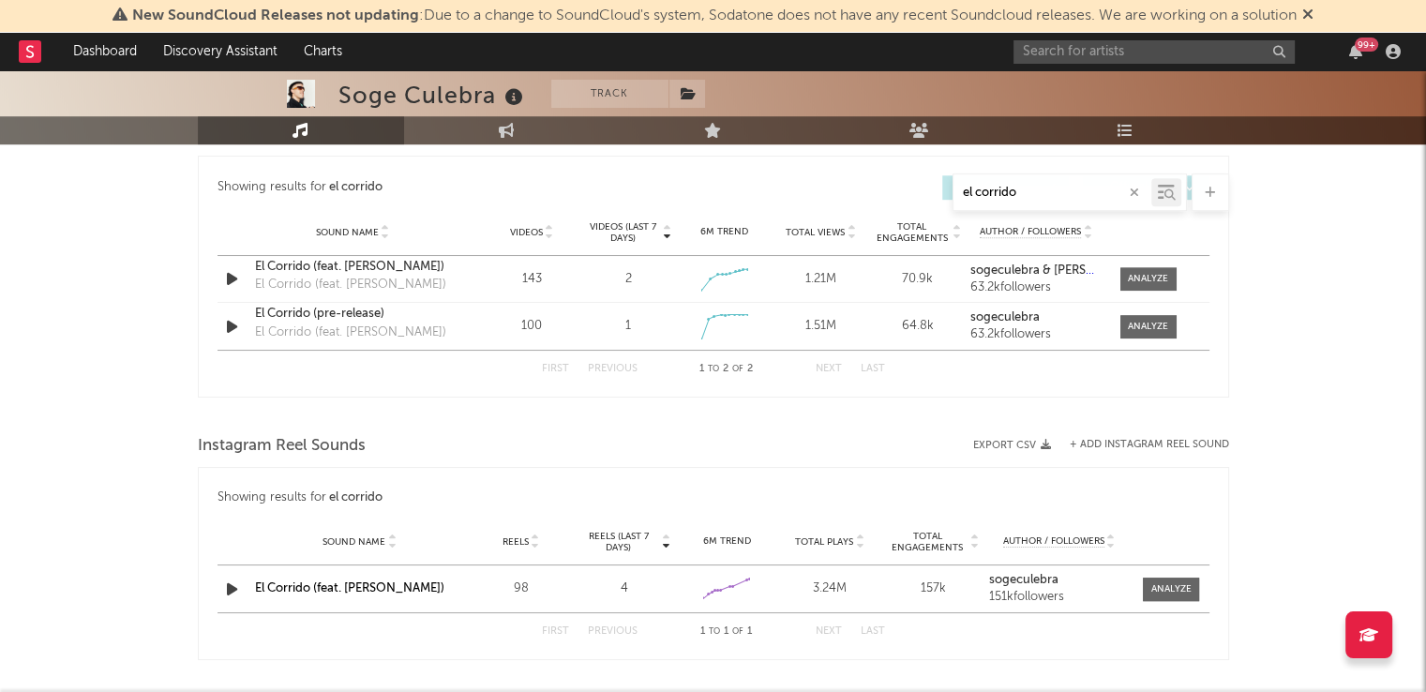
scroll to position [1002, 0]
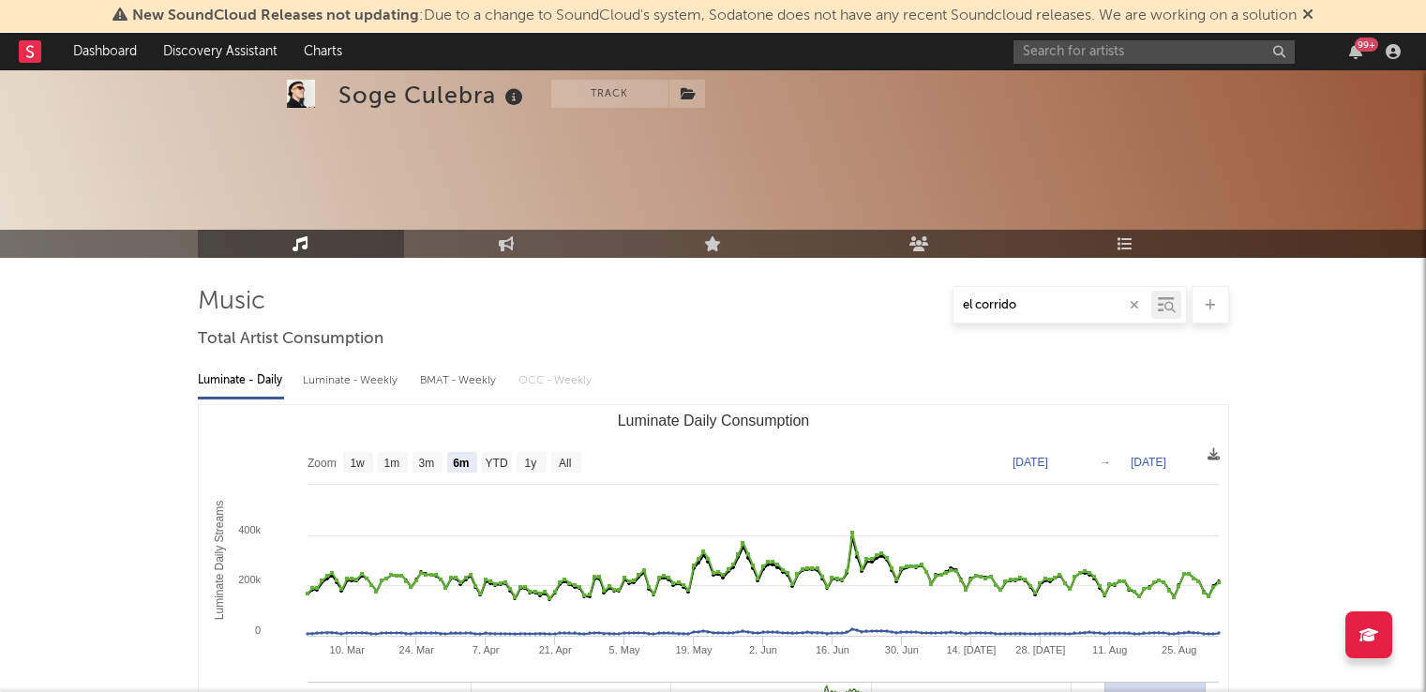
select select "6m"
type input "el corrido"
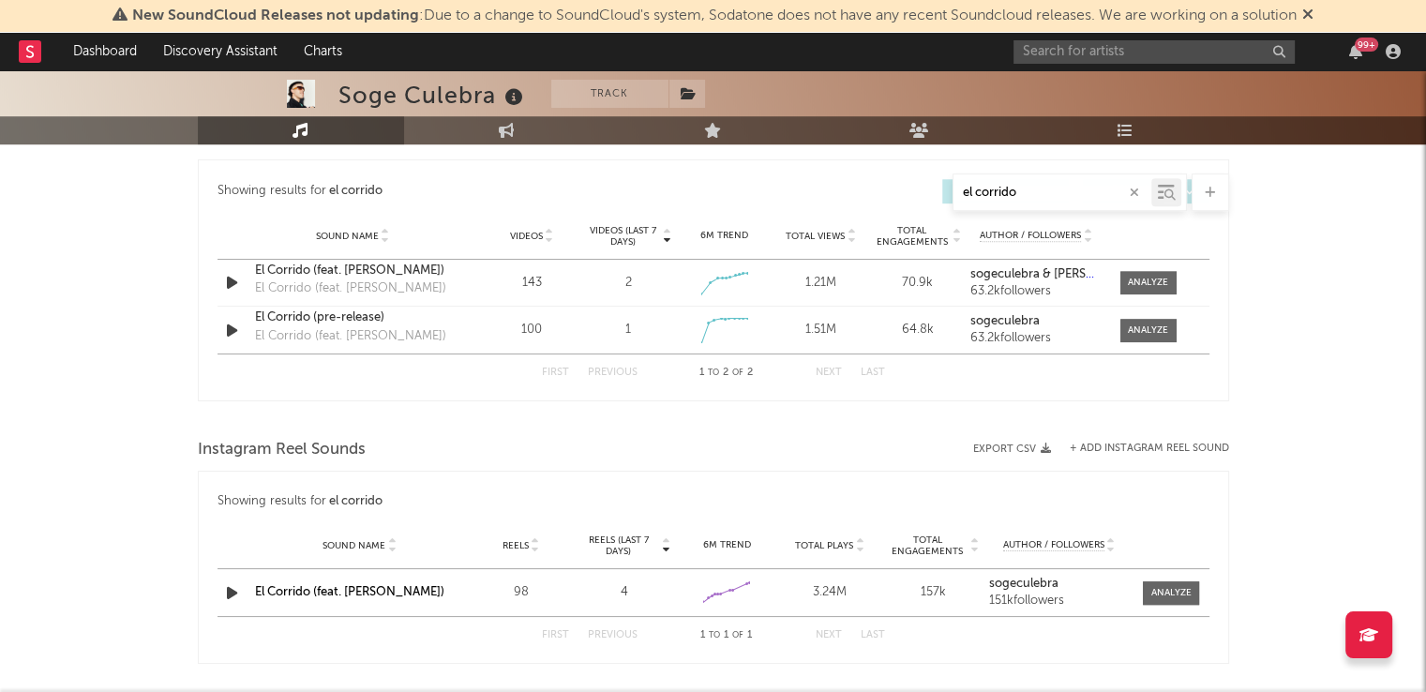
scroll to position [1002, 0]
click at [1121, 45] on input "text" at bounding box center [1153, 51] width 281 height 23
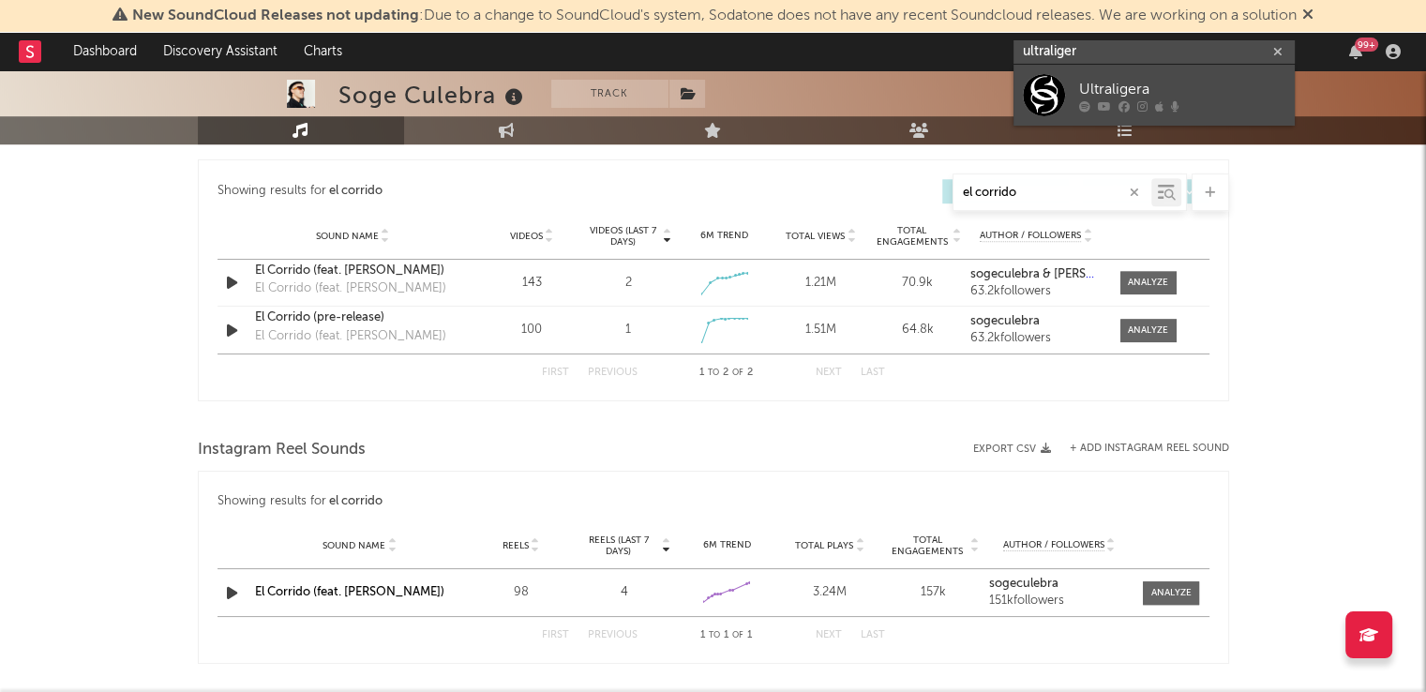
type input "ultraliger"
click at [1111, 100] on div at bounding box center [1182, 105] width 206 height 11
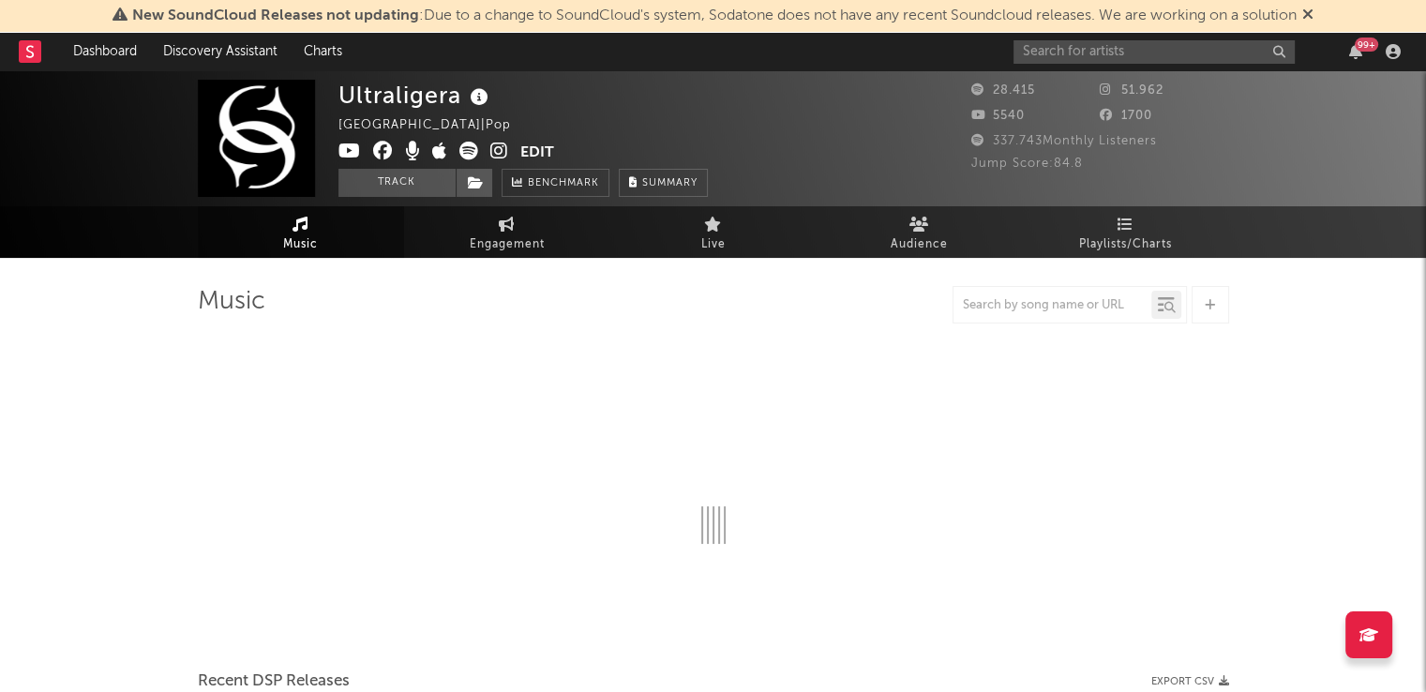
select select "6m"
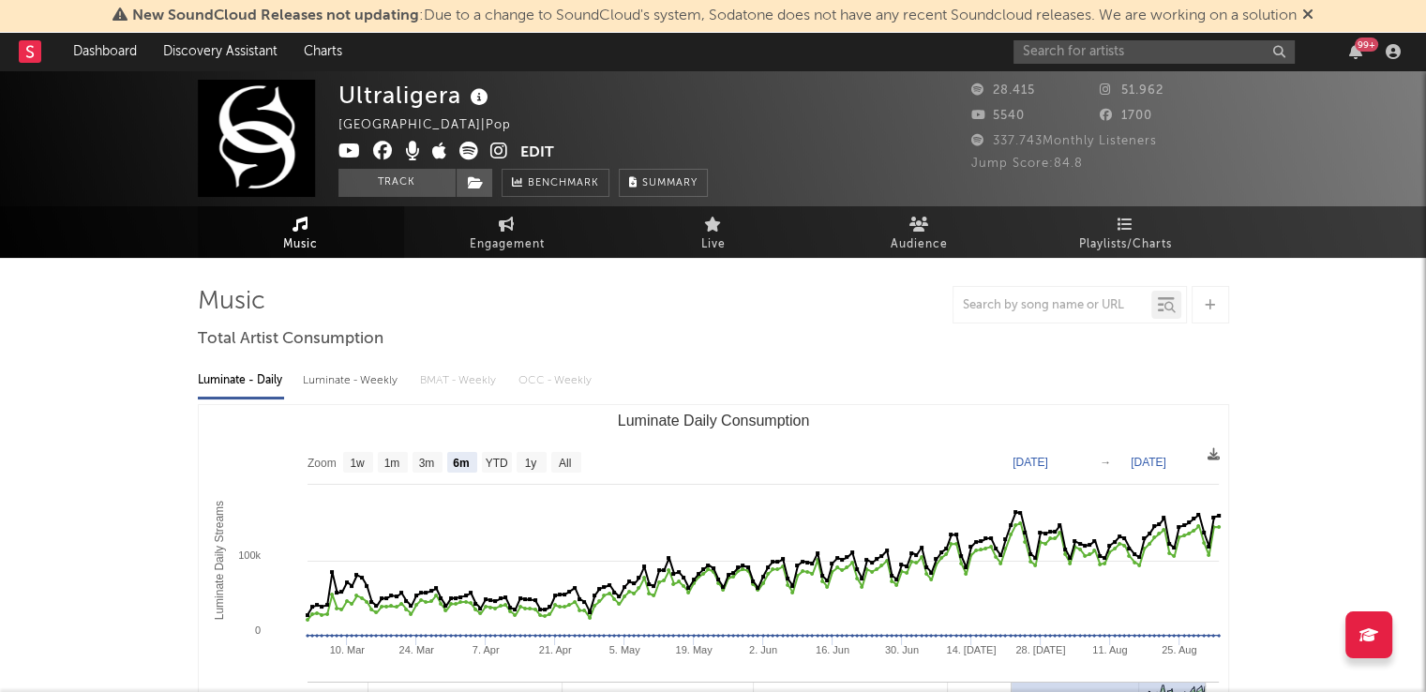
click at [1027, 318] on div at bounding box center [1069, 304] width 234 height 37
click at [1044, 302] on input "text" at bounding box center [1052, 305] width 198 height 15
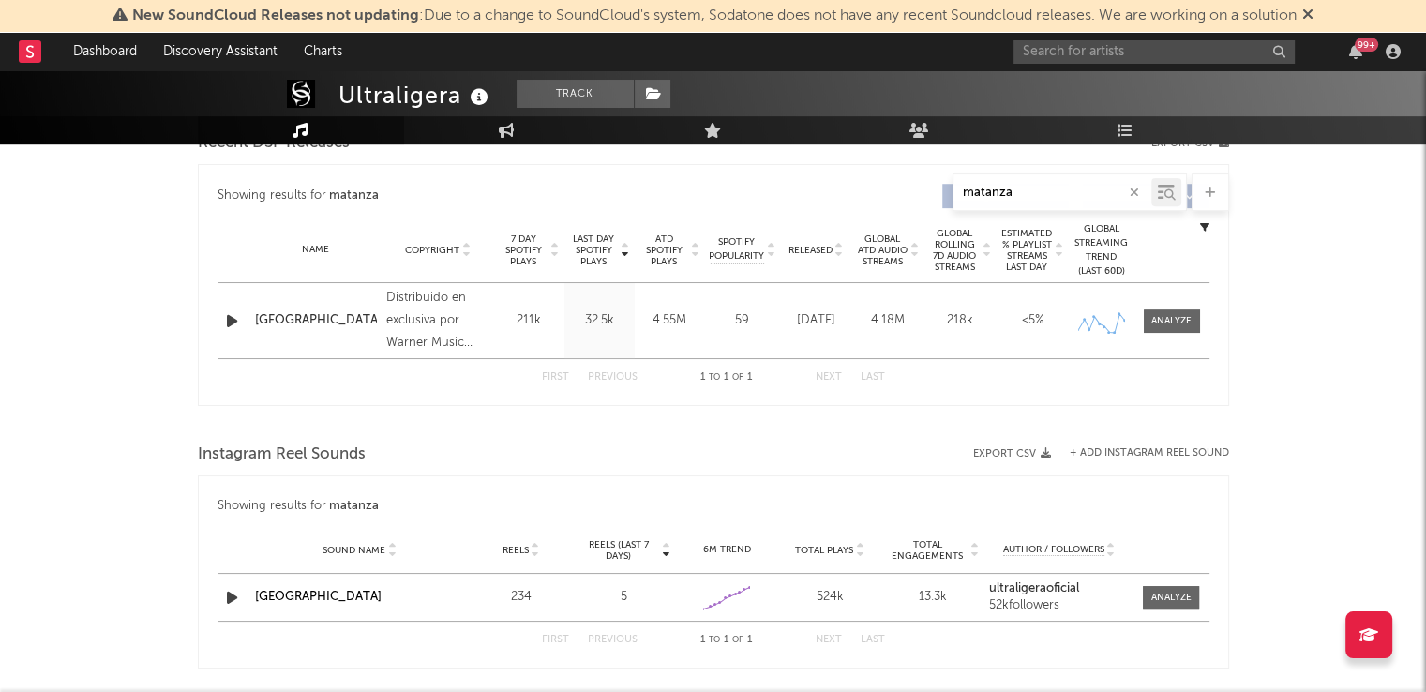
scroll to position [740, 0]
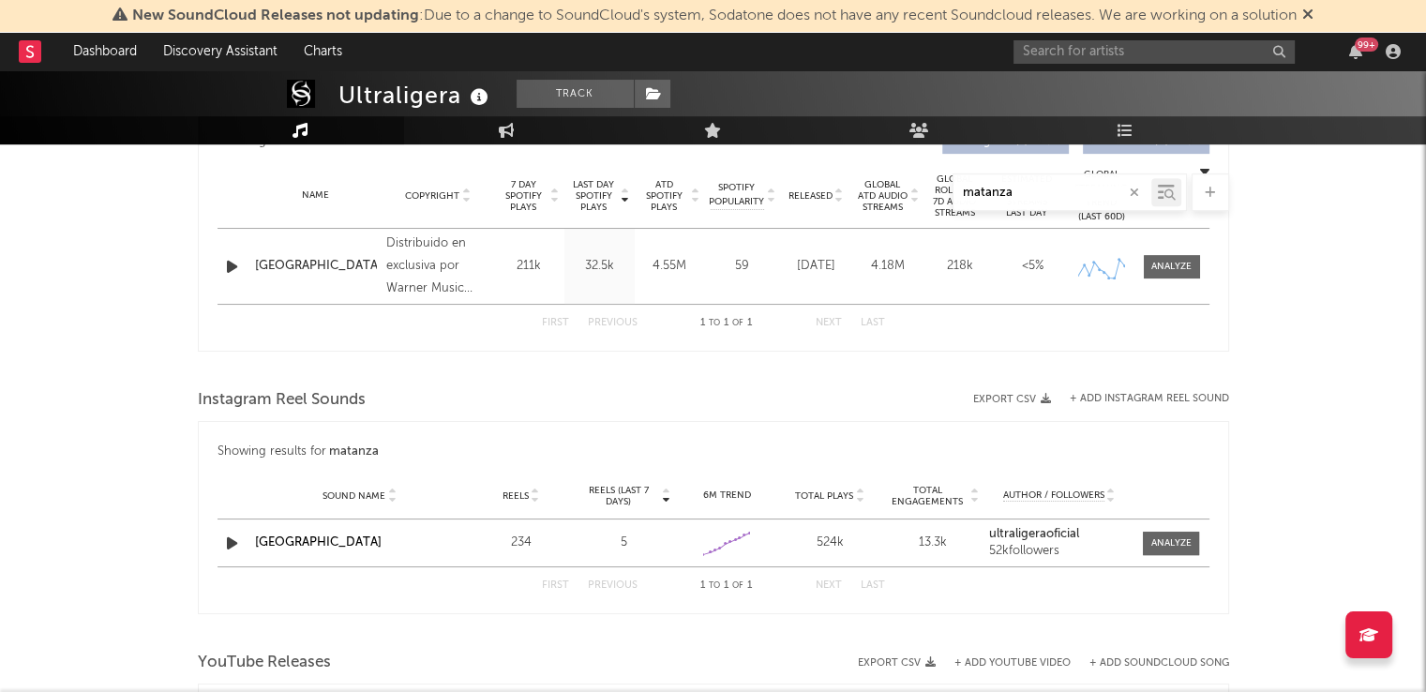
type input "matanza"
click at [1117, 38] on div "99 +" at bounding box center [1210, 51] width 394 height 37
click at [1064, 51] on input "text" at bounding box center [1153, 51] width 281 height 23
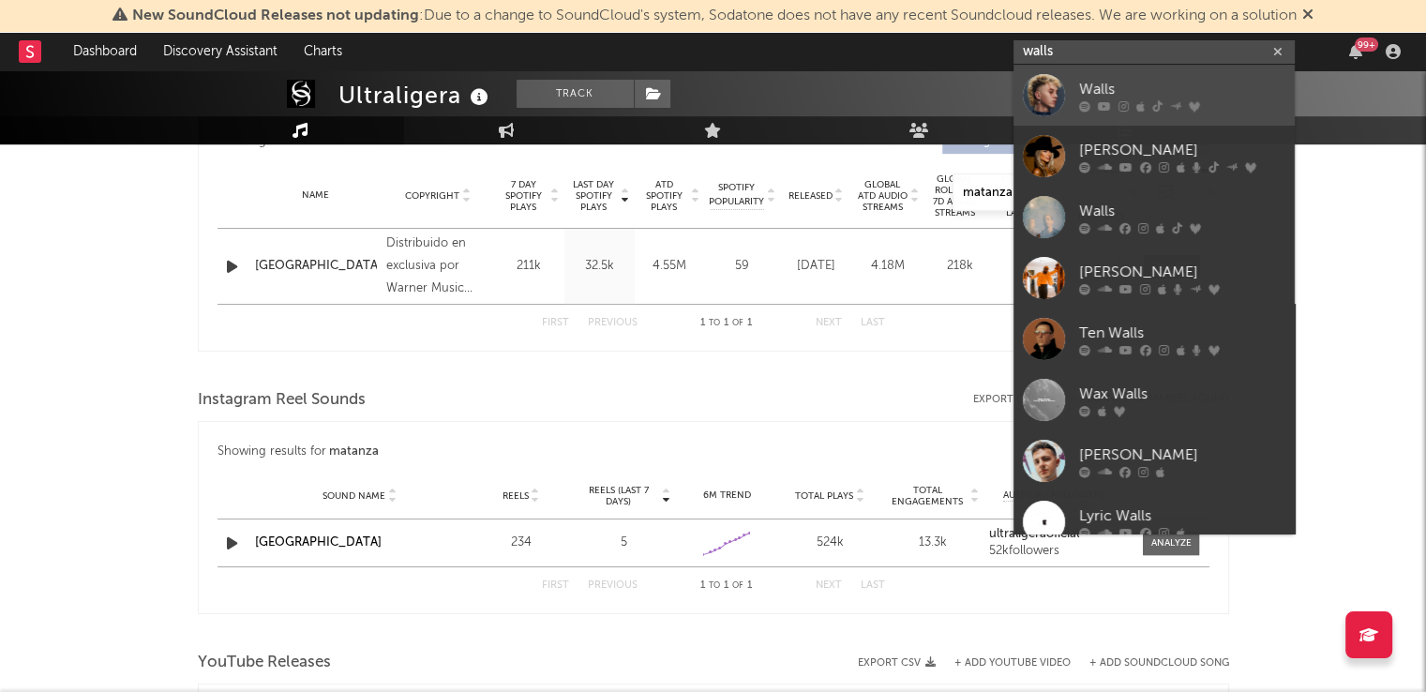
type input "walls"
click at [1097, 80] on div "Walls" at bounding box center [1182, 89] width 206 height 22
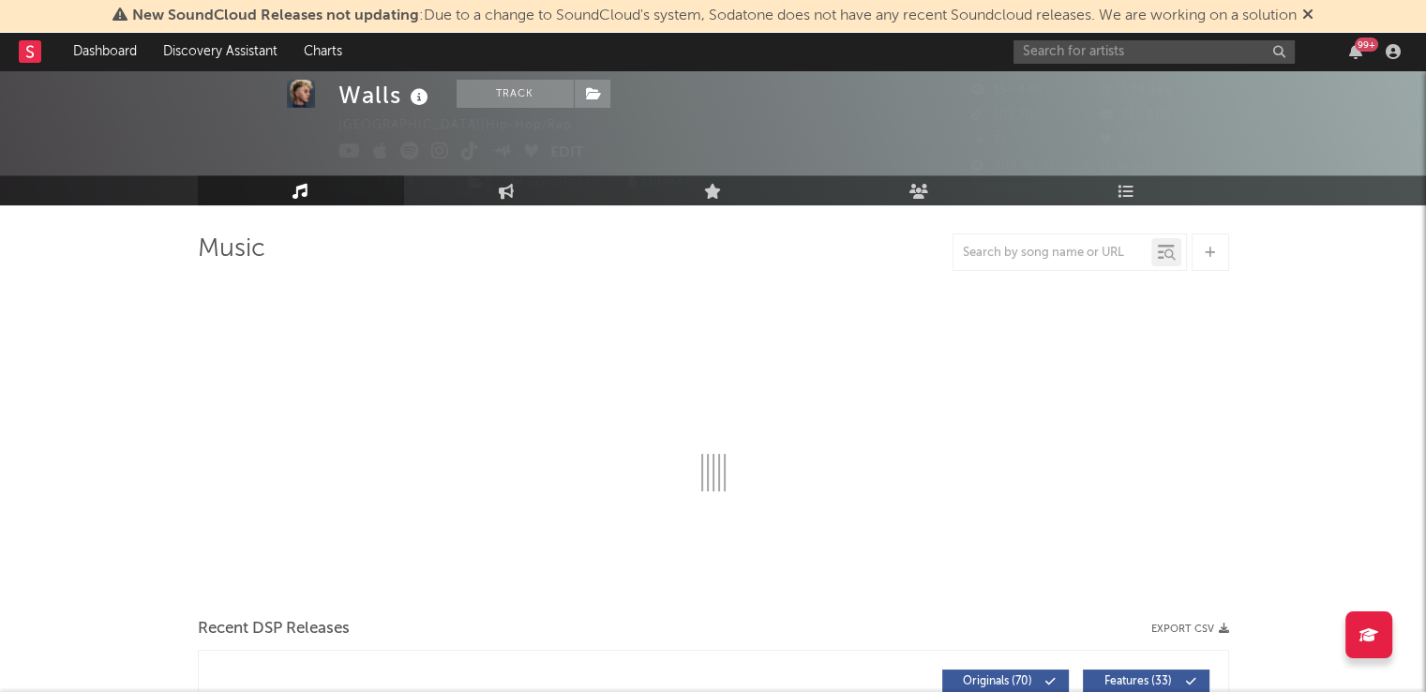
select select "6m"
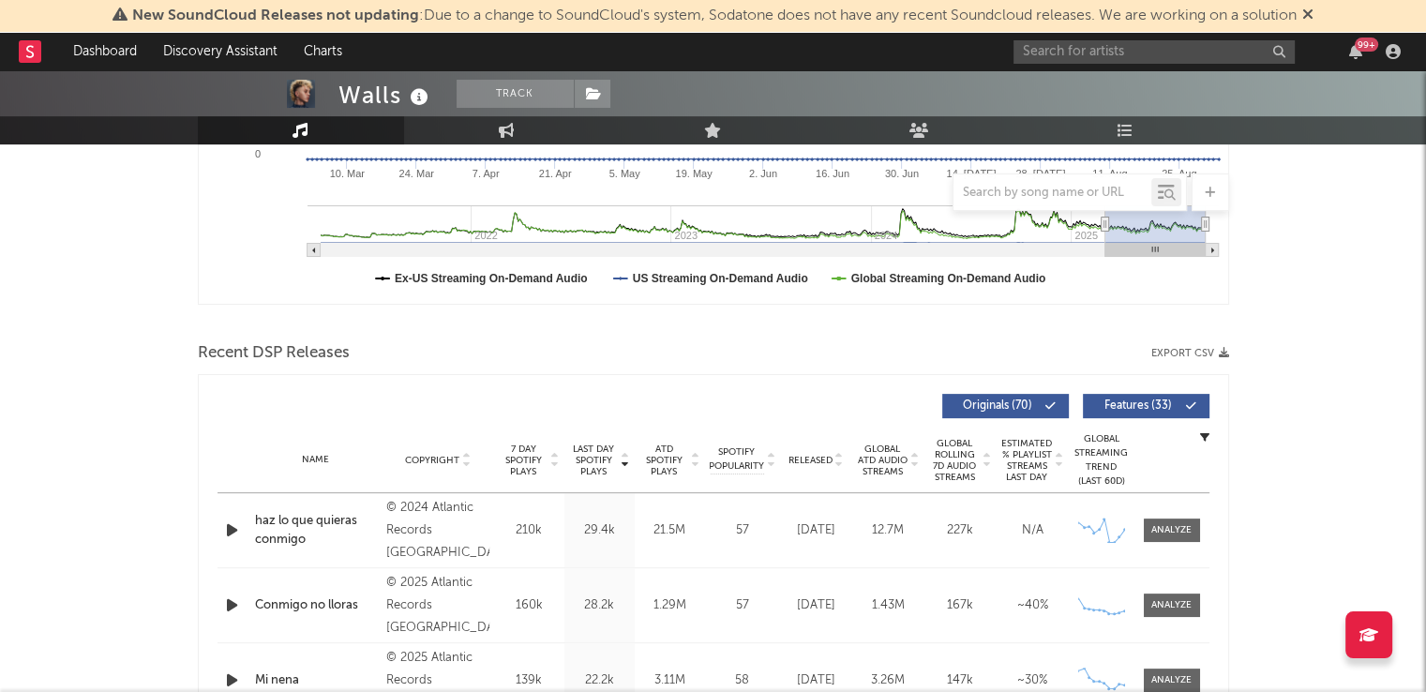
scroll to position [484, 0]
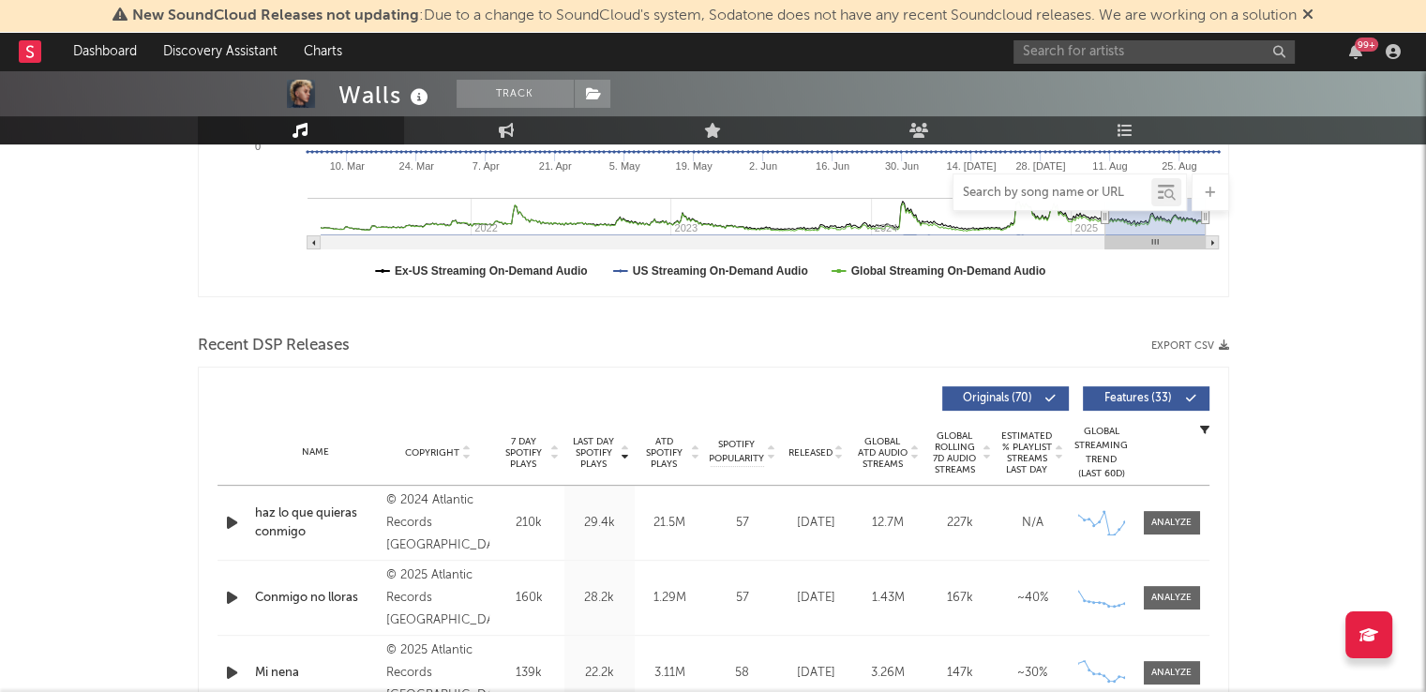
click at [1048, 187] on input "text" at bounding box center [1052, 193] width 198 height 15
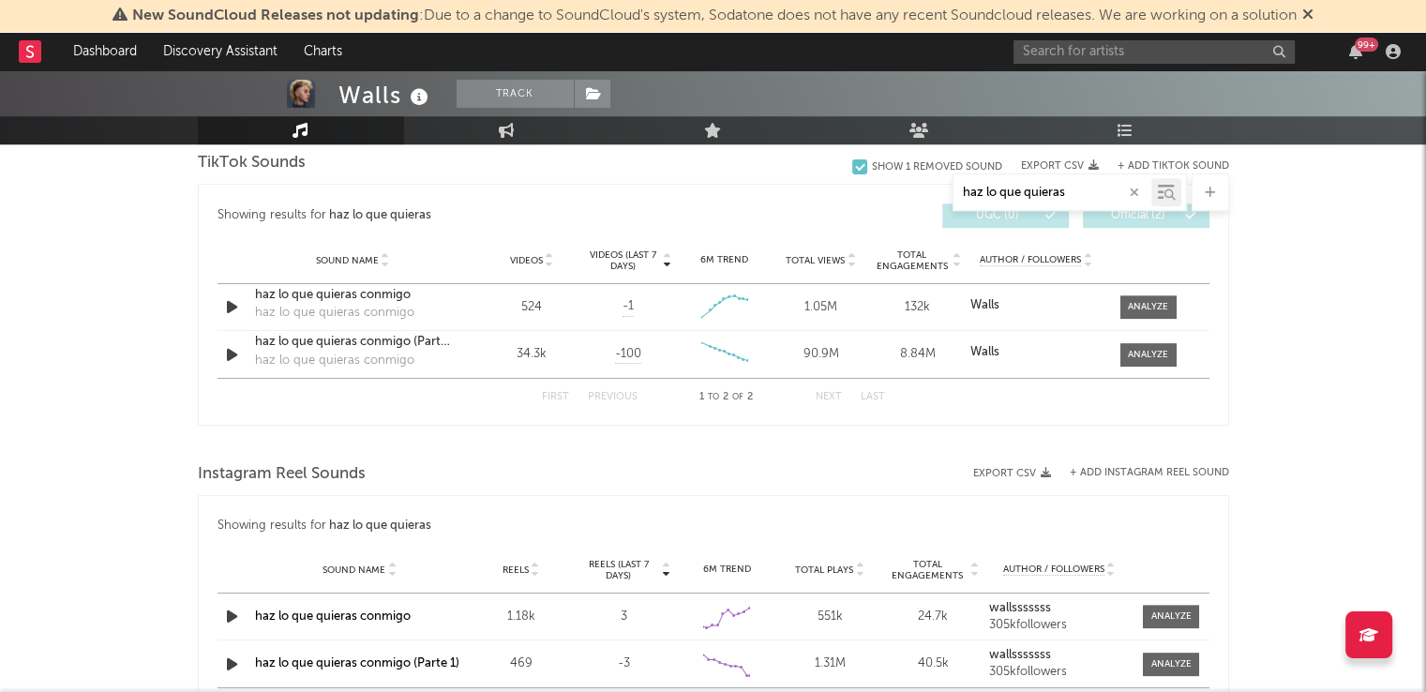
scroll to position [1116, 0]
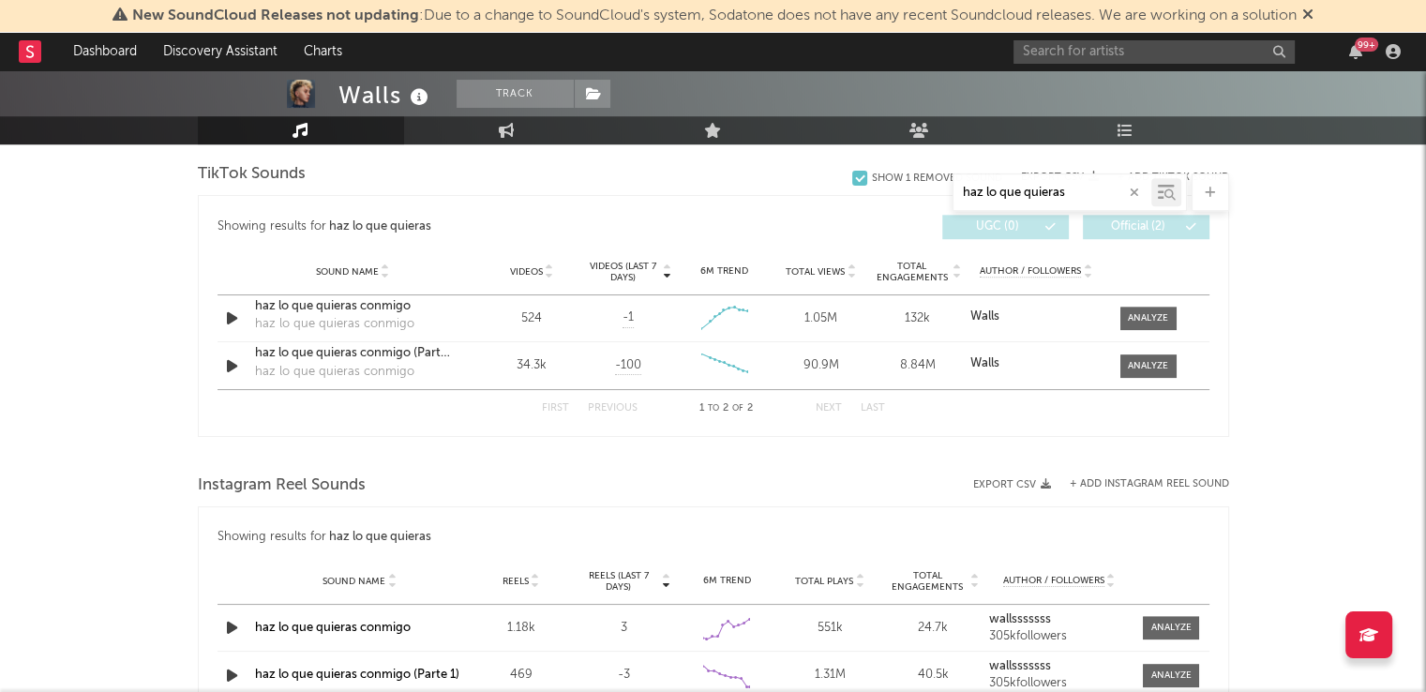
drag, startPoint x: 1072, startPoint y: 196, endPoint x: 795, endPoint y: 170, distance: 278.7
click at [795, 170] on div "Music haz lo que quieras Total Artist Consumption Luminate - Daily Luminate - W…" at bounding box center [713, 203] width 1031 height 2067
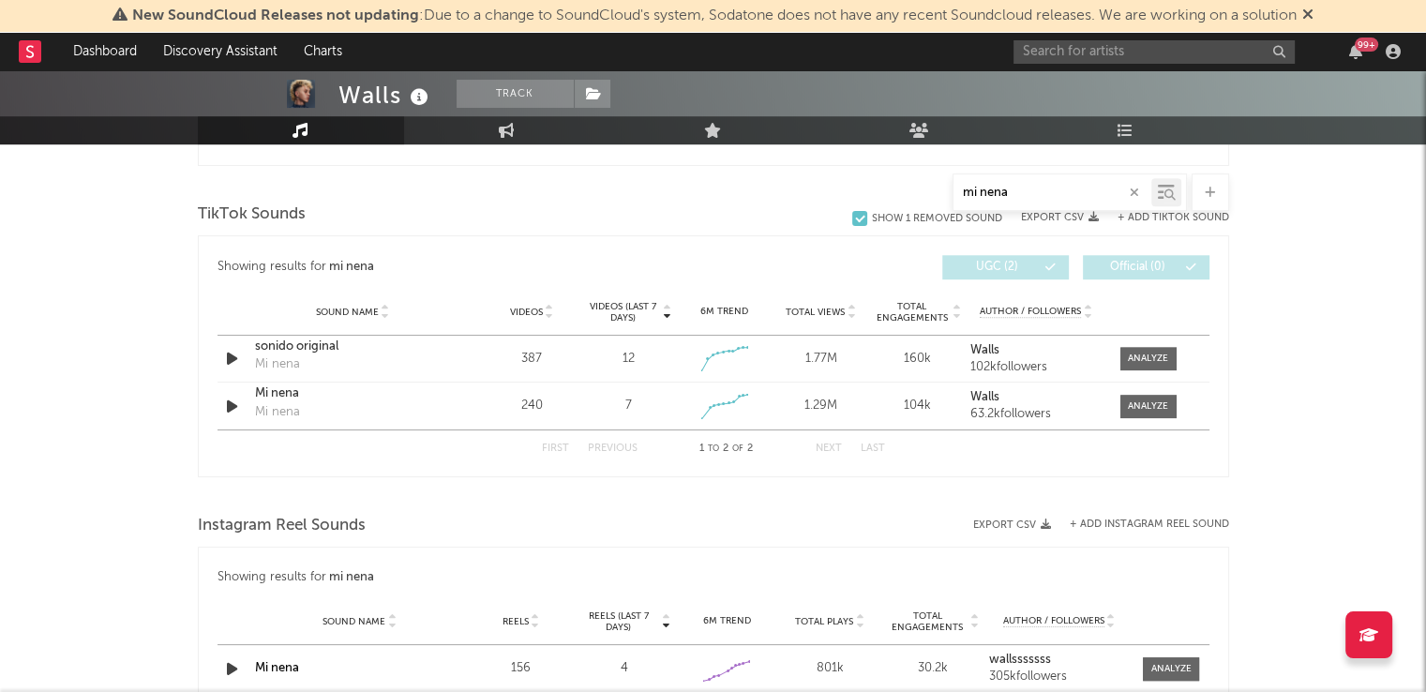
scroll to position [928, 0]
drag, startPoint x: 1040, startPoint y: 187, endPoint x: 786, endPoint y: 254, distance: 262.6
click at [786, 254] on div "Music mi nena Total Artist Consumption Luminate - Daily Luminate - Weekly BMAT …" at bounding box center [713, 208] width 1031 height 1701
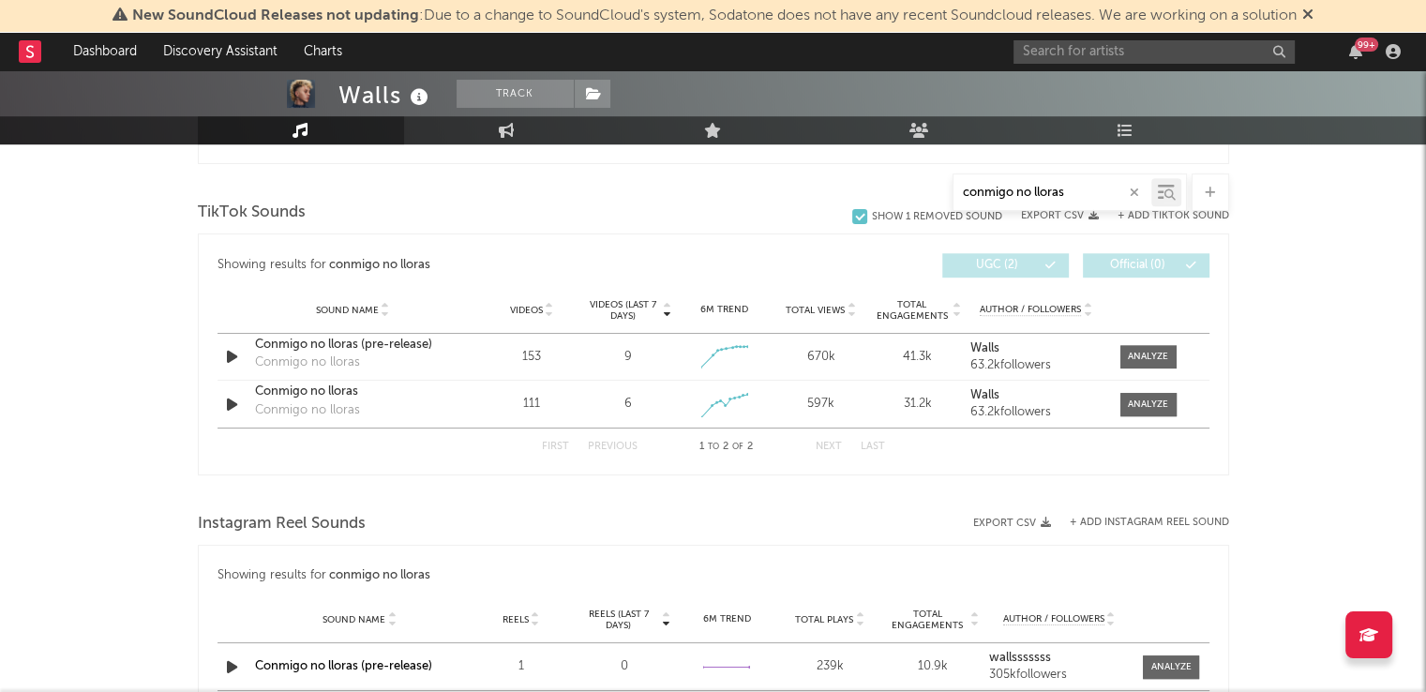
type input "conmigo no lloras"
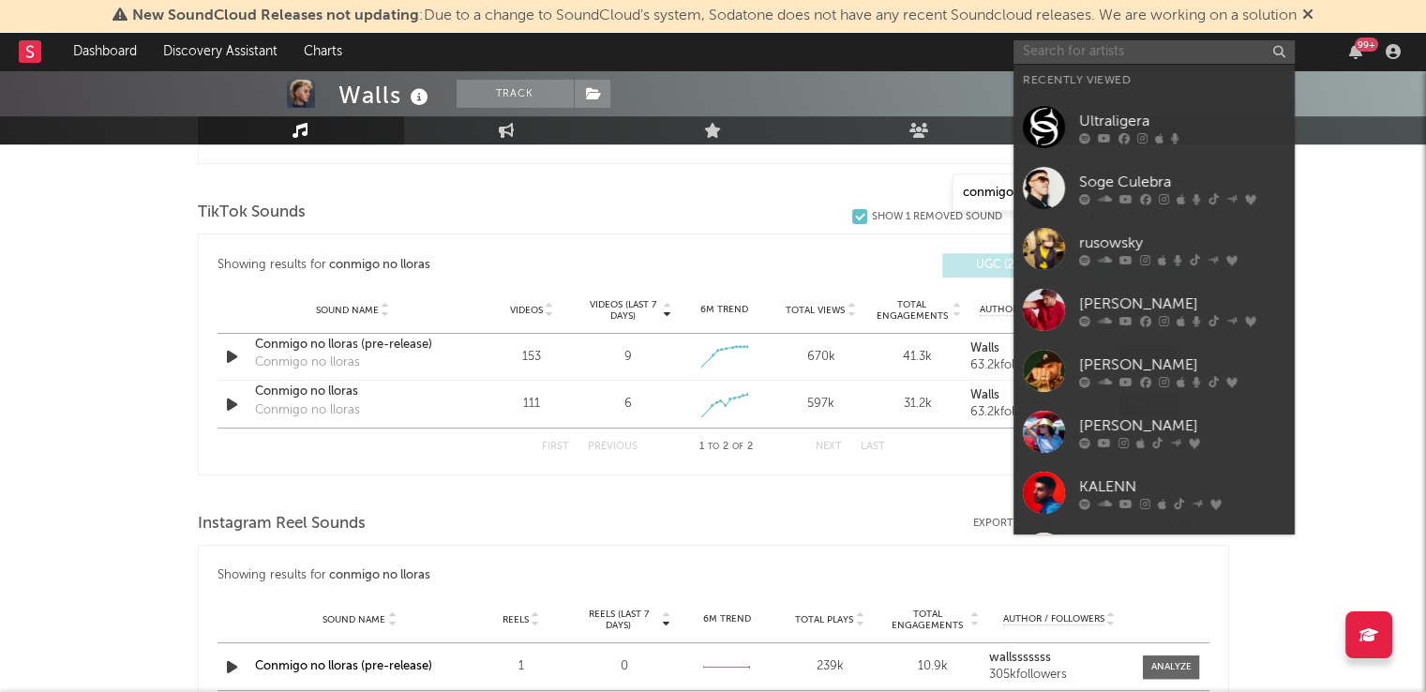
click at [1068, 43] on input "text" at bounding box center [1153, 51] width 281 height 23
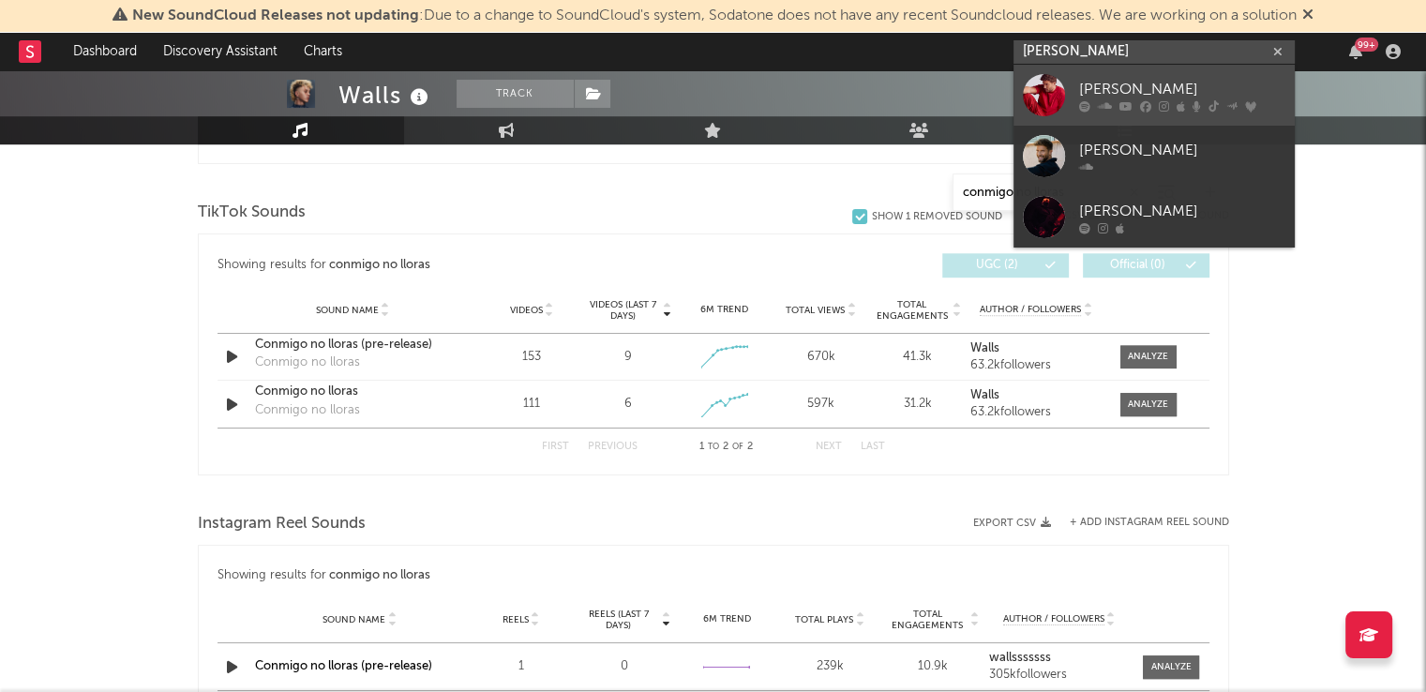
type input "pablo alboran"
click at [1088, 68] on link "[PERSON_NAME]" at bounding box center [1153, 95] width 281 height 61
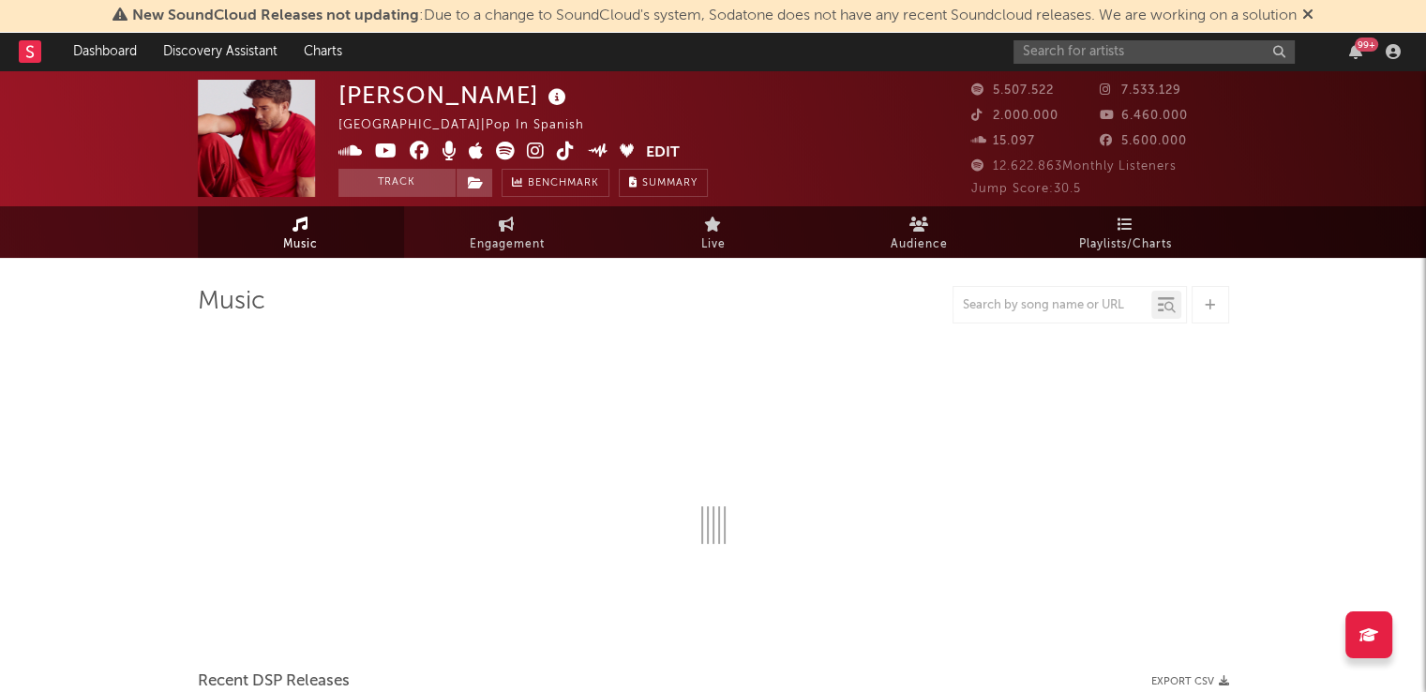
select select "6m"
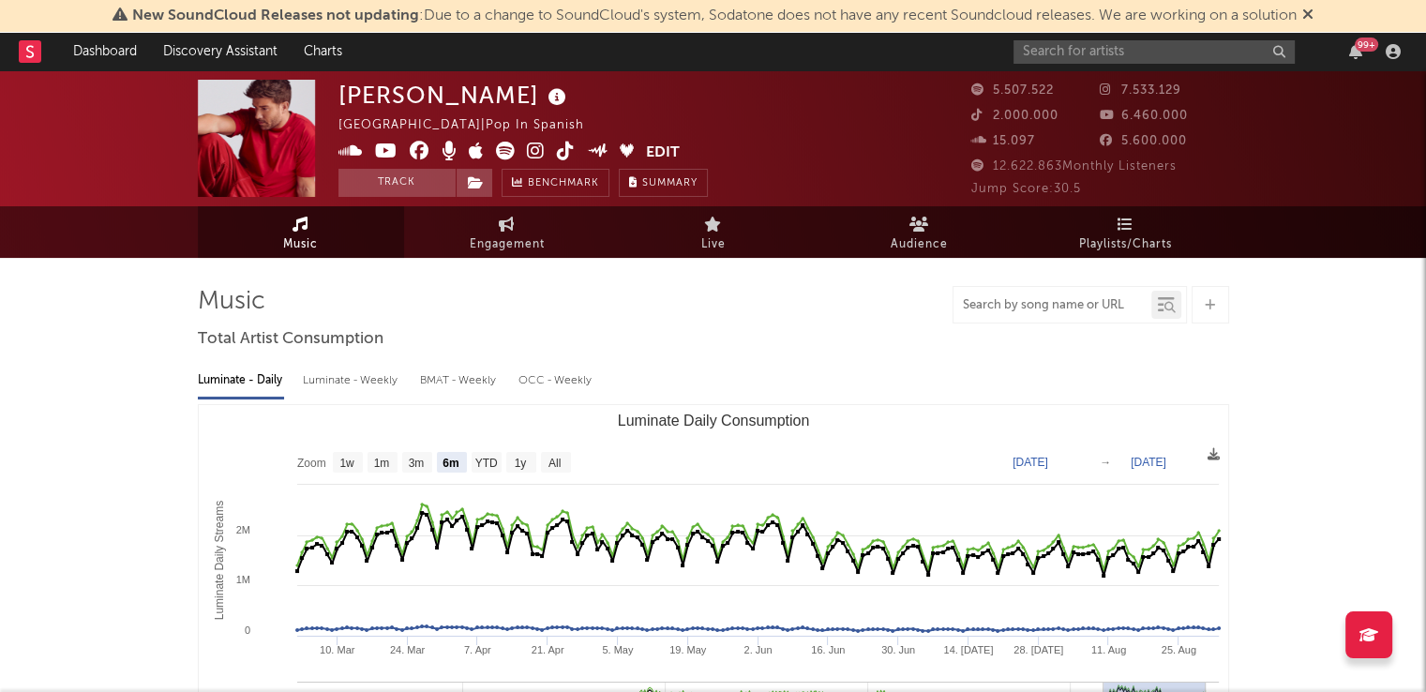
click at [1016, 308] on input "text" at bounding box center [1052, 305] width 198 height 15
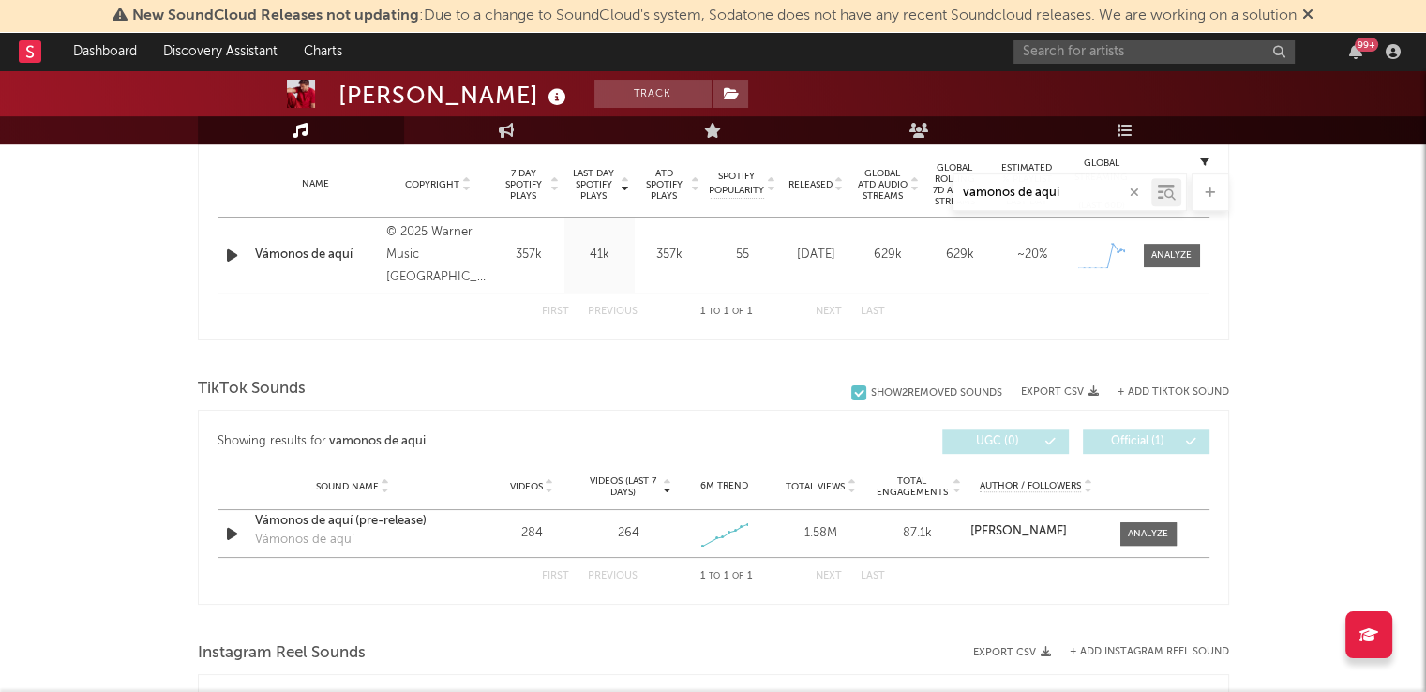
scroll to position [763, 0]
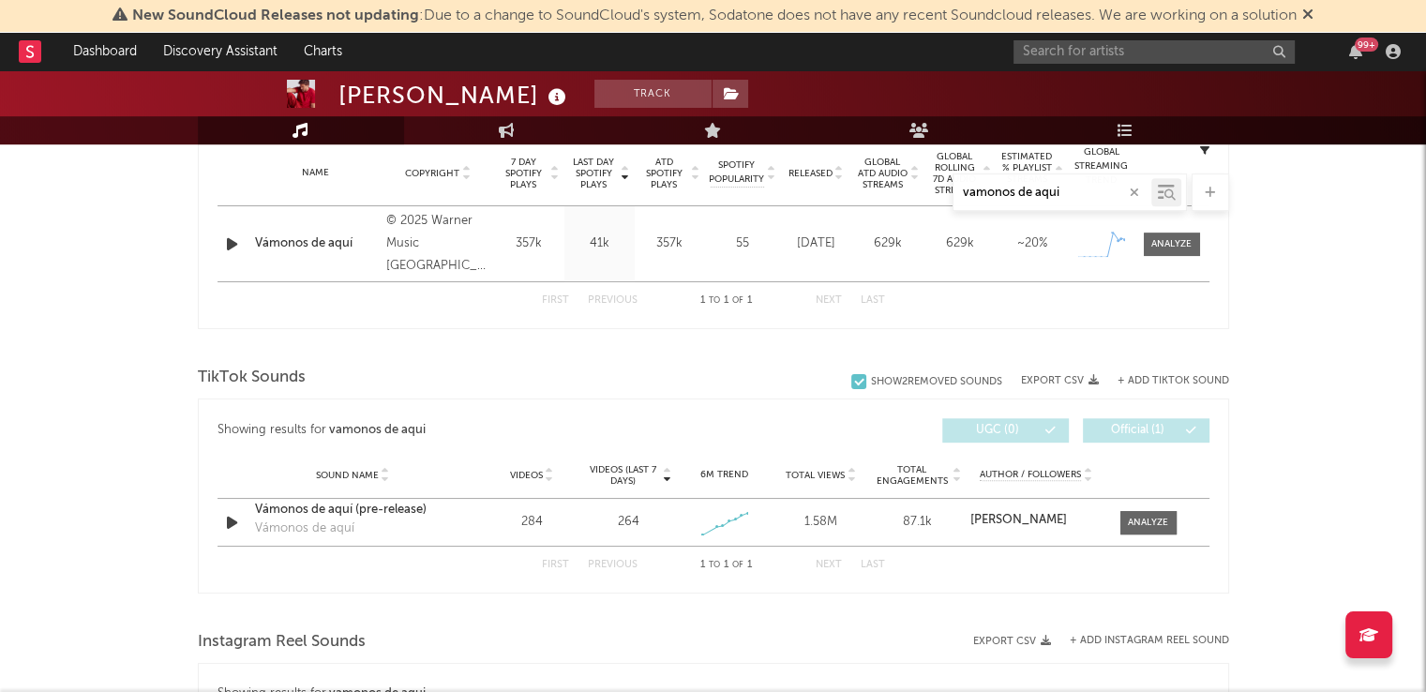
type input "vamonos de aqui"
